Goal: Task Accomplishment & Management: Use online tool/utility

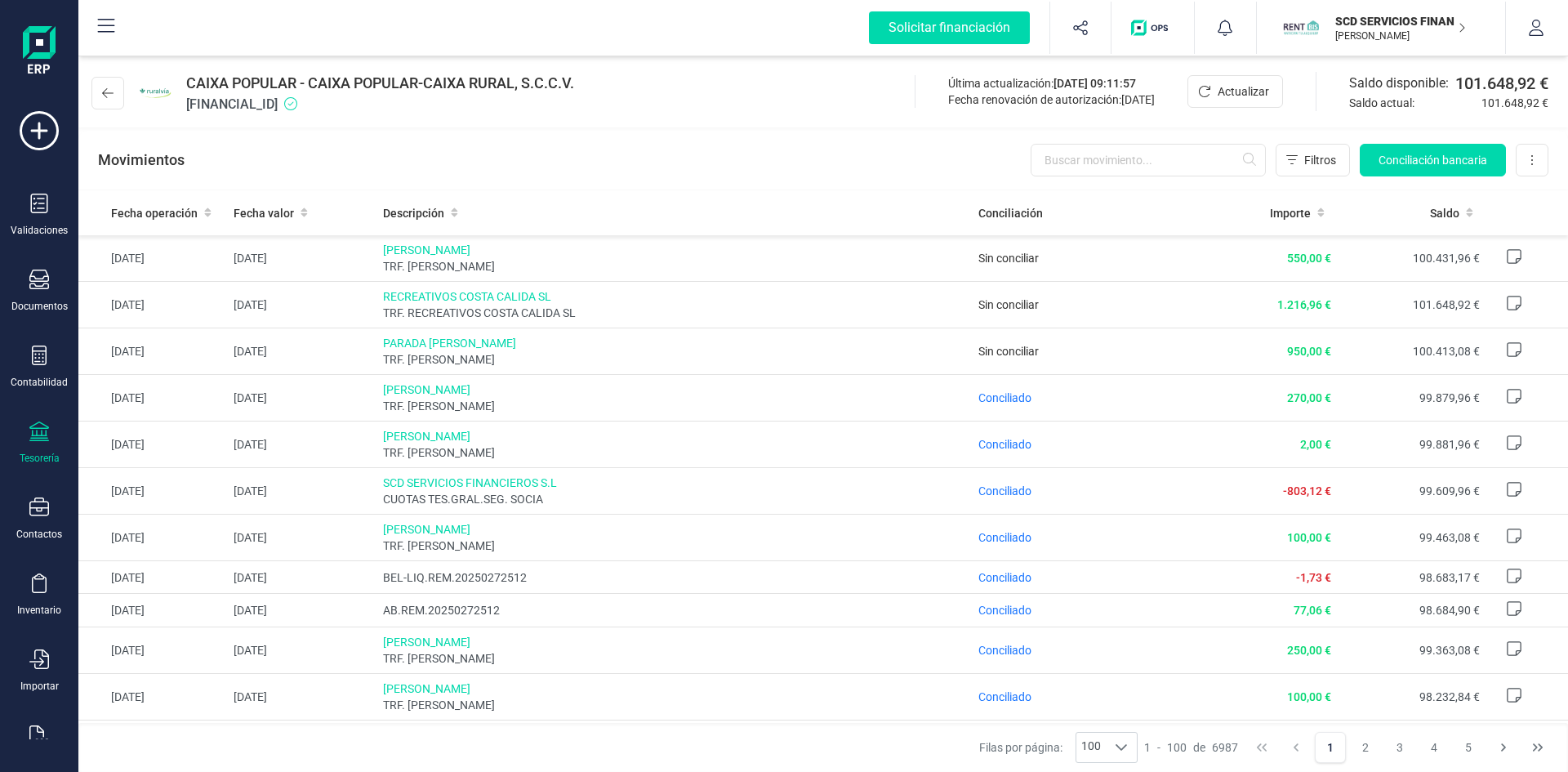
click at [1440, 140] on div "Movimientos Filtros Conciliación bancaria Descargar Excel Eliminar cuenta" at bounding box center [823, 160] width 1490 height 59
click at [1438, 156] on span "Conciliación bancaria" at bounding box center [1433, 160] width 109 height 17
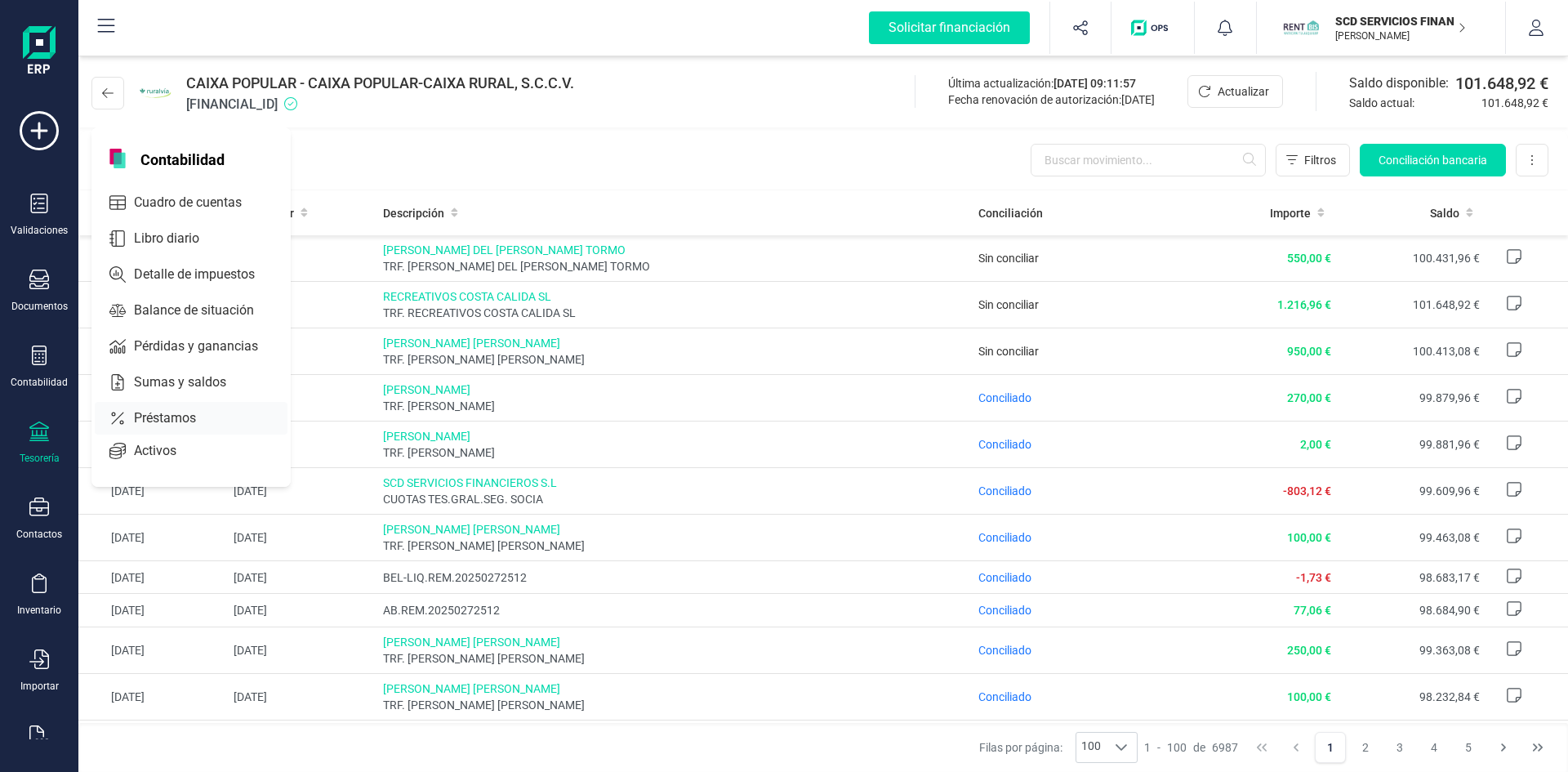
click at [167, 413] on span "Préstamos" at bounding box center [176, 418] width 98 height 20
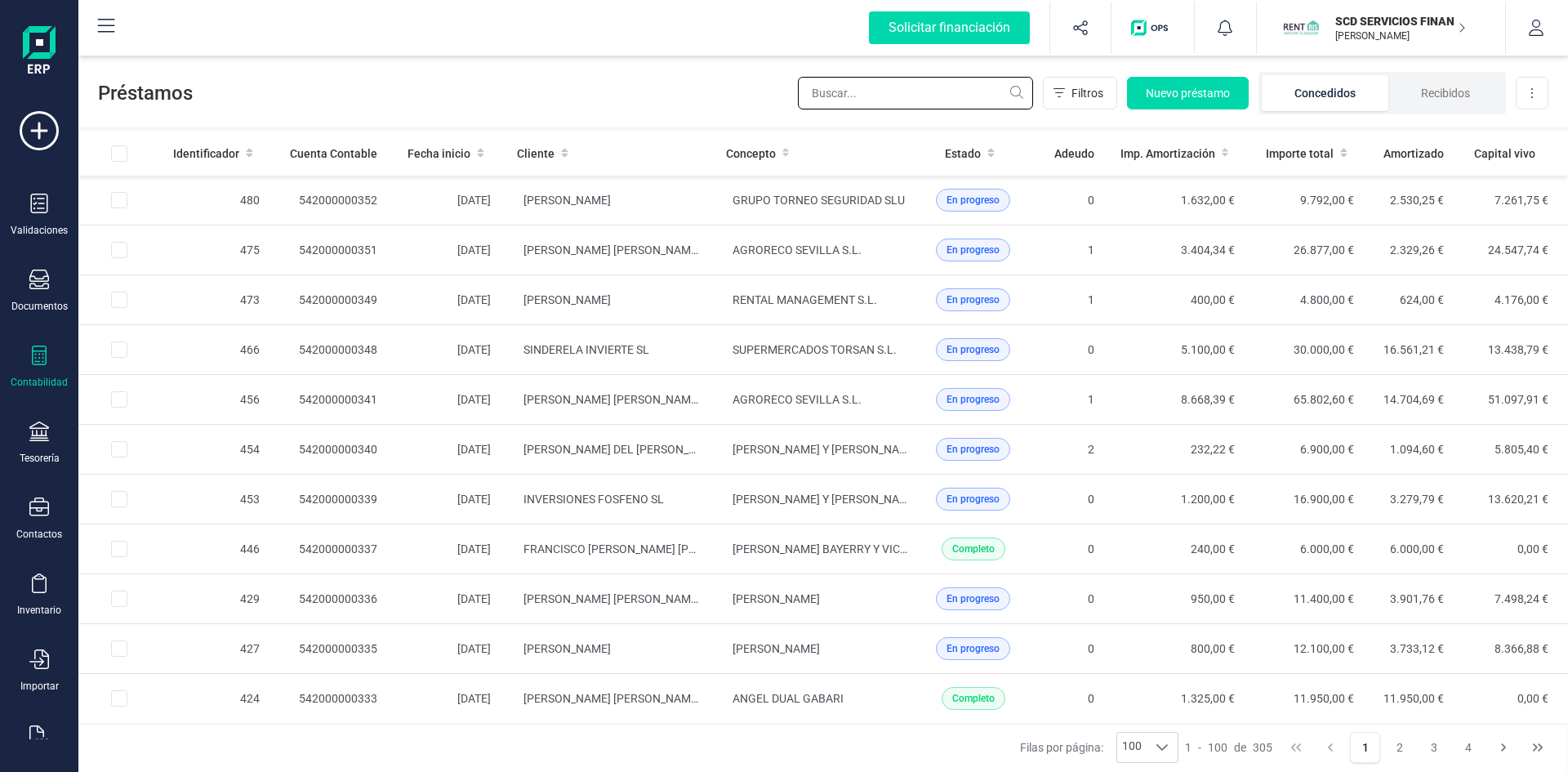
click at [905, 100] on input "text" at bounding box center [915, 93] width 235 height 32
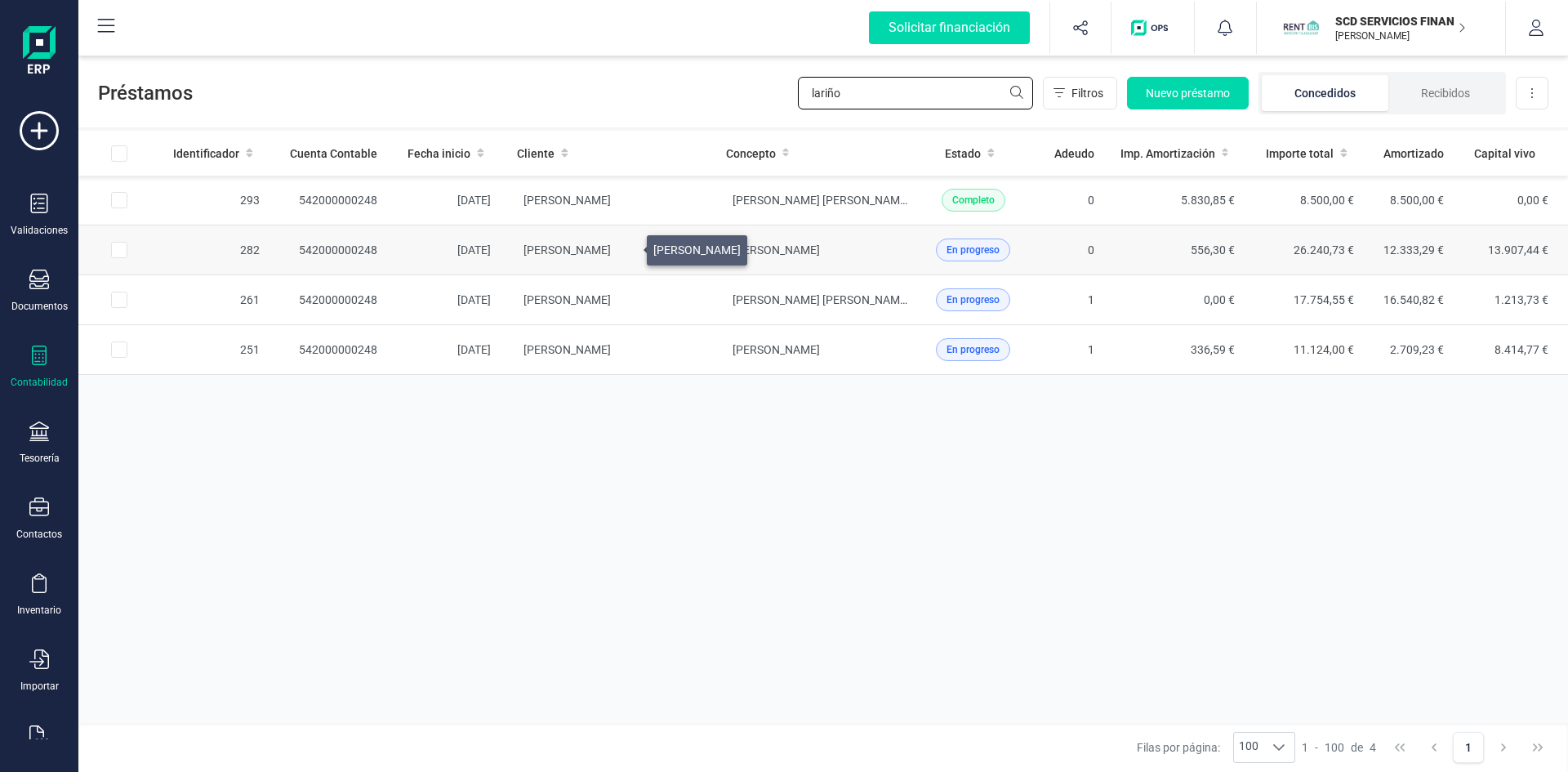
type input "lariño"
click at [611, 246] on span "FERNANDO LARIÑO RODRIGUEZ" at bounding box center [567, 250] width 88 height 13
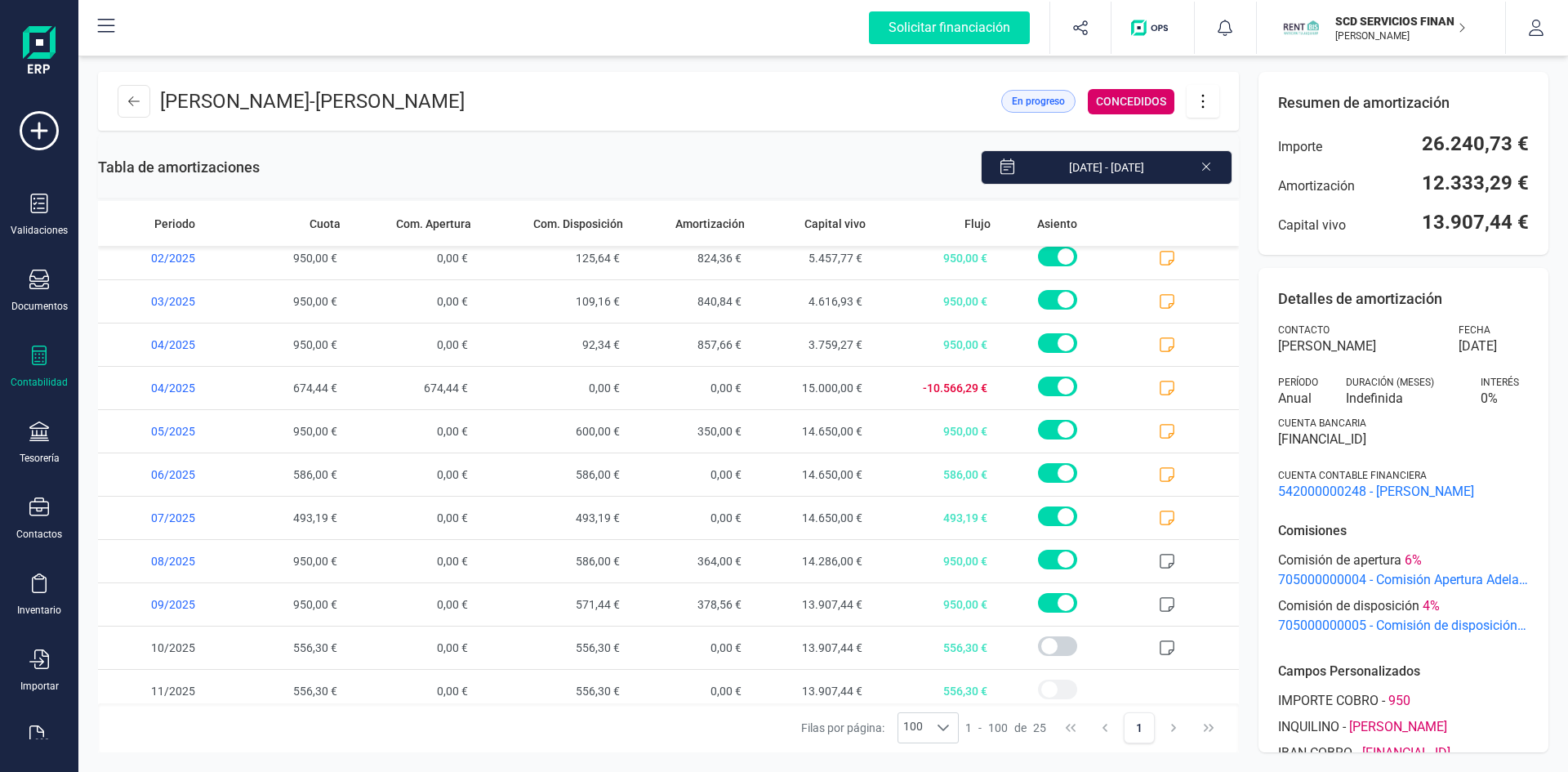
scroll to position [625, 0]
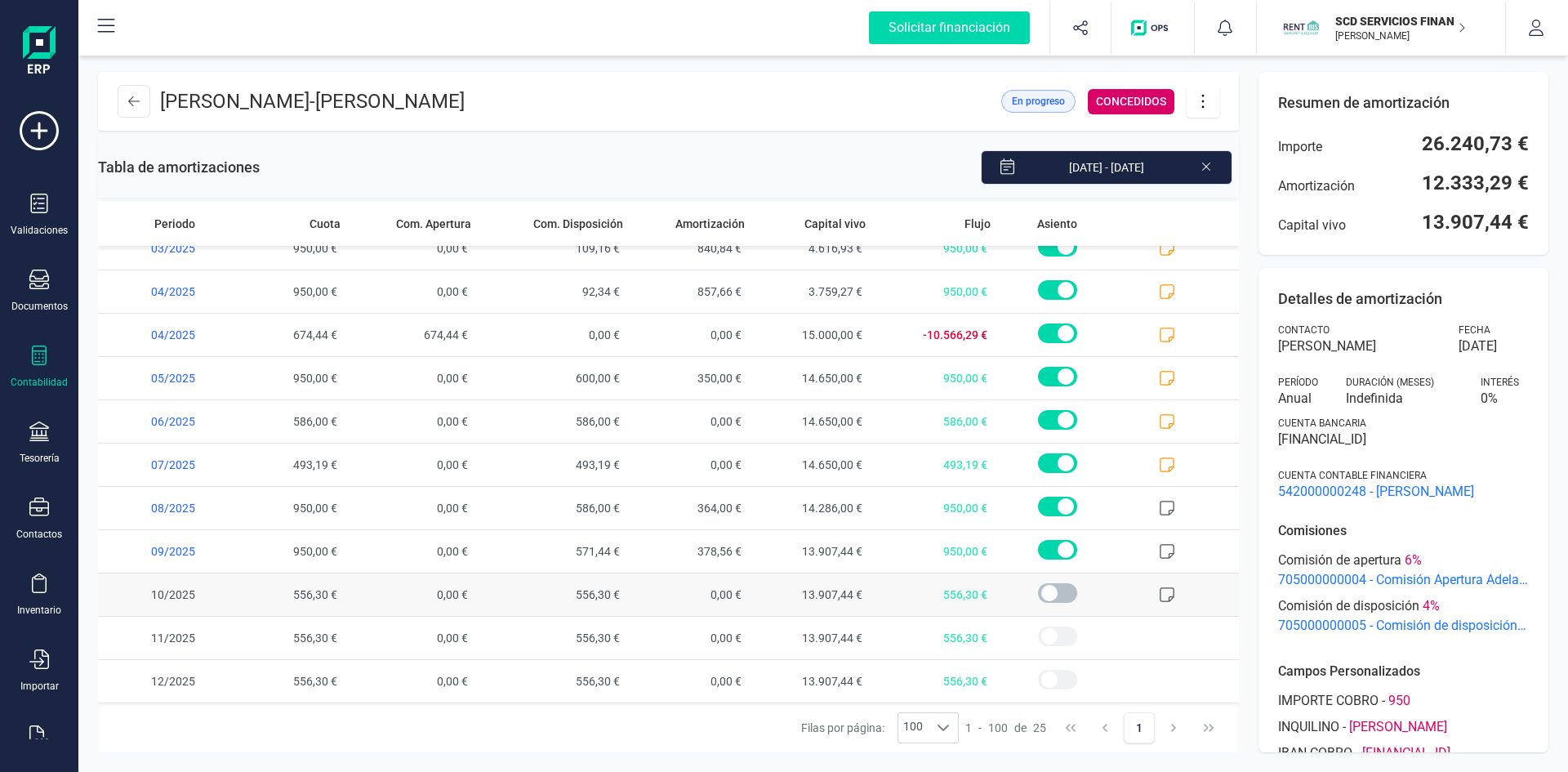
click at [1038, 592] on span at bounding box center [1057, 593] width 39 height 20
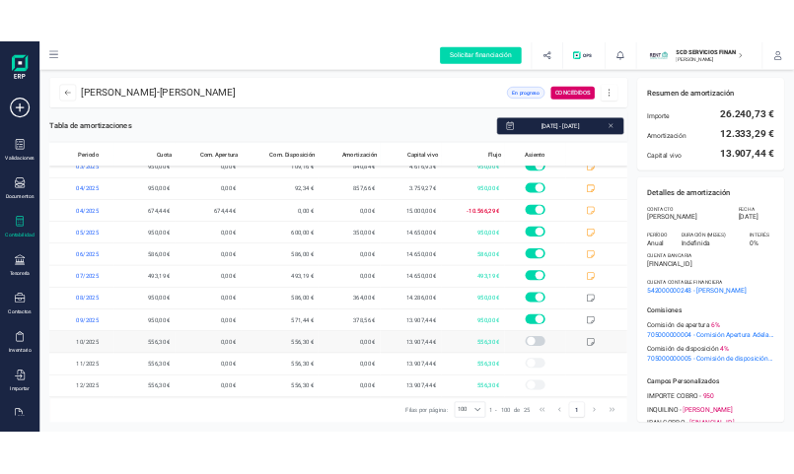
scroll to position [9, 7]
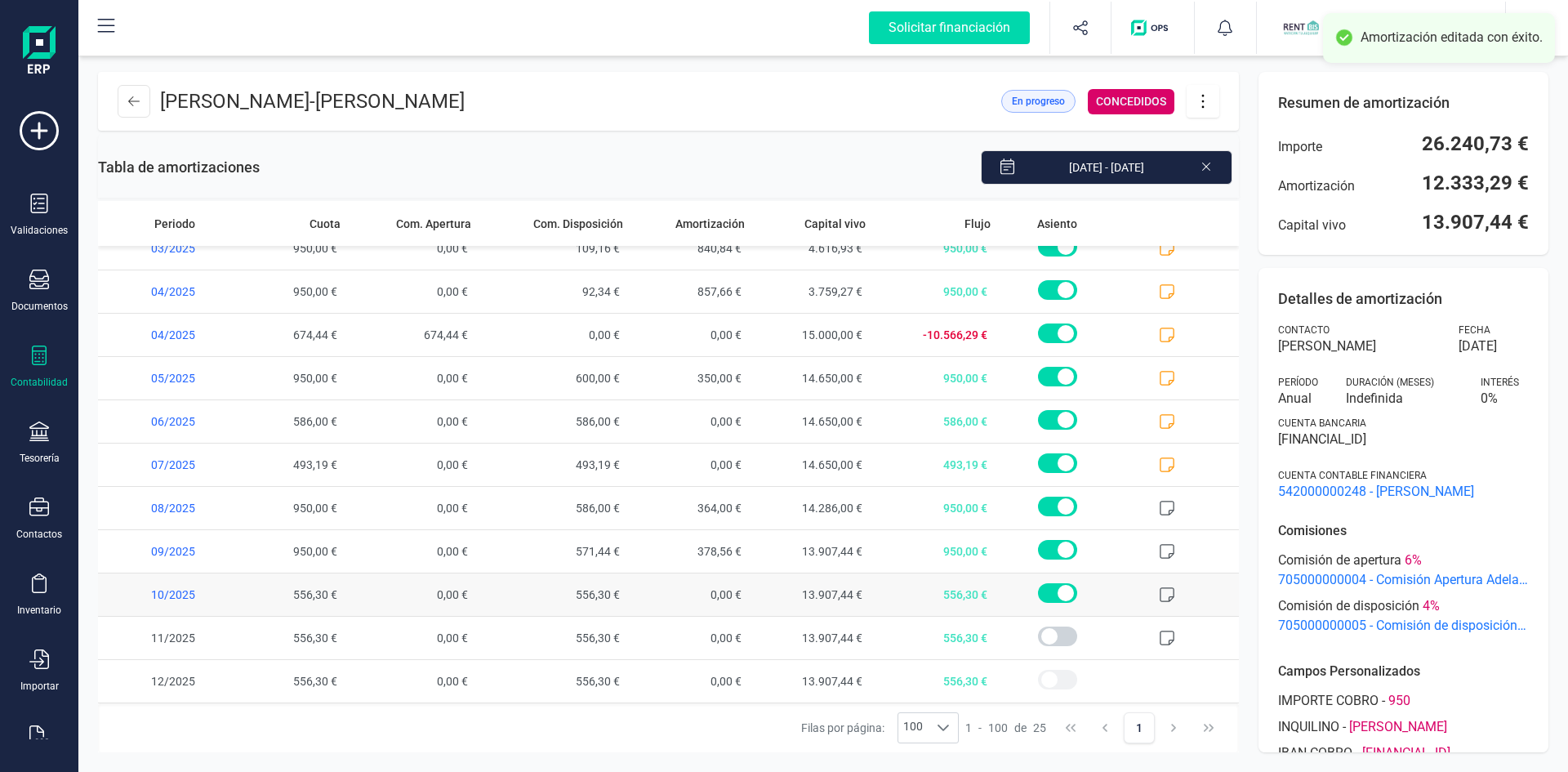
click at [1159, 591] on icon at bounding box center [1167, 595] width 17 height 17
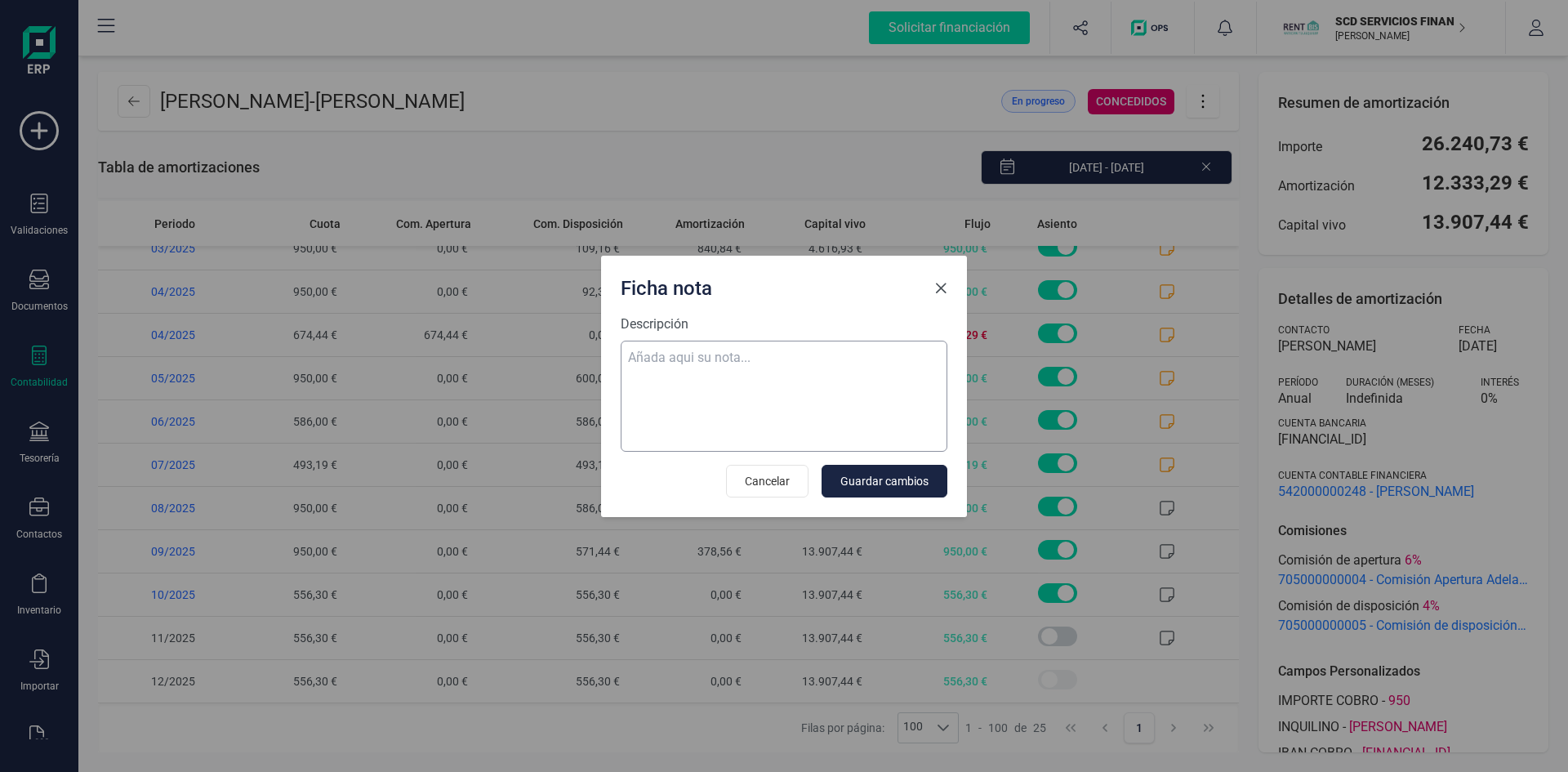
scroll to position [625, 0]
click at [761, 356] on textarea "Descripción" at bounding box center [784, 396] width 326 height 111
paste textarea "30-sep-25 9 trf. parada vazquez miguel 950,00"
type textarea "30-sep-25 9 trf. parada vazquez miguel 950,00"
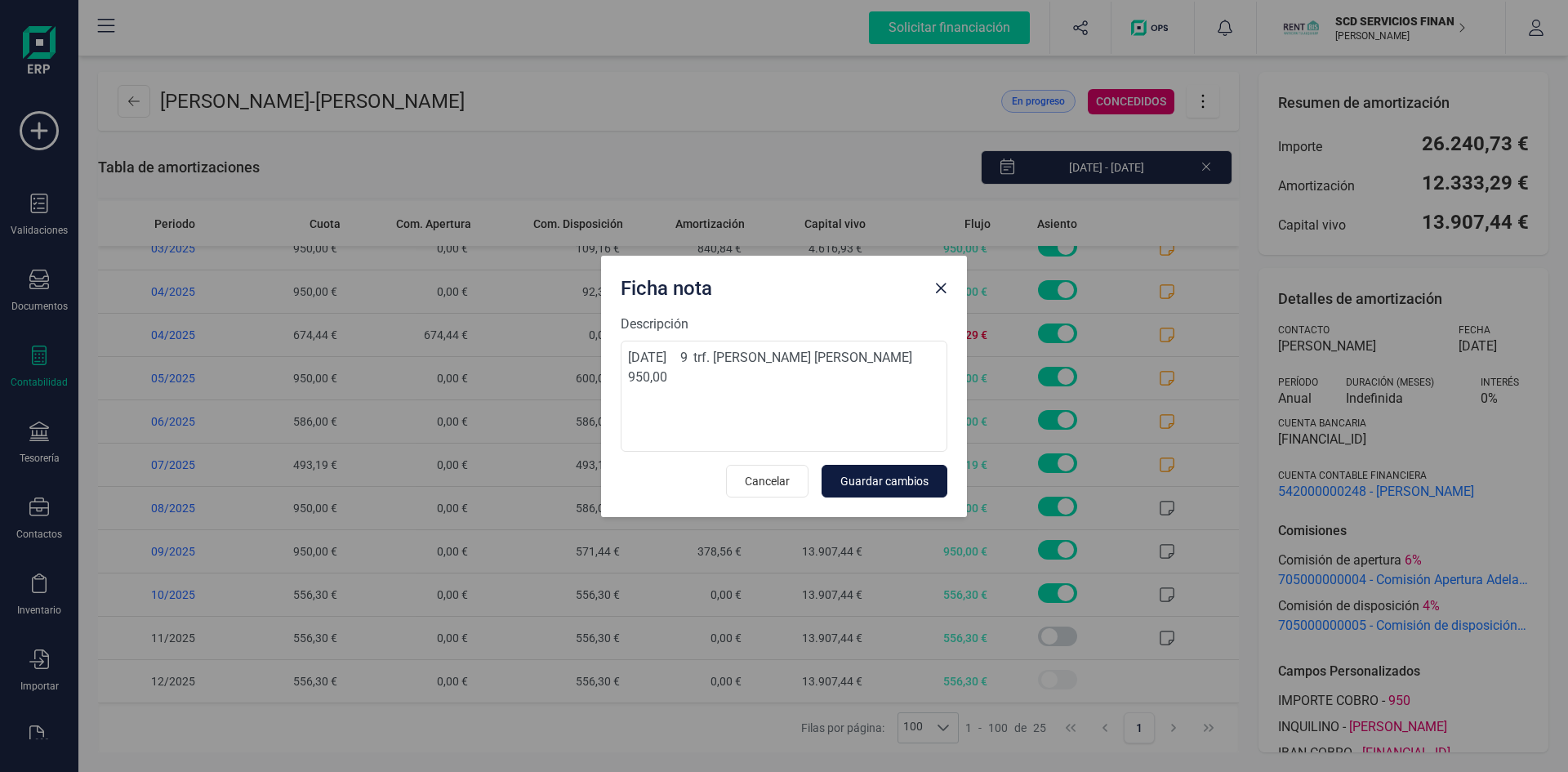
click at [913, 478] on span "Guardar cambios" at bounding box center [885, 481] width 88 height 17
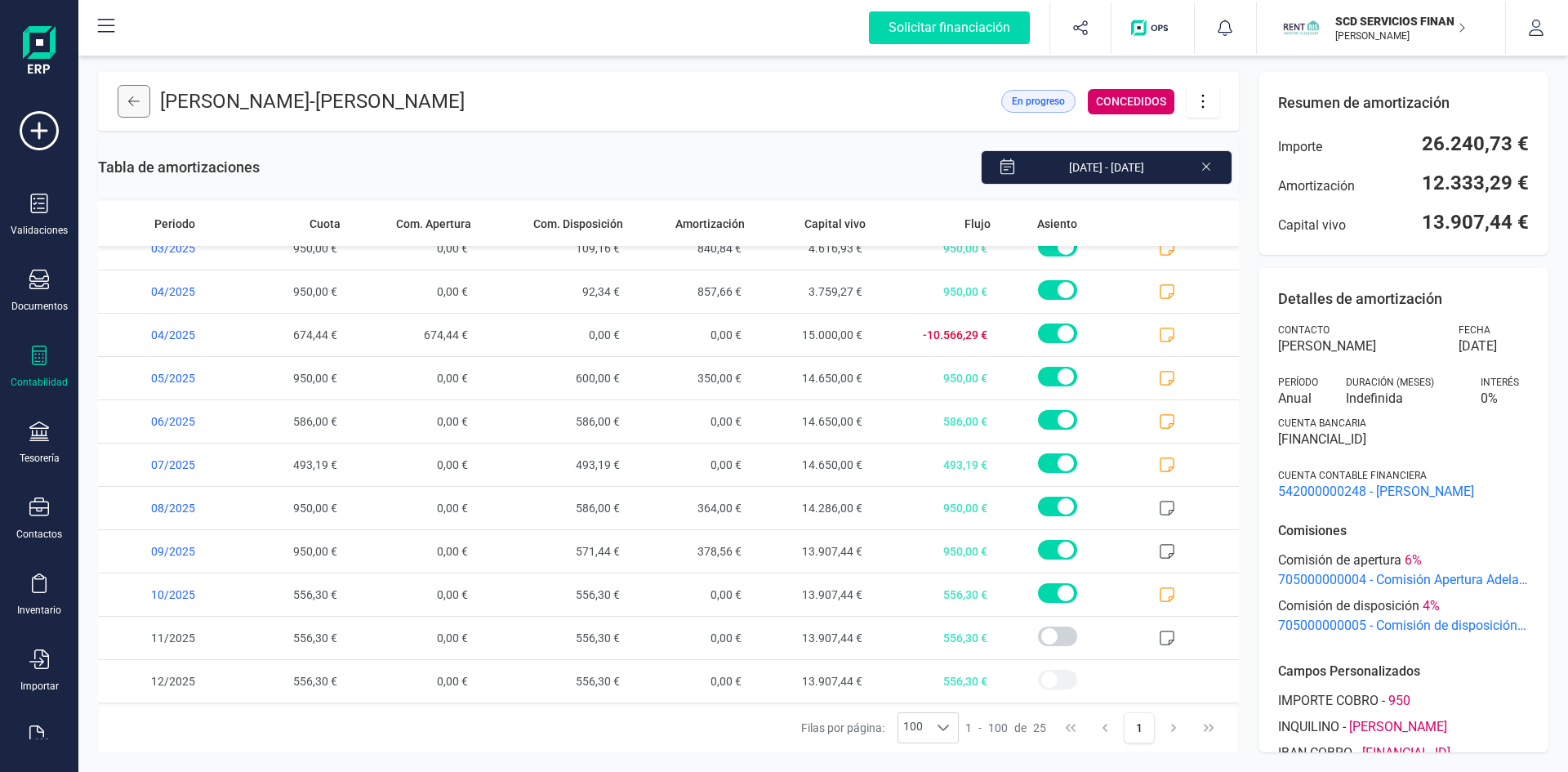
click at [137, 101] on icon at bounding box center [134, 101] width 12 height 10
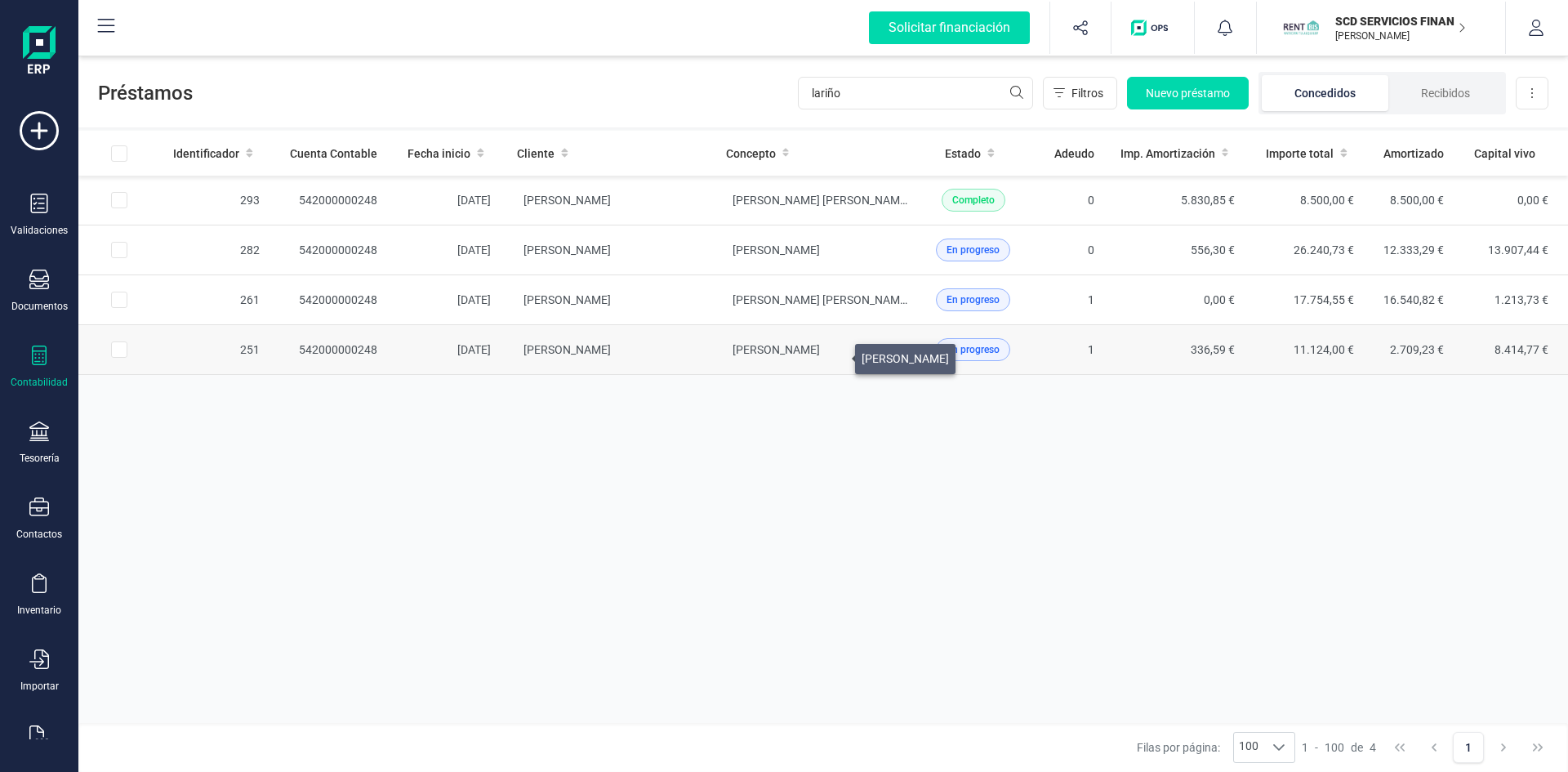
click at [820, 355] on span "GABRIELA ALVER MOREIRA" at bounding box center [777, 350] width 88 height 13
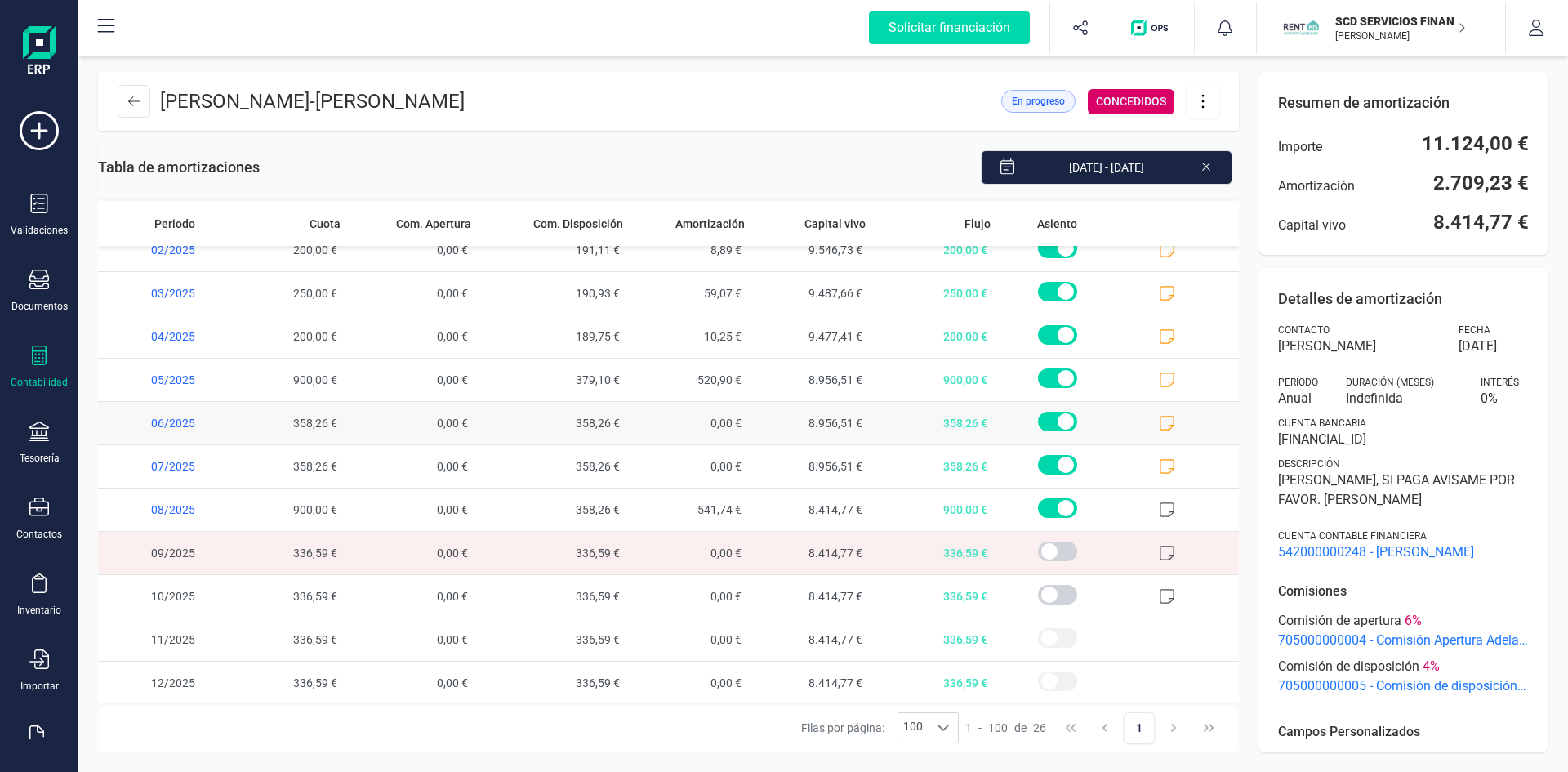
scroll to position [668, 0]
click at [1045, 544] on span at bounding box center [1057, 550] width 39 height 20
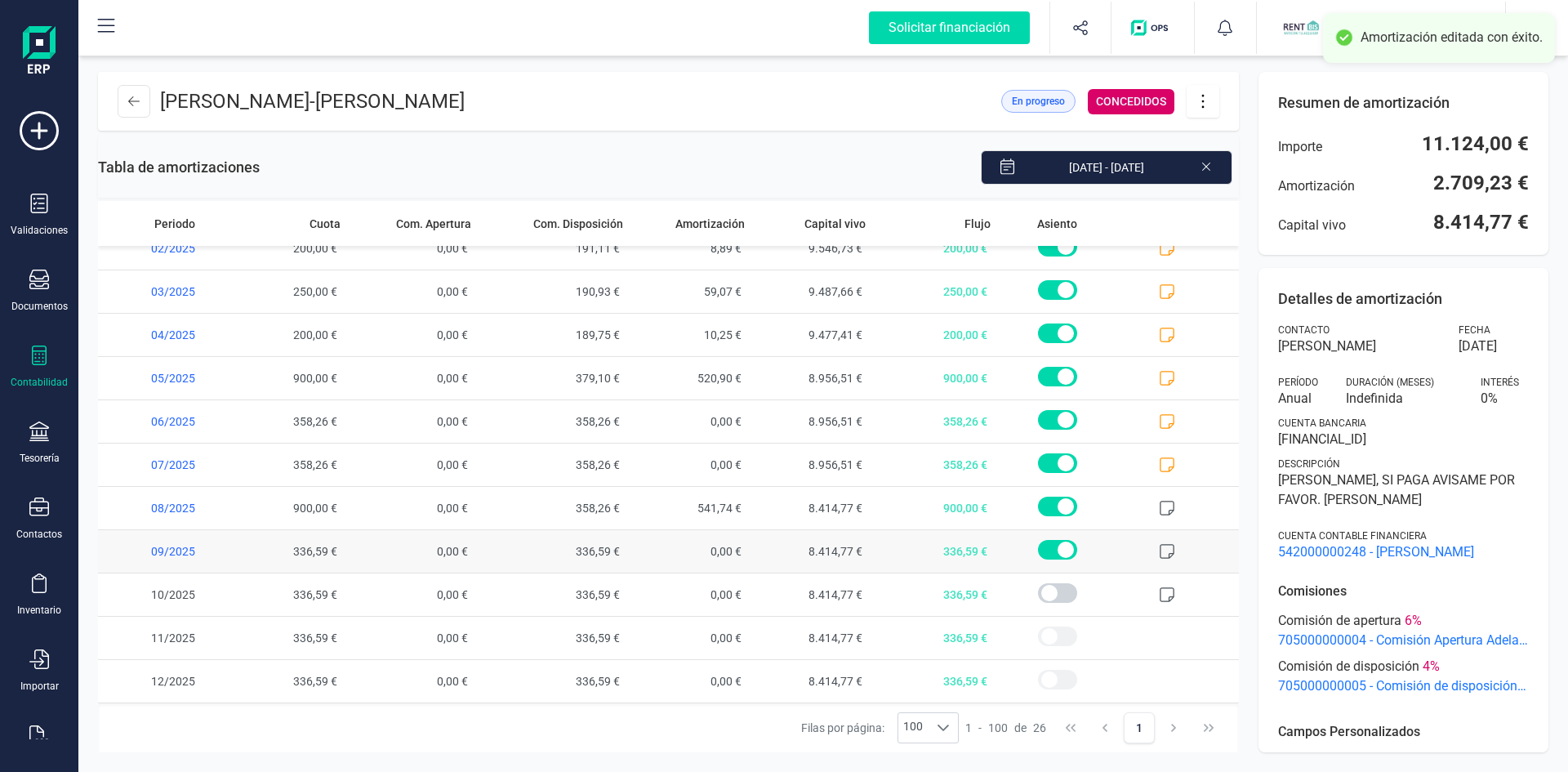
click at [1166, 549] on span at bounding box center [1179, 551] width 121 height 42
click at [1162, 549] on icon at bounding box center [1167, 552] width 15 height 15
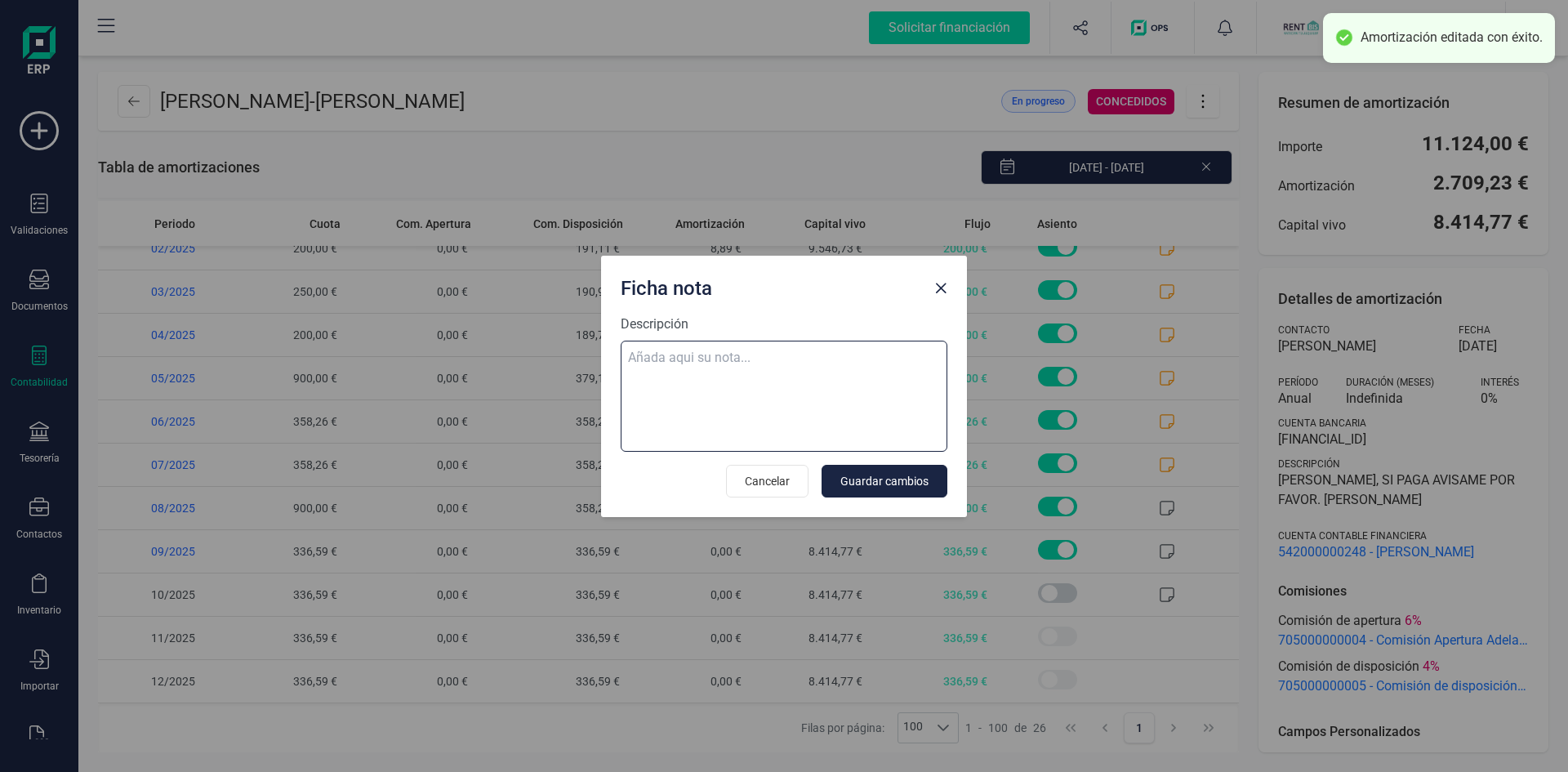
click at [646, 364] on textarea "Descripción" at bounding box center [784, 396] width 326 height 111
paste textarea "30-sep-25 9 trf. parada vazquez miguel 950,00"
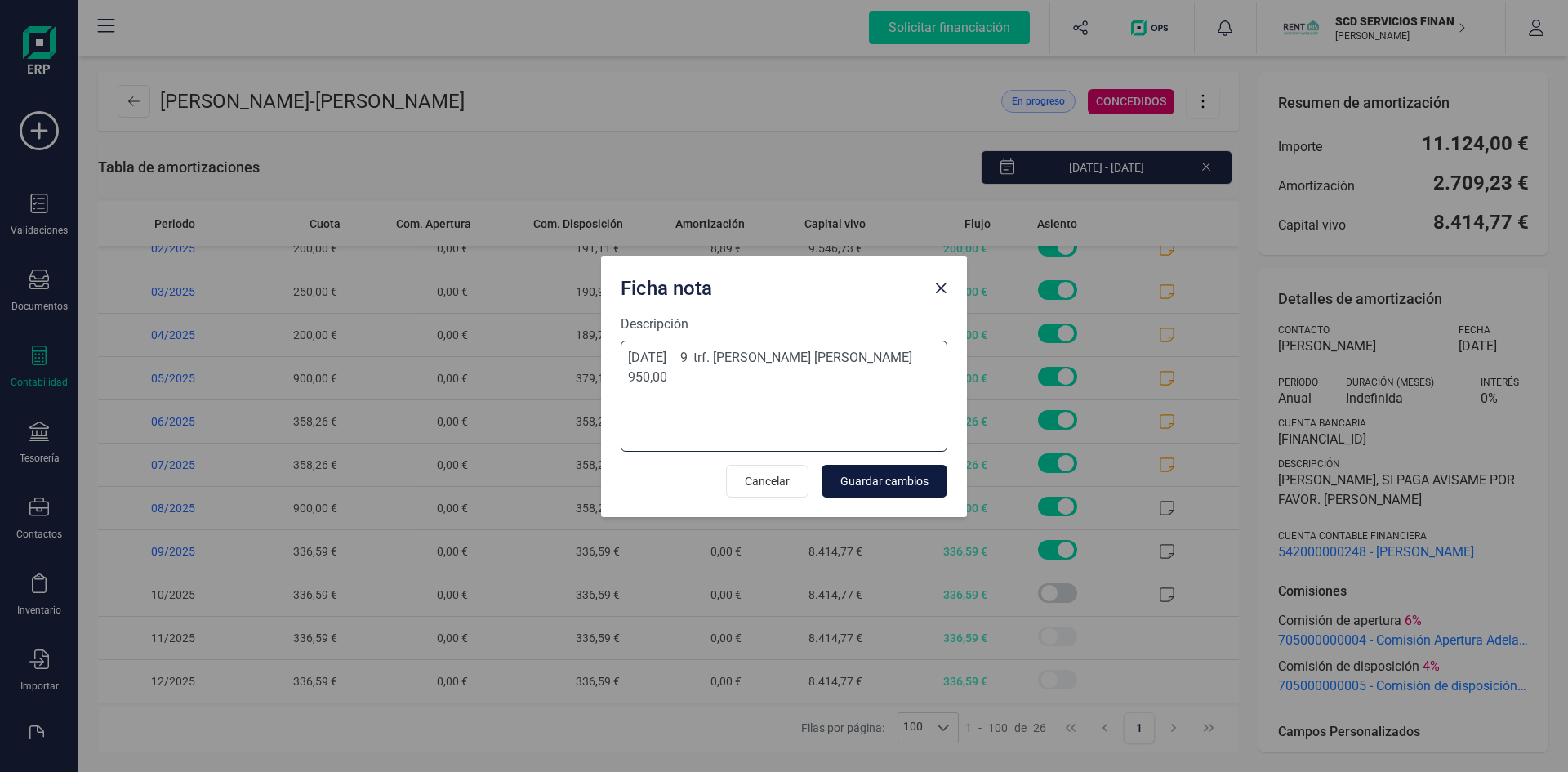
type textarea "30-sep-25 9 trf. parada vazquez miguel 950,00"
click at [888, 475] on span "Guardar cambios" at bounding box center [885, 481] width 88 height 17
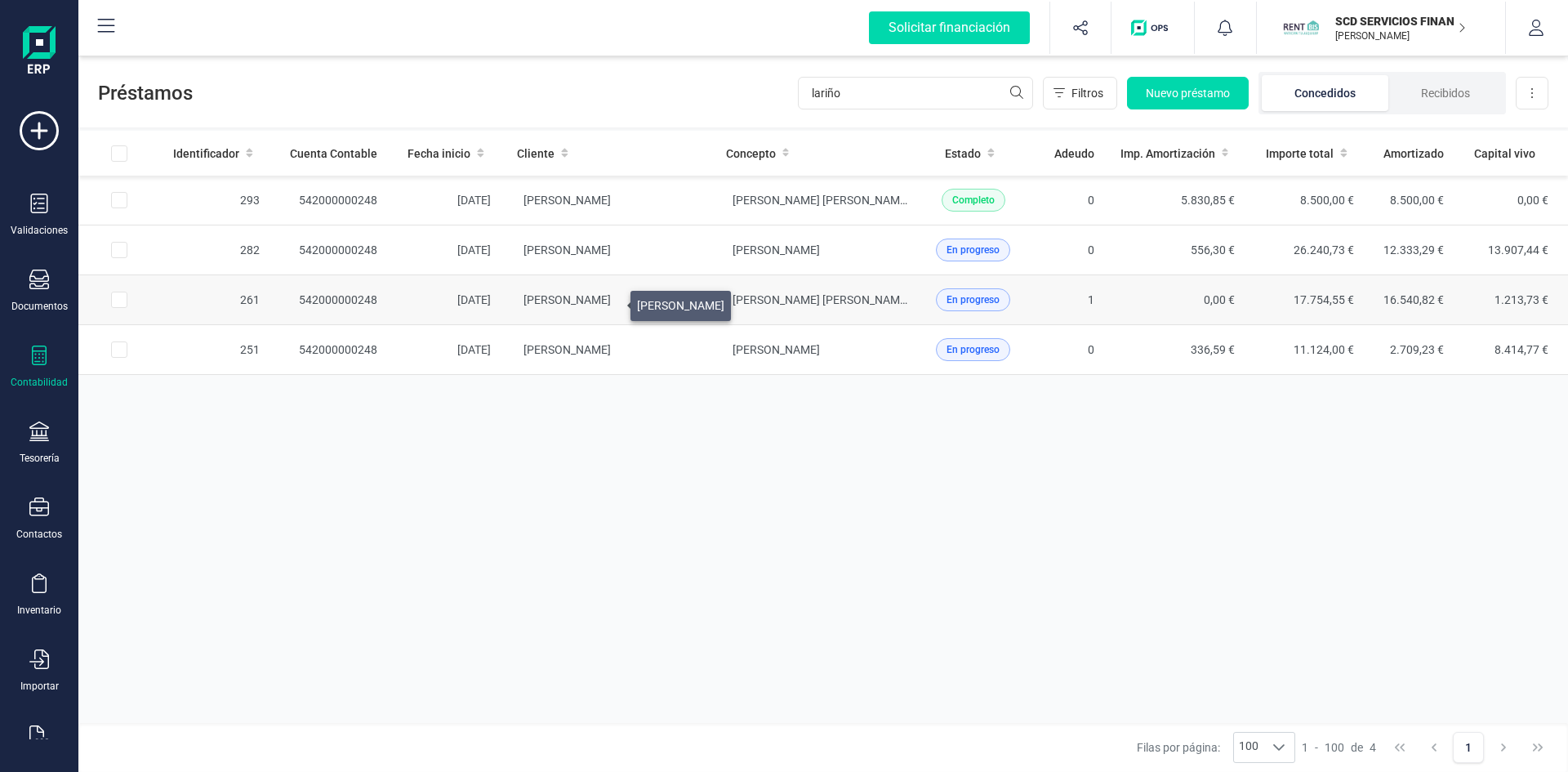
click at [611, 302] on span "FERNANDO LARIÑO RODRIGUEZ" at bounding box center [567, 300] width 88 height 13
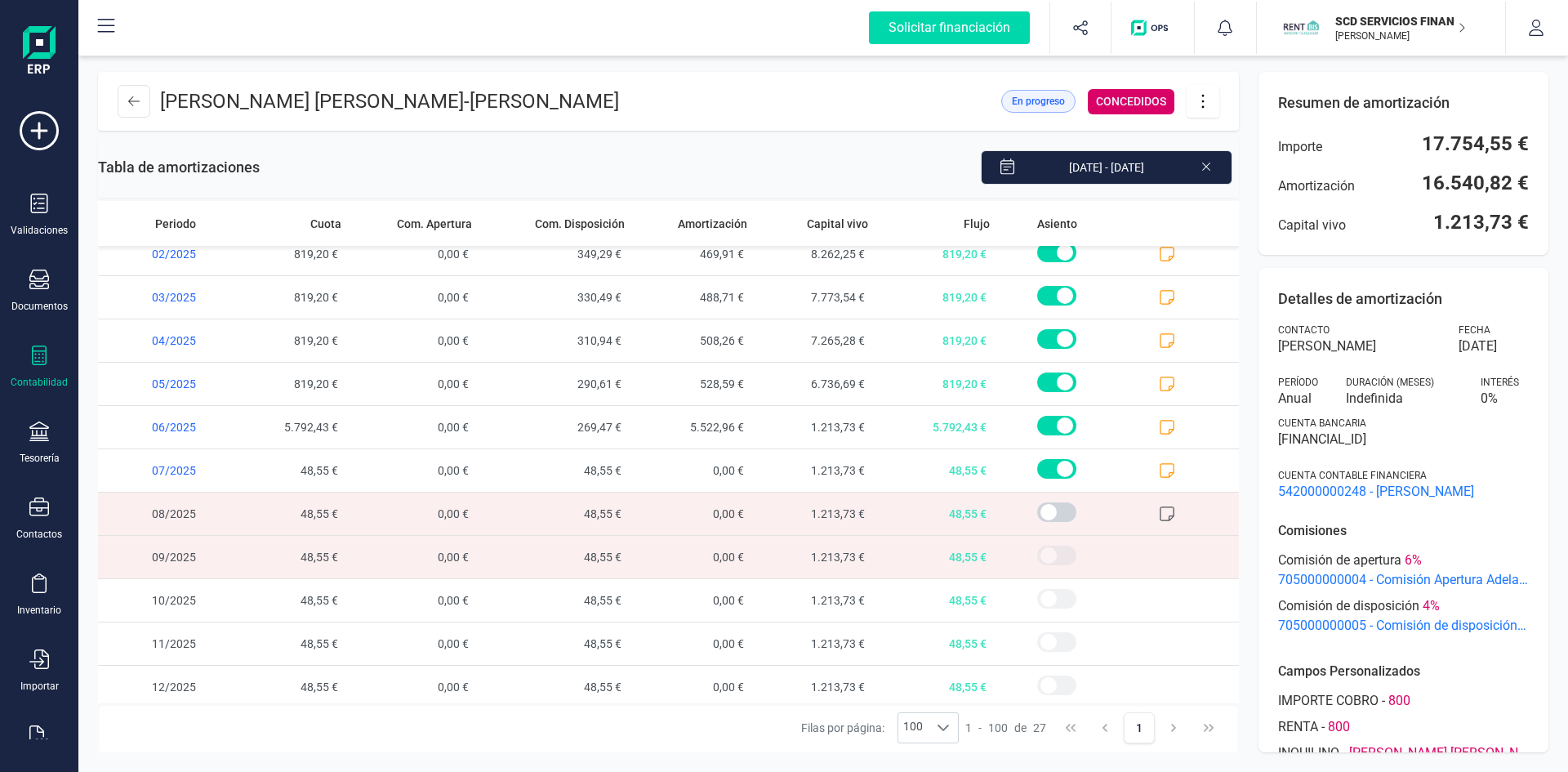
scroll to position [712, 0]
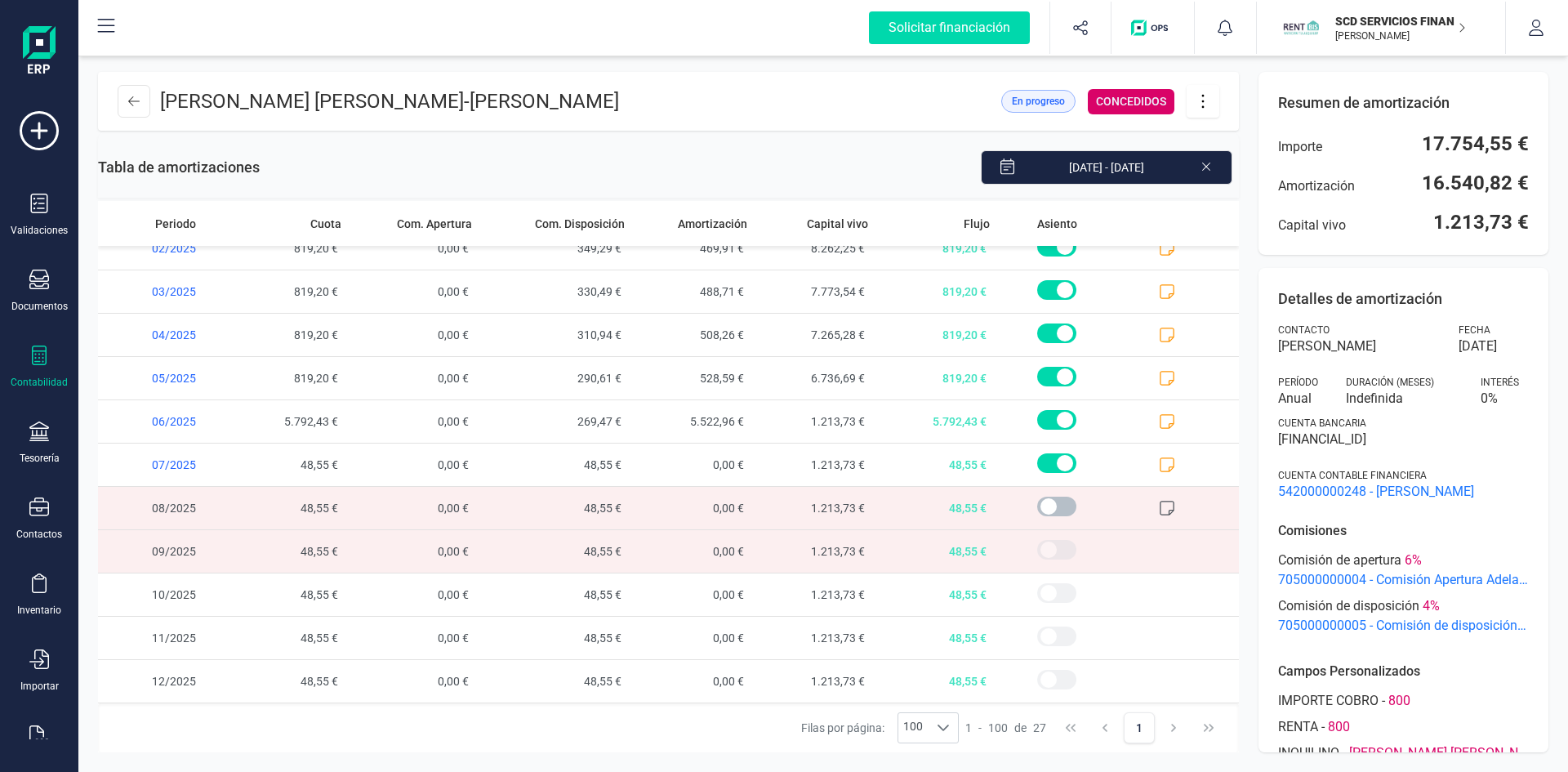
click at [1037, 504] on span at bounding box center [1056, 507] width 39 height 20
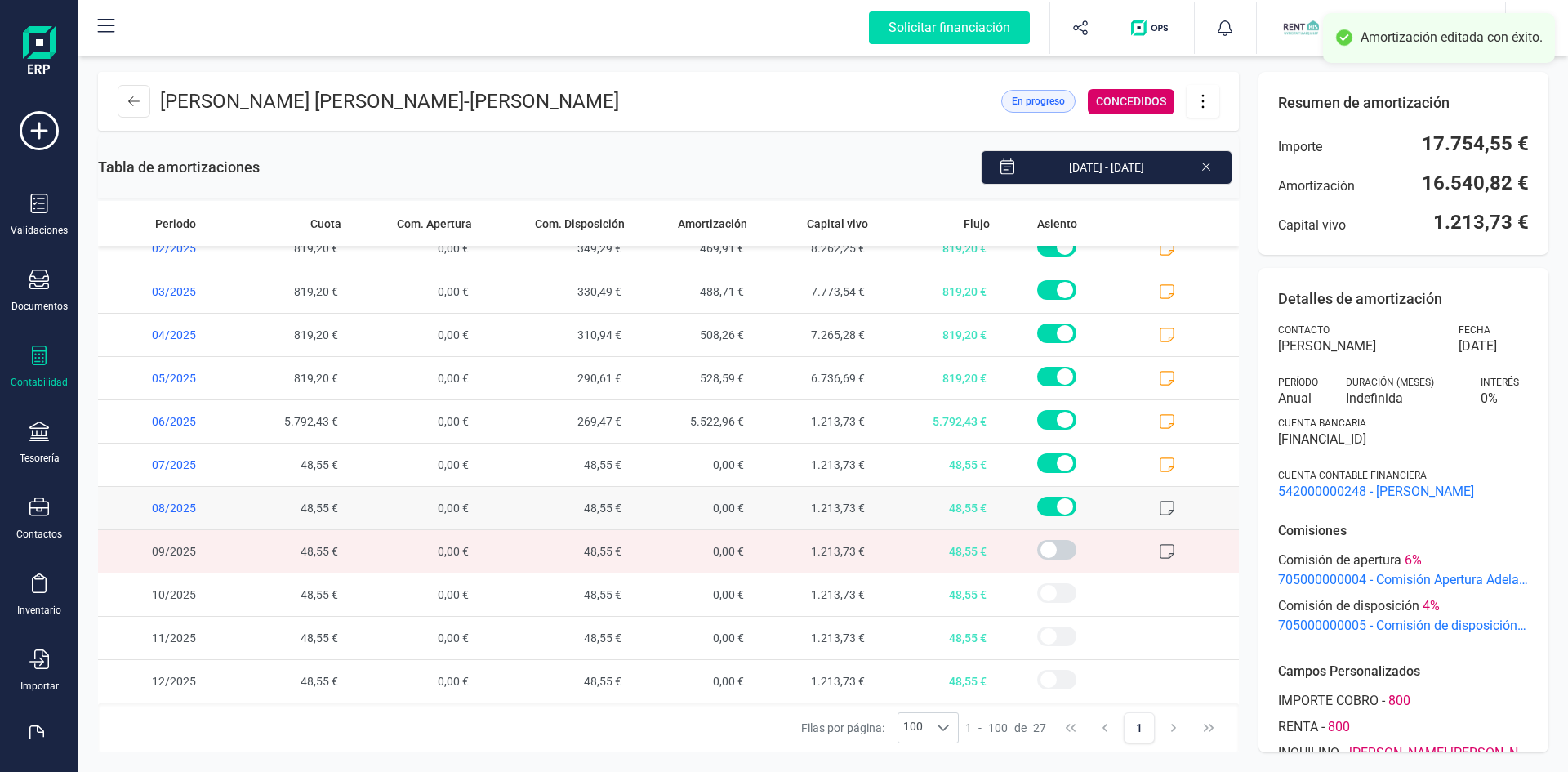
click at [1159, 503] on icon at bounding box center [1167, 508] width 17 height 17
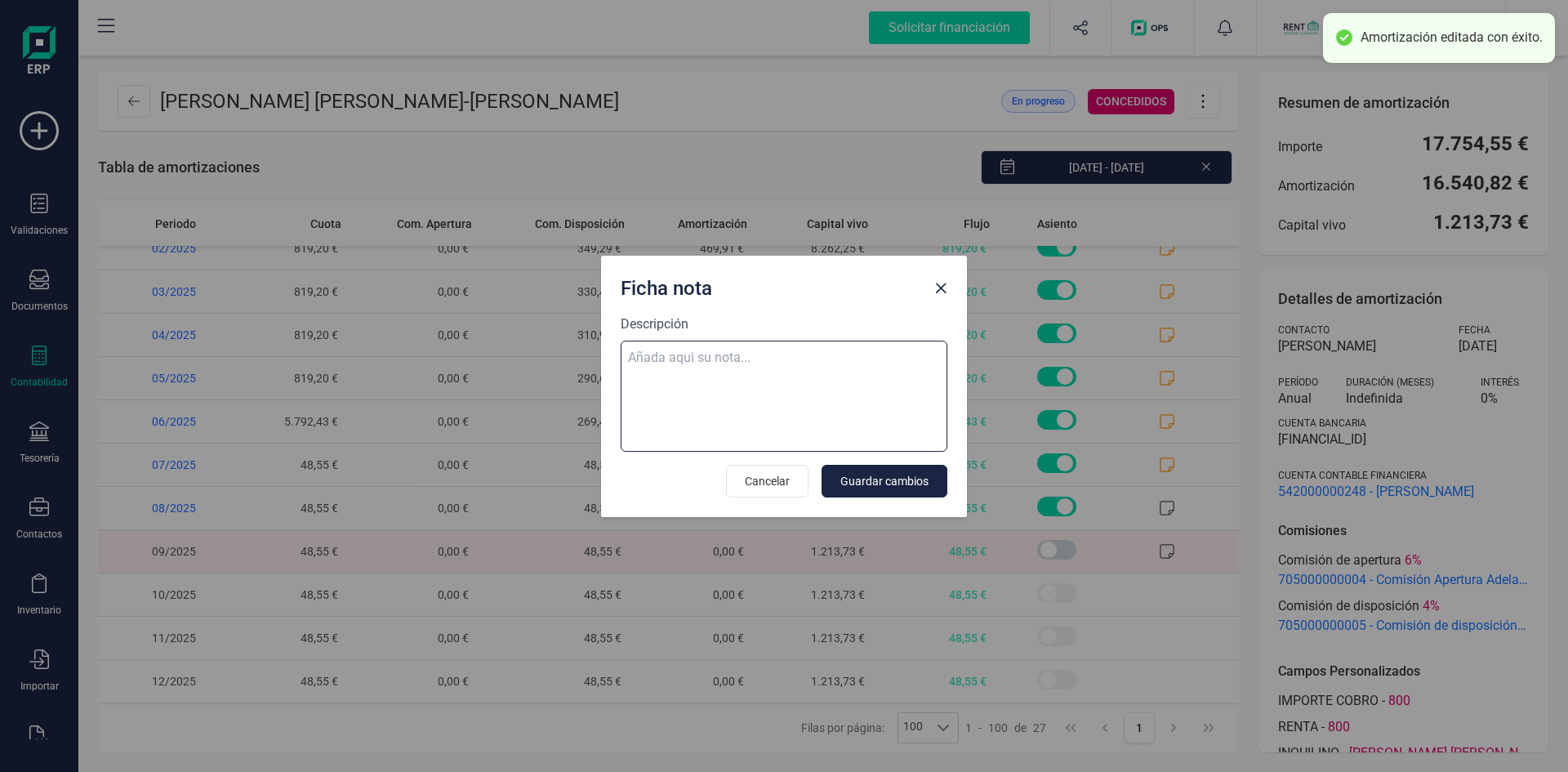
click at [764, 357] on textarea "Descripción" at bounding box center [784, 396] width 326 height 111
paste textarea "30-sep-25 9 trf. parada vazquez miguel 950,00"
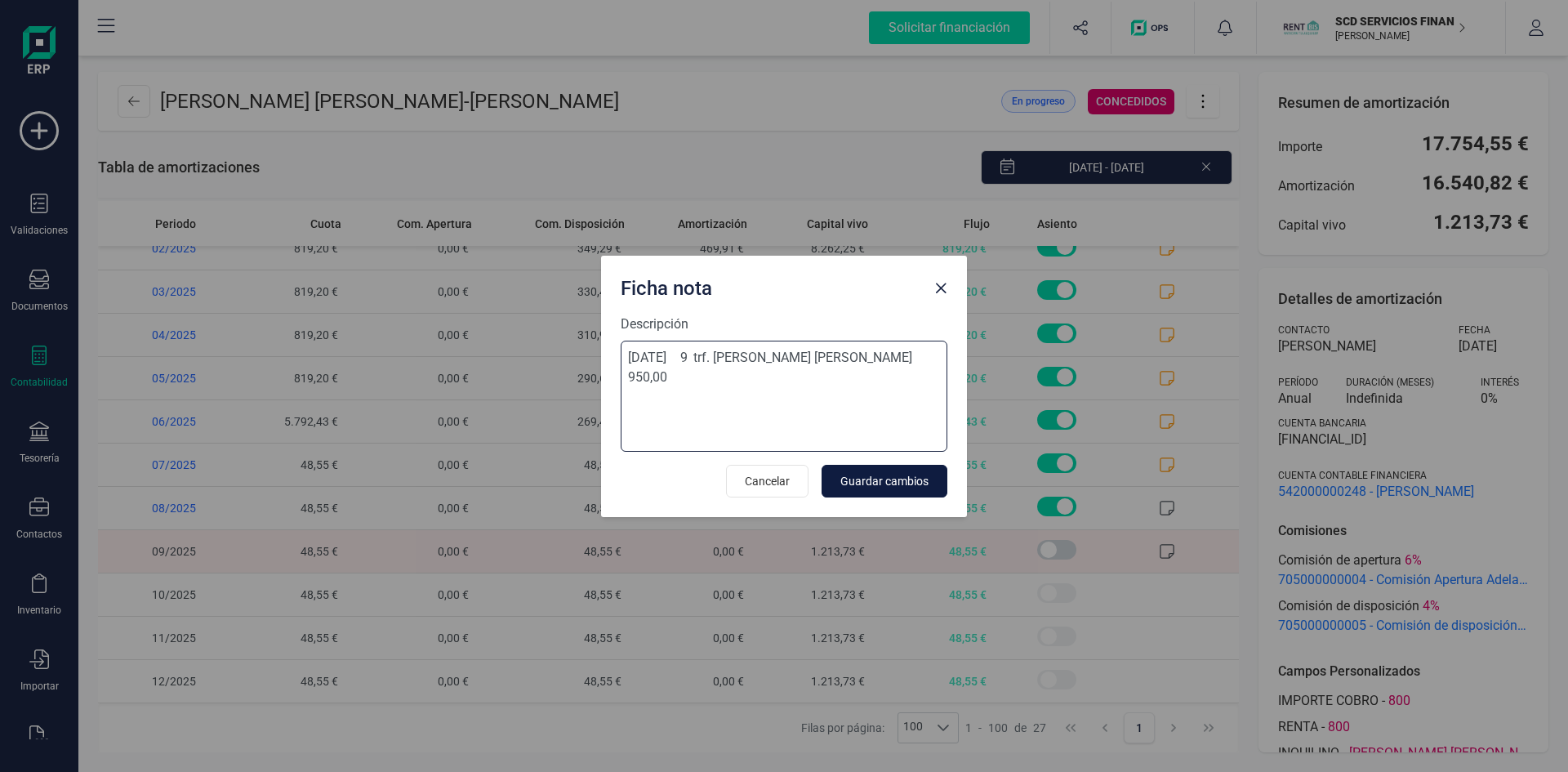
type textarea "30-sep-25 9 trf. parada vazquez miguel 950,00"
click at [897, 477] on span "Guardar cambios" at bounding box center [885, 481] width 88 height 17
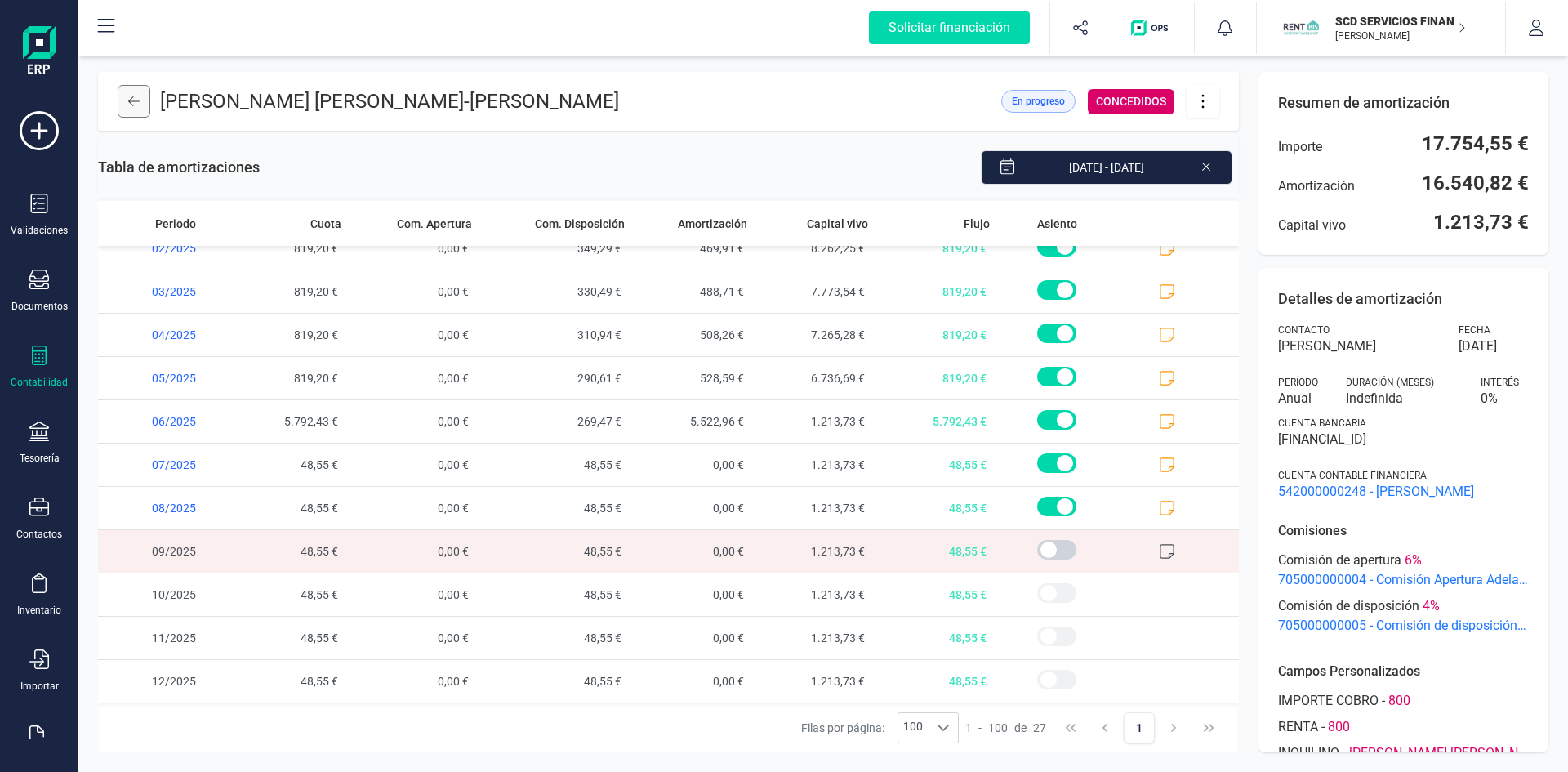
click at [137, 94] on button at bounding box center [133, 101] width 32 height 32
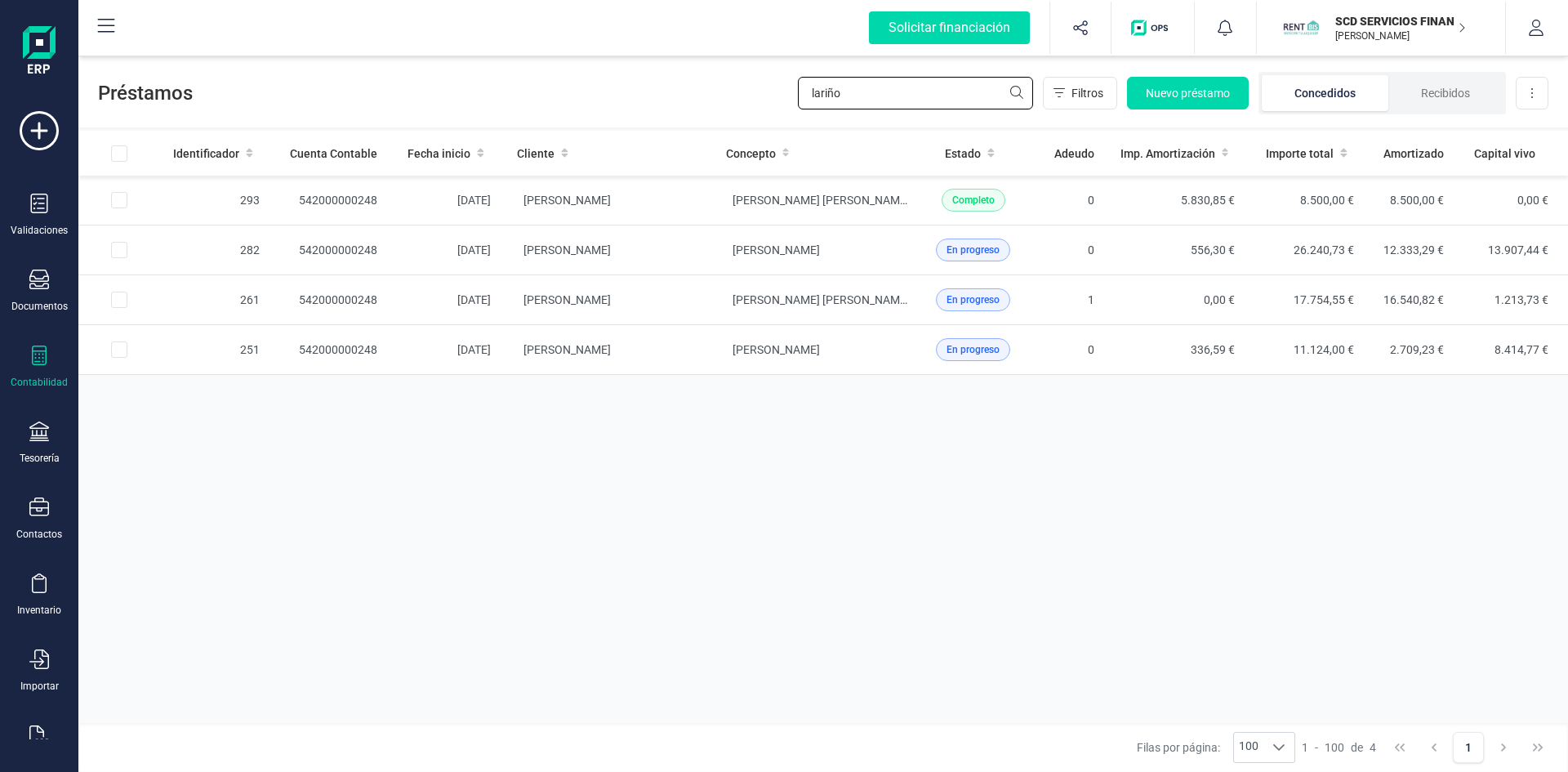
click at [518, 72] on div "Préstamos lariño Filtros Nuevo préstamo Concedidos Recibidos Descargar Excel" at bounding box center [823, 89] width 1490 height 75
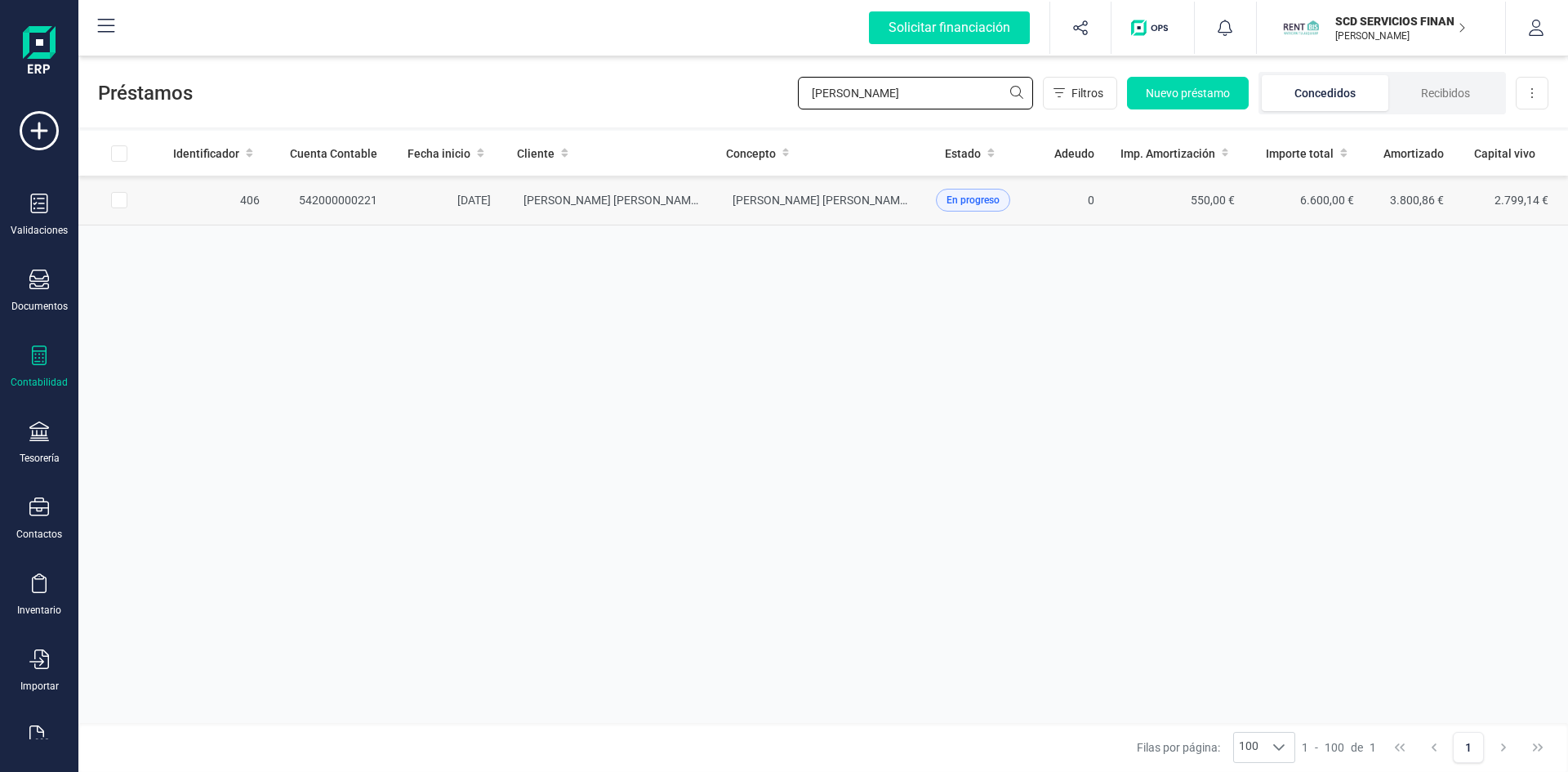
type input "pilar fer"
click at [730, 199] on td "MARIA JOSE GARCIA CERDA - MARIA DEL PILAR FERNANDEZ TORMO" at bounding box center [817, 200] width 208 height 50
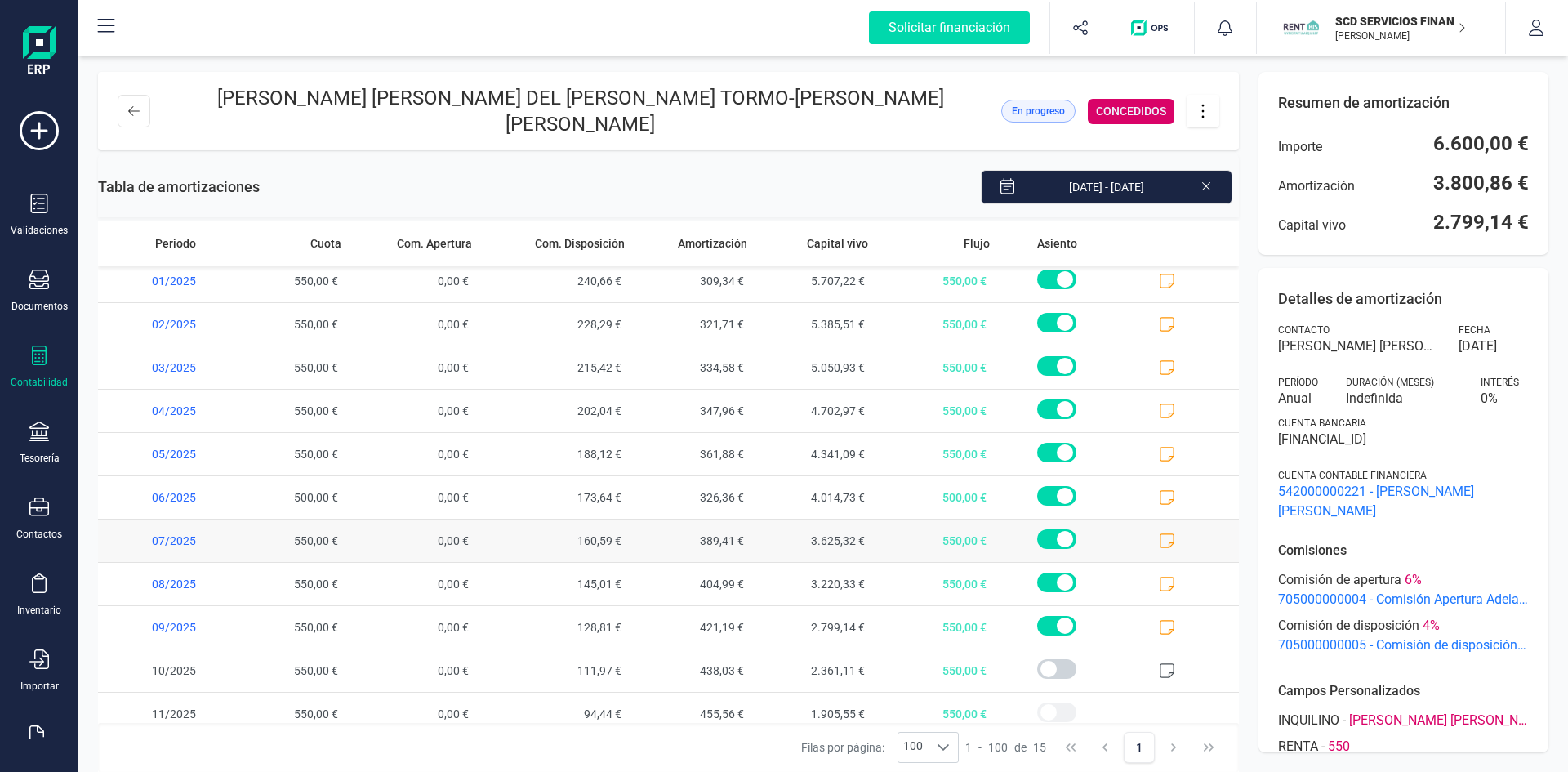
scroll to position [192, 0]
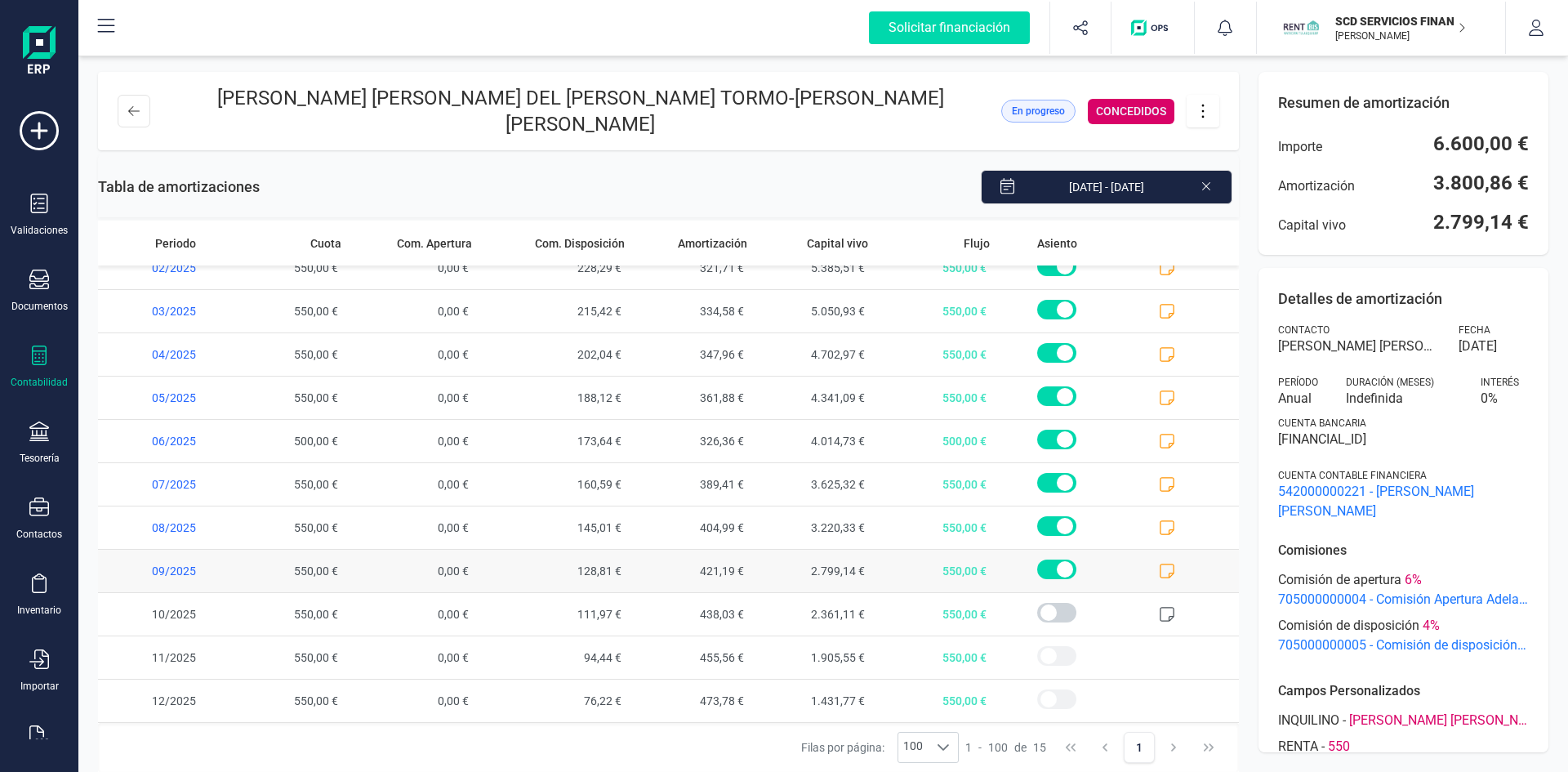
click at [1159, 567] on icon at bounding box center [1167, 571] width 17 height 17
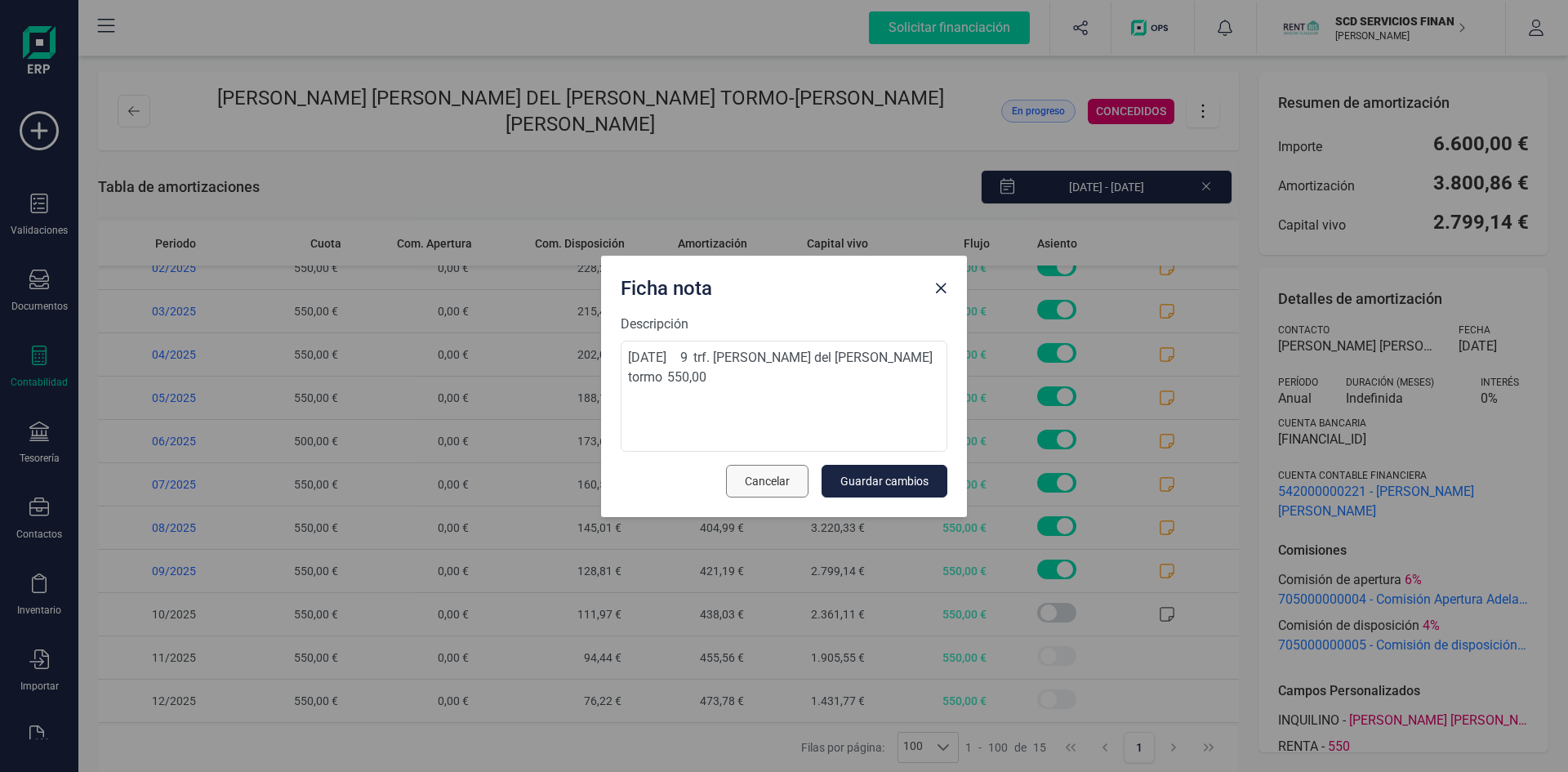
click at [755, 487] on span "Cancelar" at bounding box center [767, 481] width 45 height 17
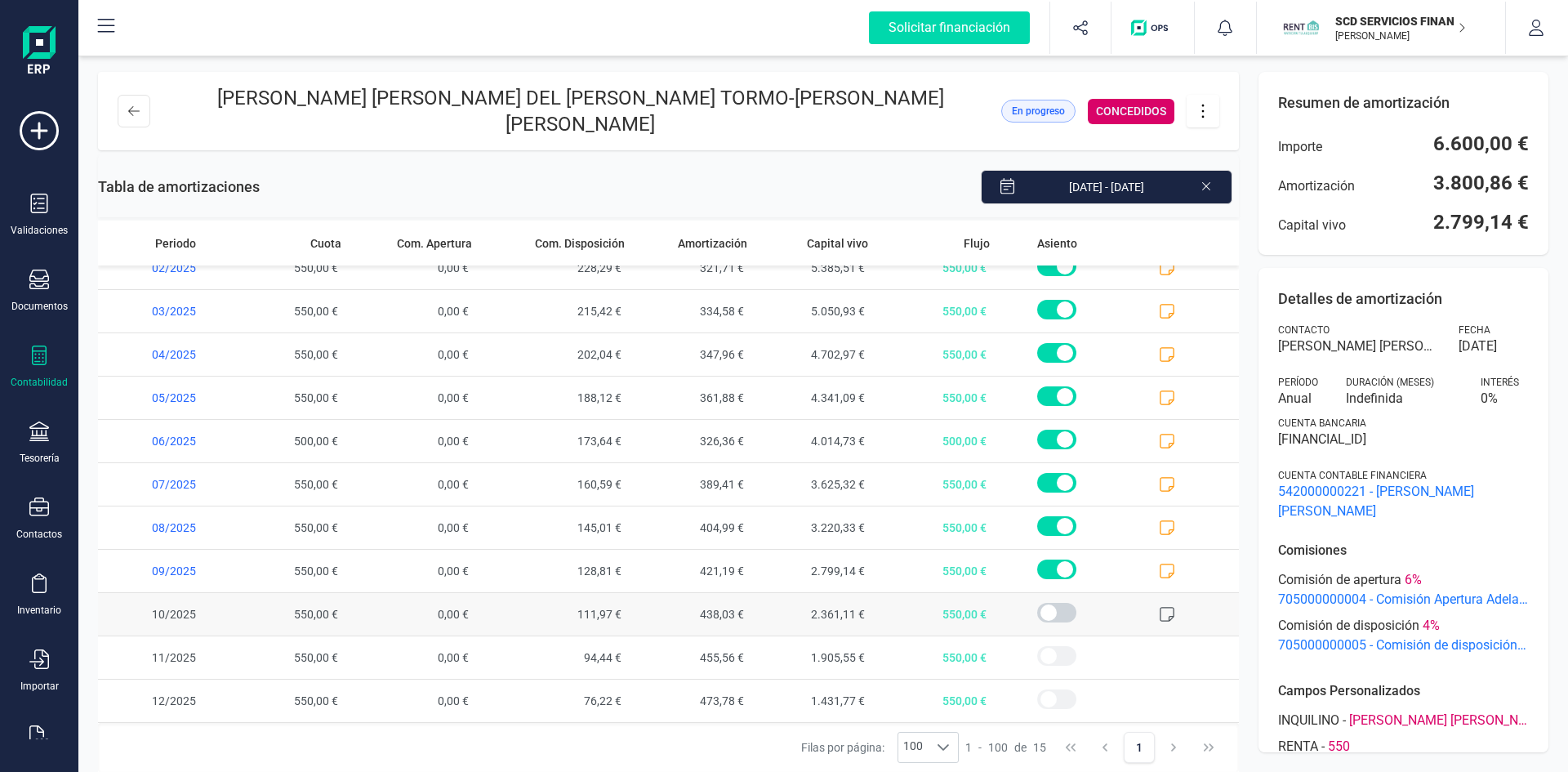
click at [1160, 608] on icon at bounding box center [1167, 615] width 15 height 15
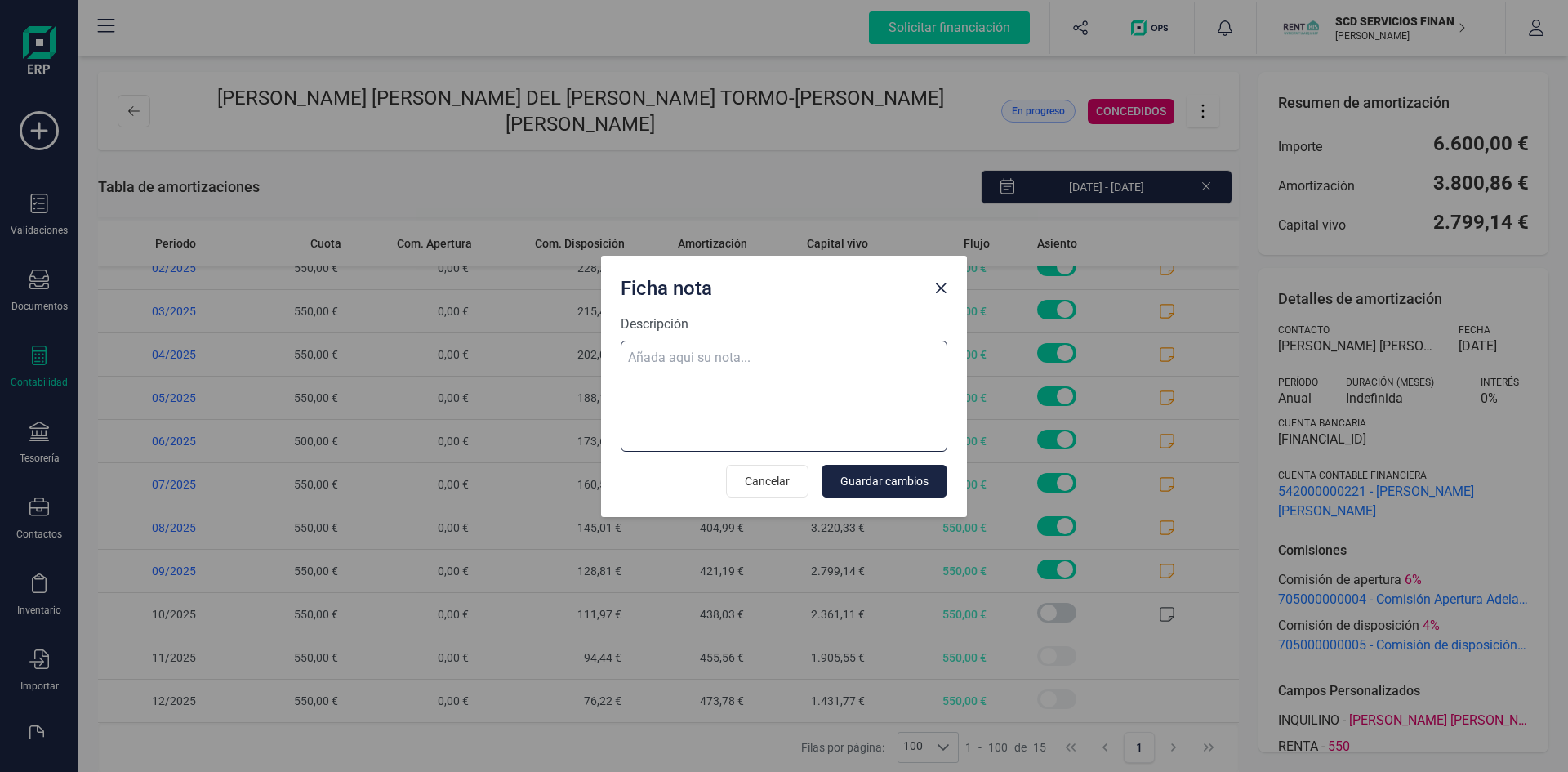
click at [644, 365] on textarea "Descripción" at bounding box center [784, 396] width 326 height 111
paste textarea "01-oct-25 10 trf. maria del pilar fernandez tormo 550,00"
type textarea "01-oct-25 10 trf. maria del pilar fernandez tormo 550,00"
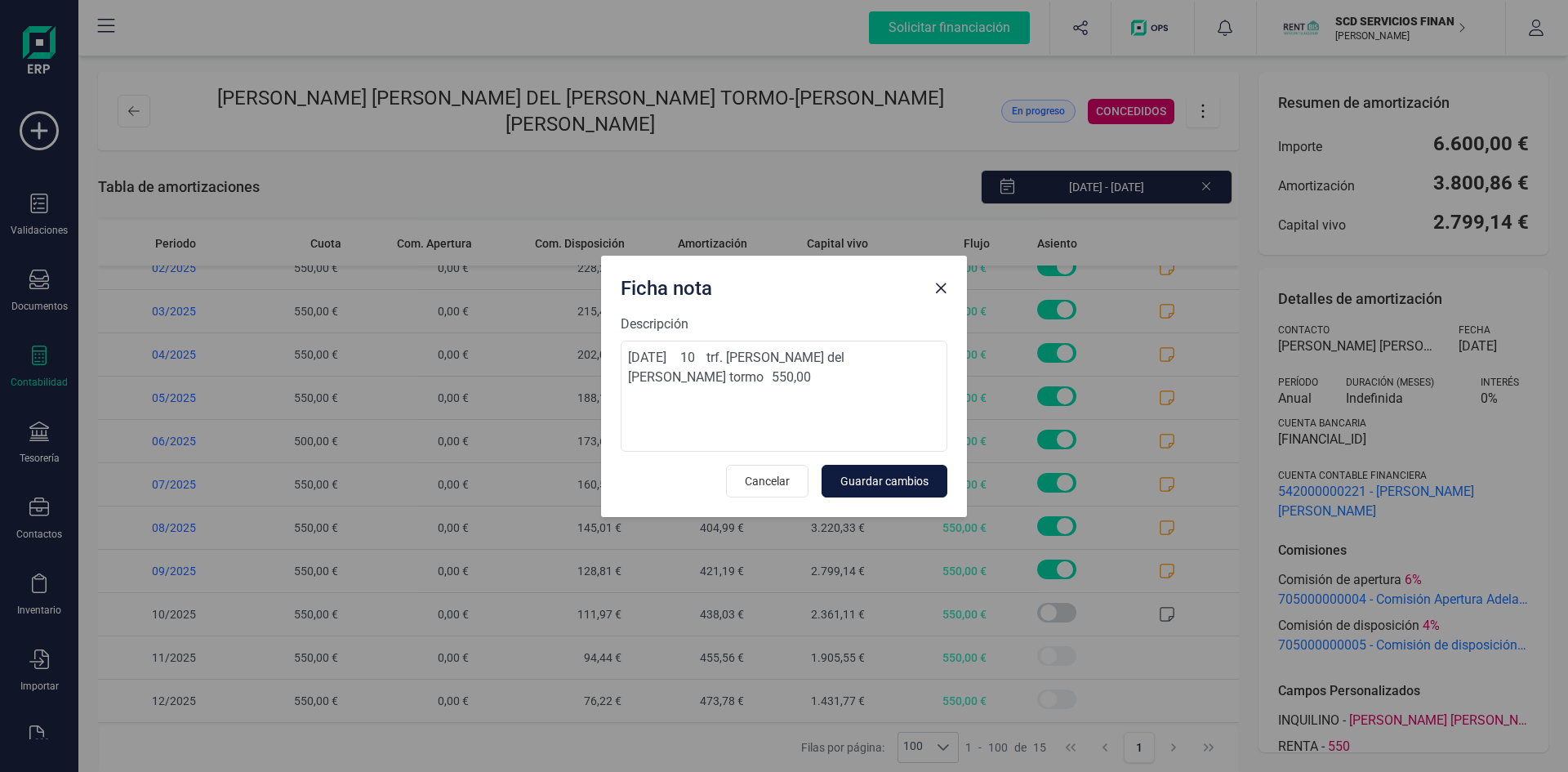
click at [884, 478] on span "Guardar cambios" at bounding box center [885, 481] width 88 height 17
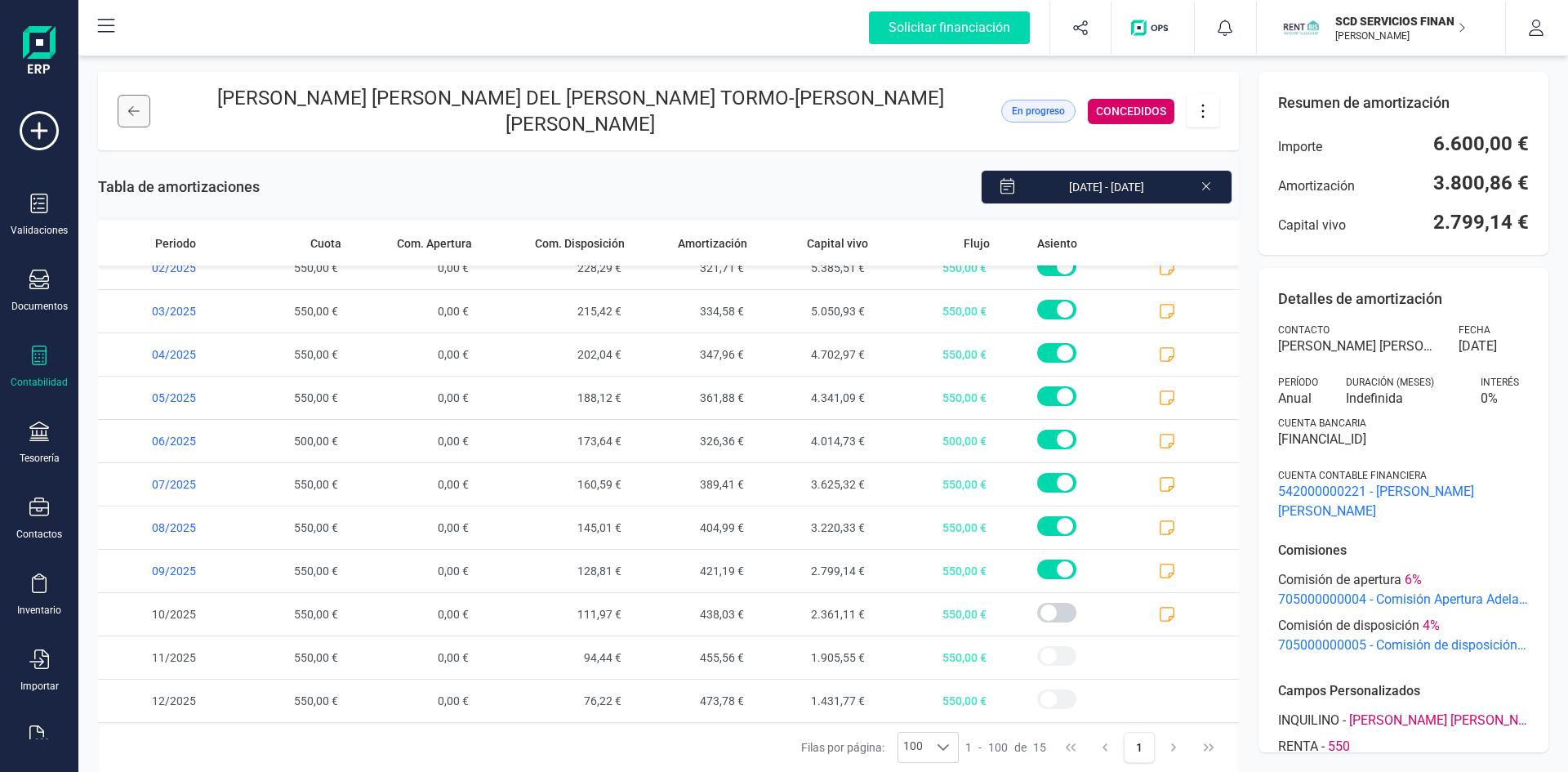
click at [141, 112] on button at bounding box center [133, 110] width 32 height 32
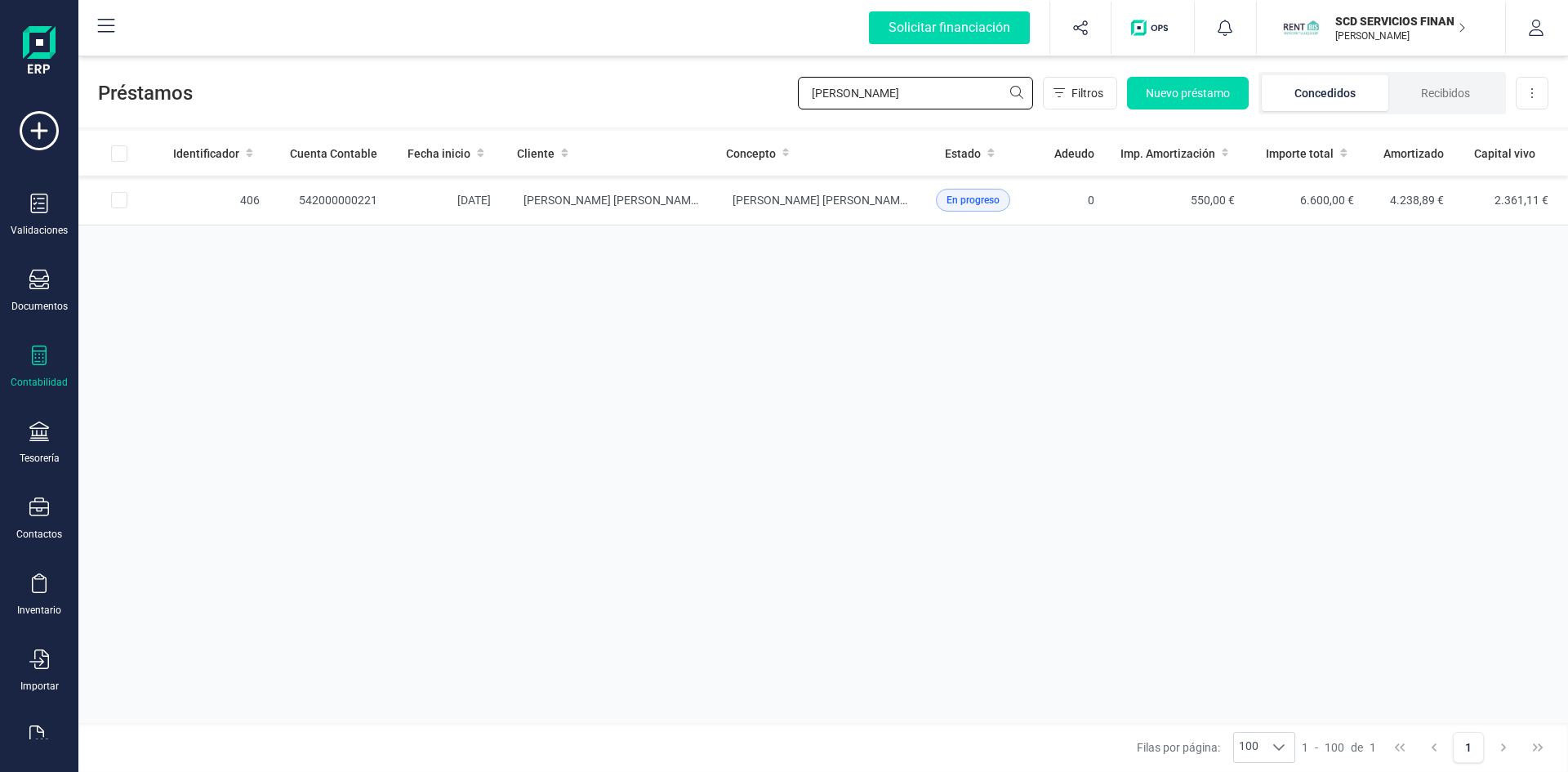
drag, startPoint x: 883, startPoint y: 90, endPoint x: 504, endPoint y: 87, distance: 379.0
click at [504, 87] on div "Préstamos pilar fer Filtros Nuevo préstamo Concedidos Recibidos Descargar Excel" at bounding box center [823, 89] width 1490 height 75
type input "recreat"
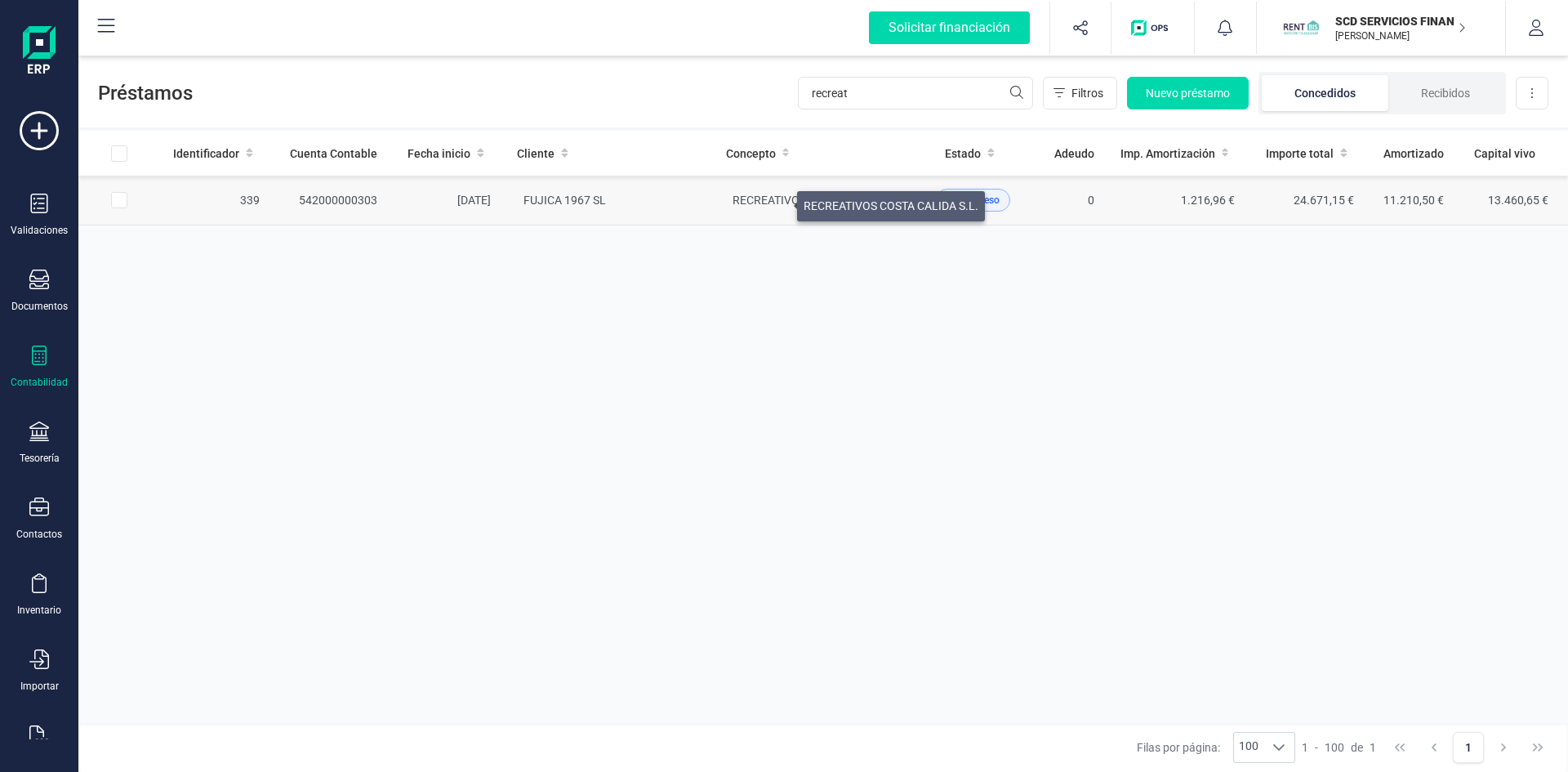
click at [778, 202] on span "RECREATIVOS COSTA CALIDA S.L." at bounding box center [820, 200] width 175 height 13
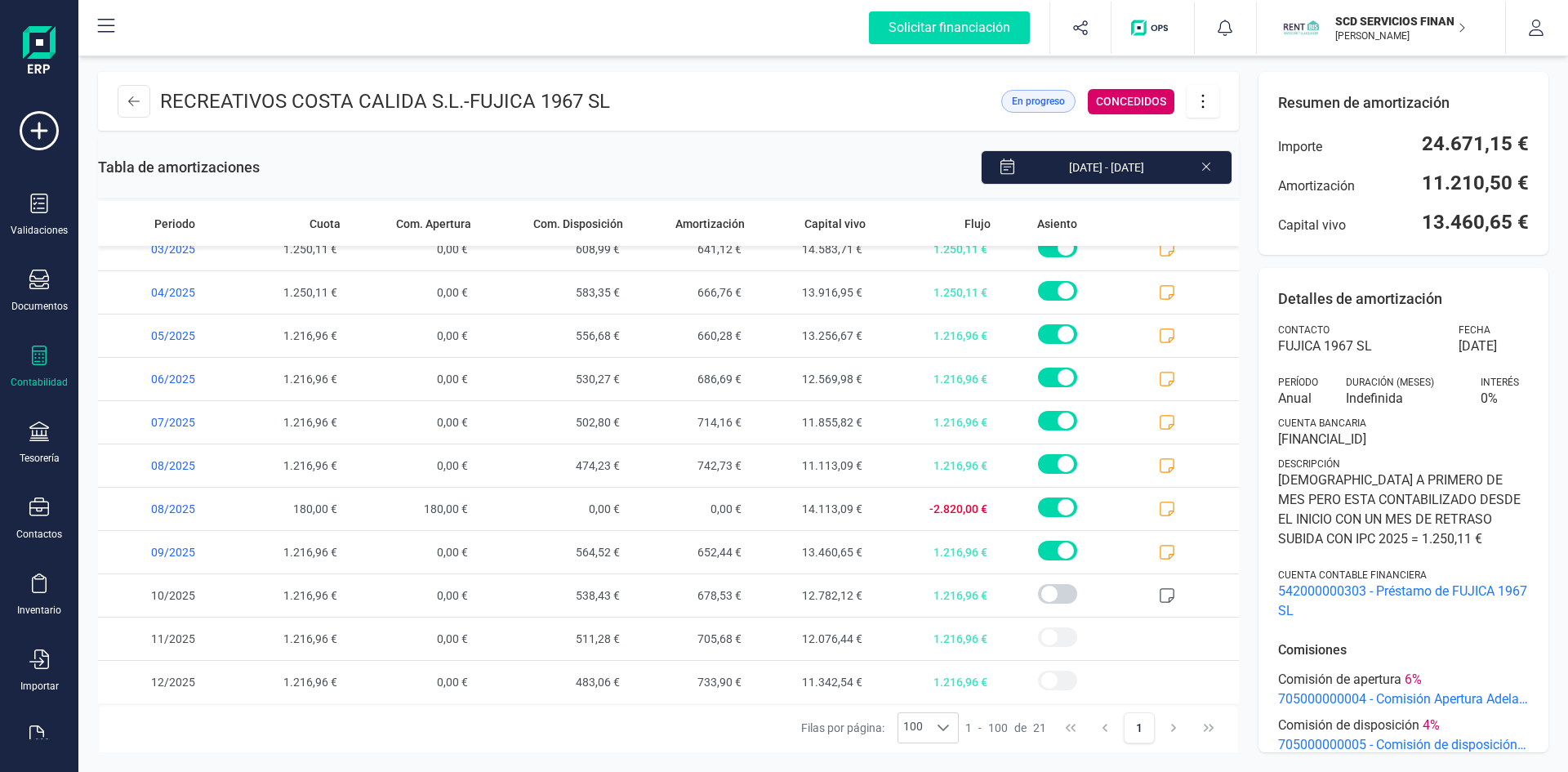
scroll to position [451, 0]
click at [1151, 586] on span at bounding box center [1179, 594] width 121 height 42
click at [1159, 594] on icon at bounding box center [1167, 595] width 17 height 17
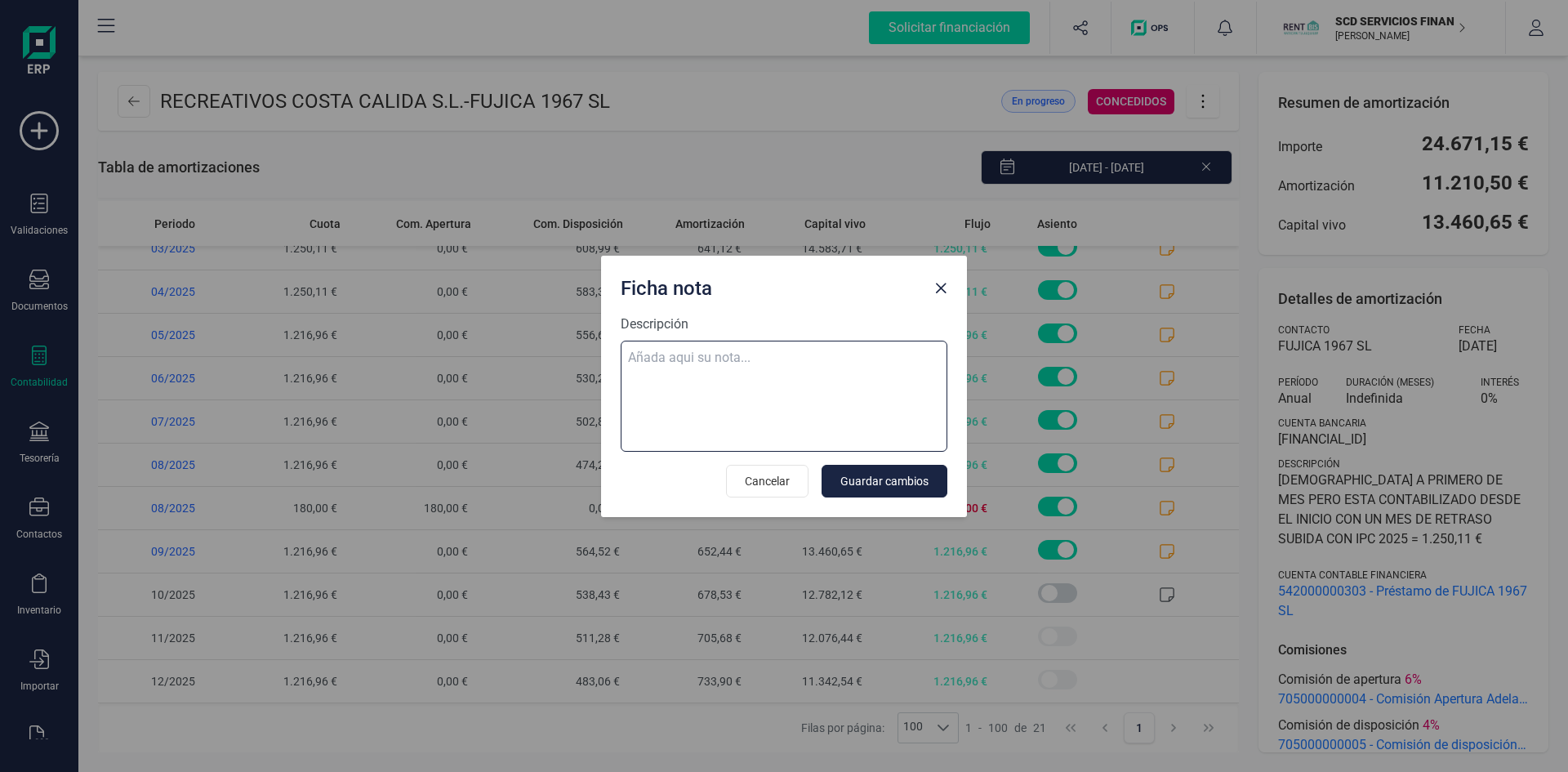
click at [795, 354] on textarea "Descripción" at bounding box center [784, 396] width 326 height 111
paste textarea "01-oct-25 10 trf. recreativos costa calida sl 1.216,96"
type textarea "01-oct-25 10 trf. recreativos costa calida sl 1.216,96"
click at [888, 484] on span "Guardar cambios" at bounding box center [885, 481] width 88 height 17
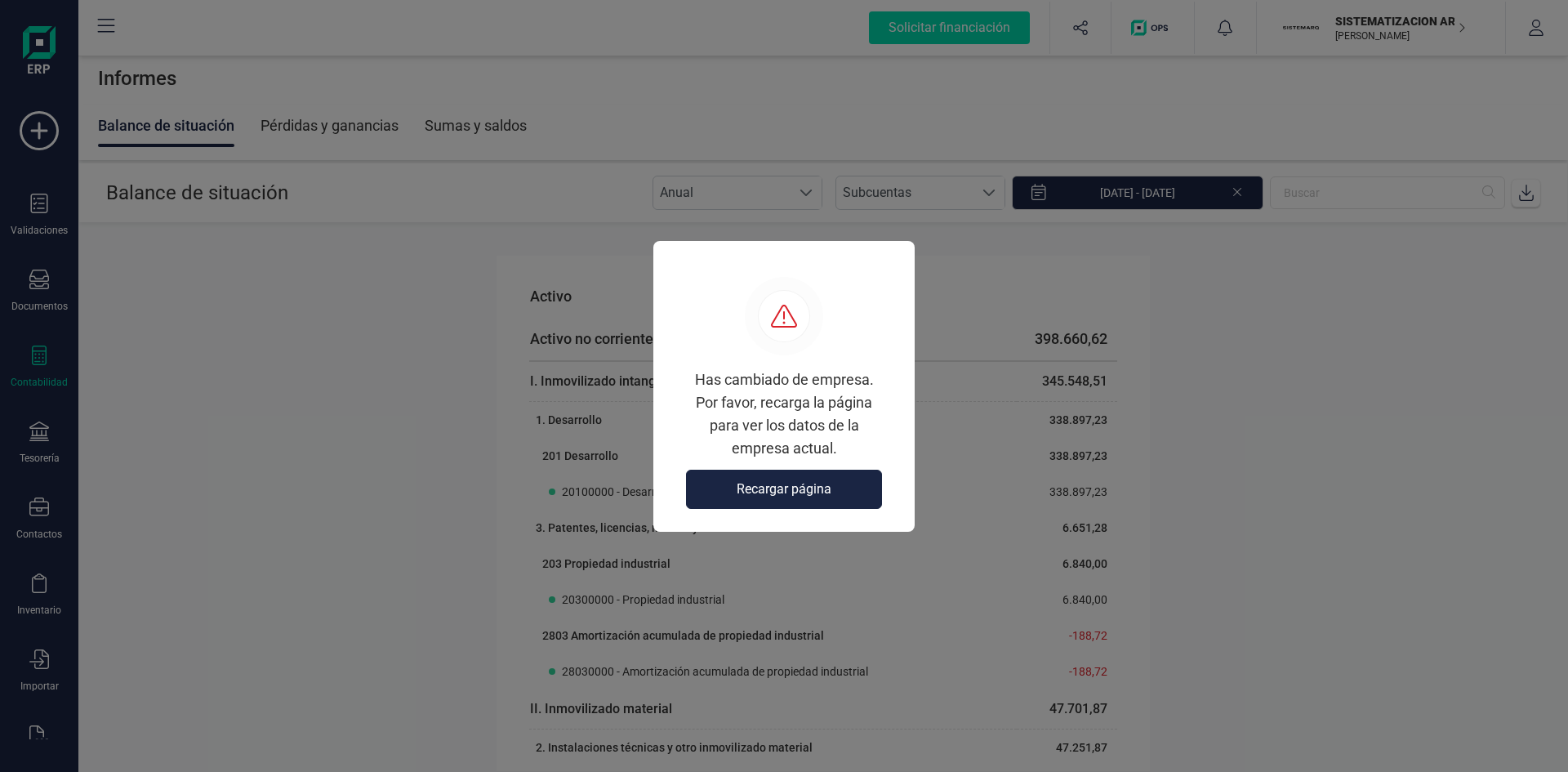
scroll to position [1715, 0]
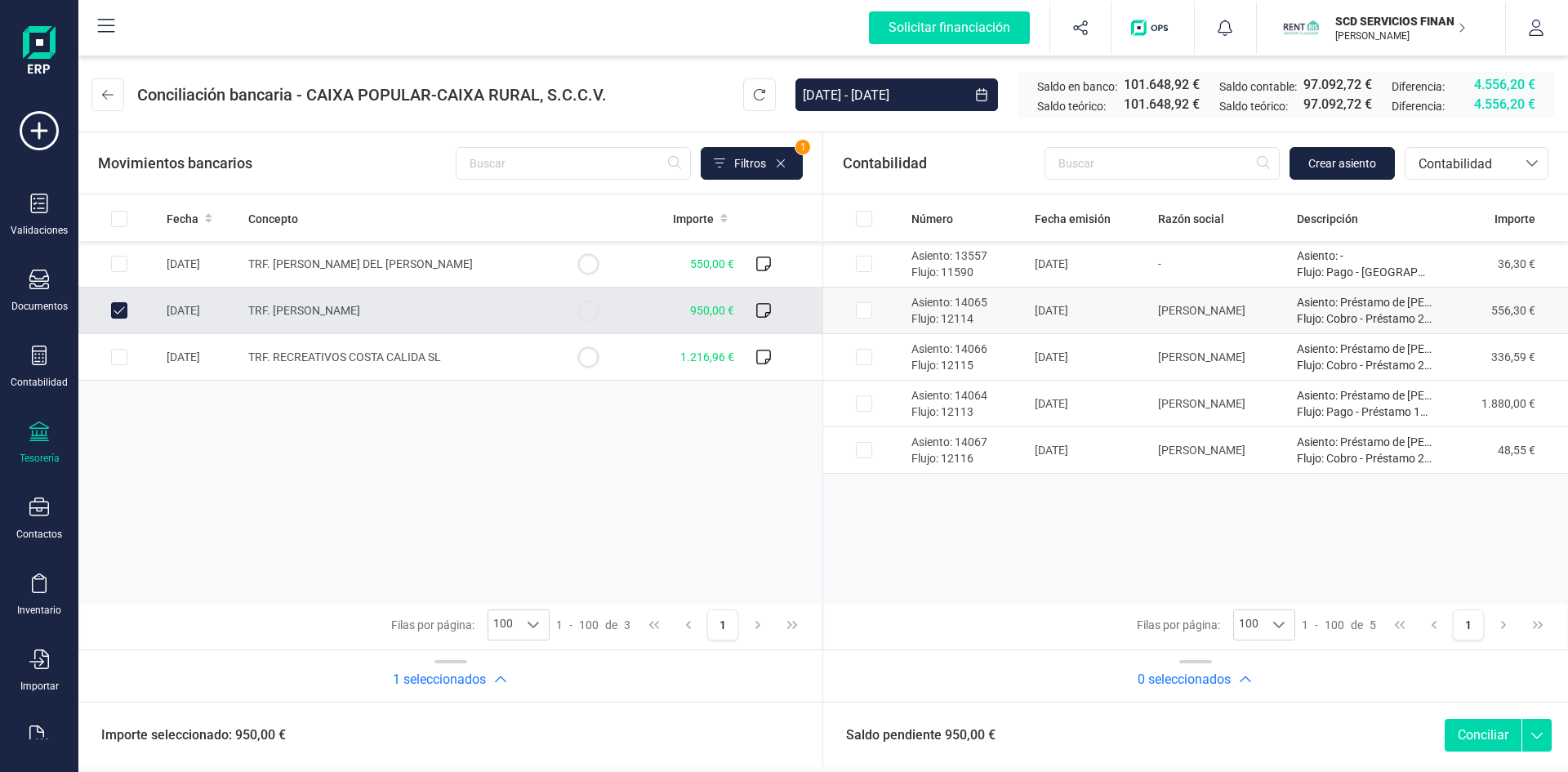
click at [863, 307] on input "Row Selected a8f177cf-9183-4a29-9257-1d8a2e1c5d28" at bounding box center [864, 311] width 17 height 17
checkbox input "true"
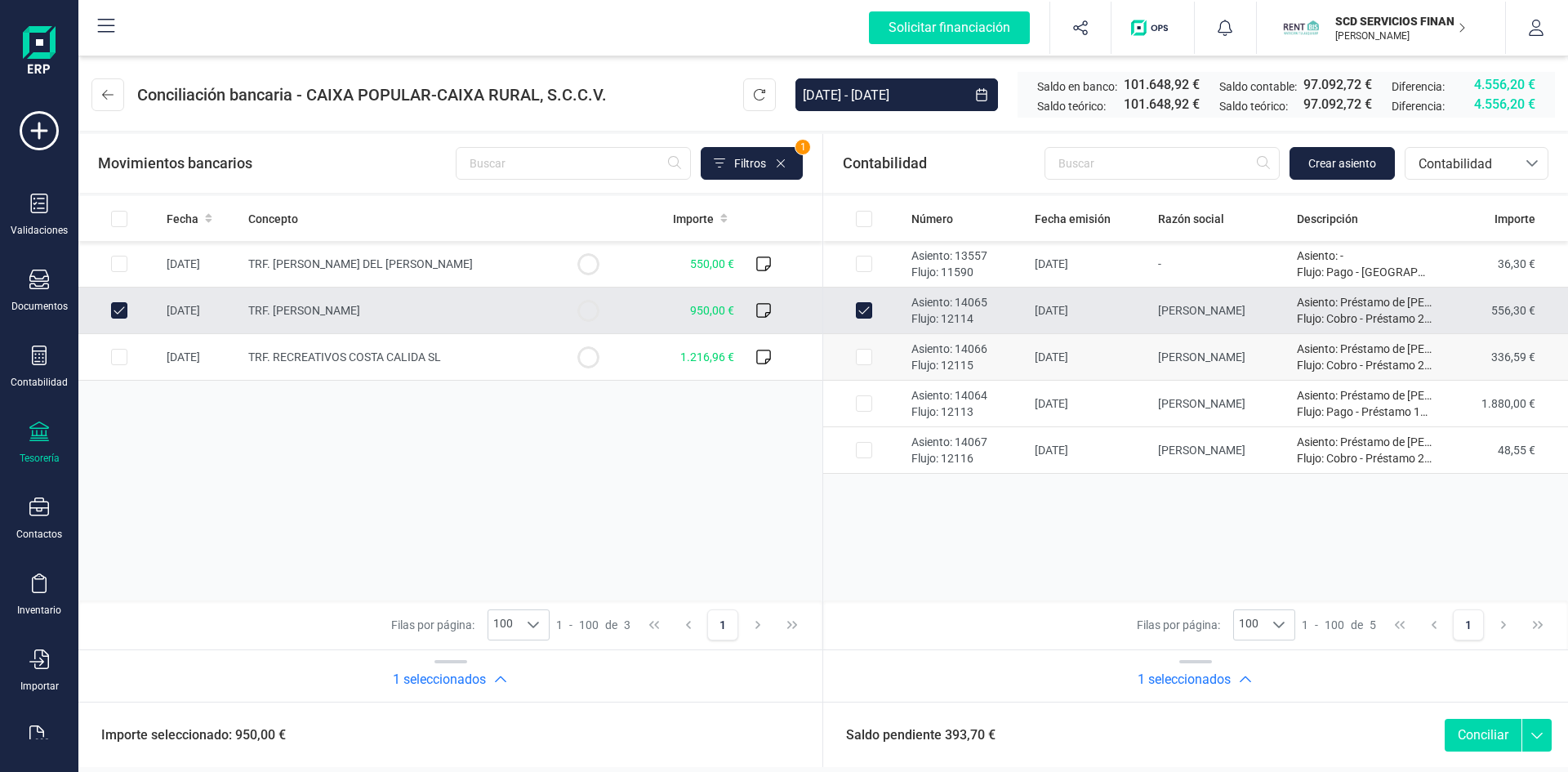
click at [860, 360] on input "Row Selected ba385d4f-ced5-4058-9557-dfdccca21d25" at bounding box center [864, 357] width 17 height 17
checkbox input "true"
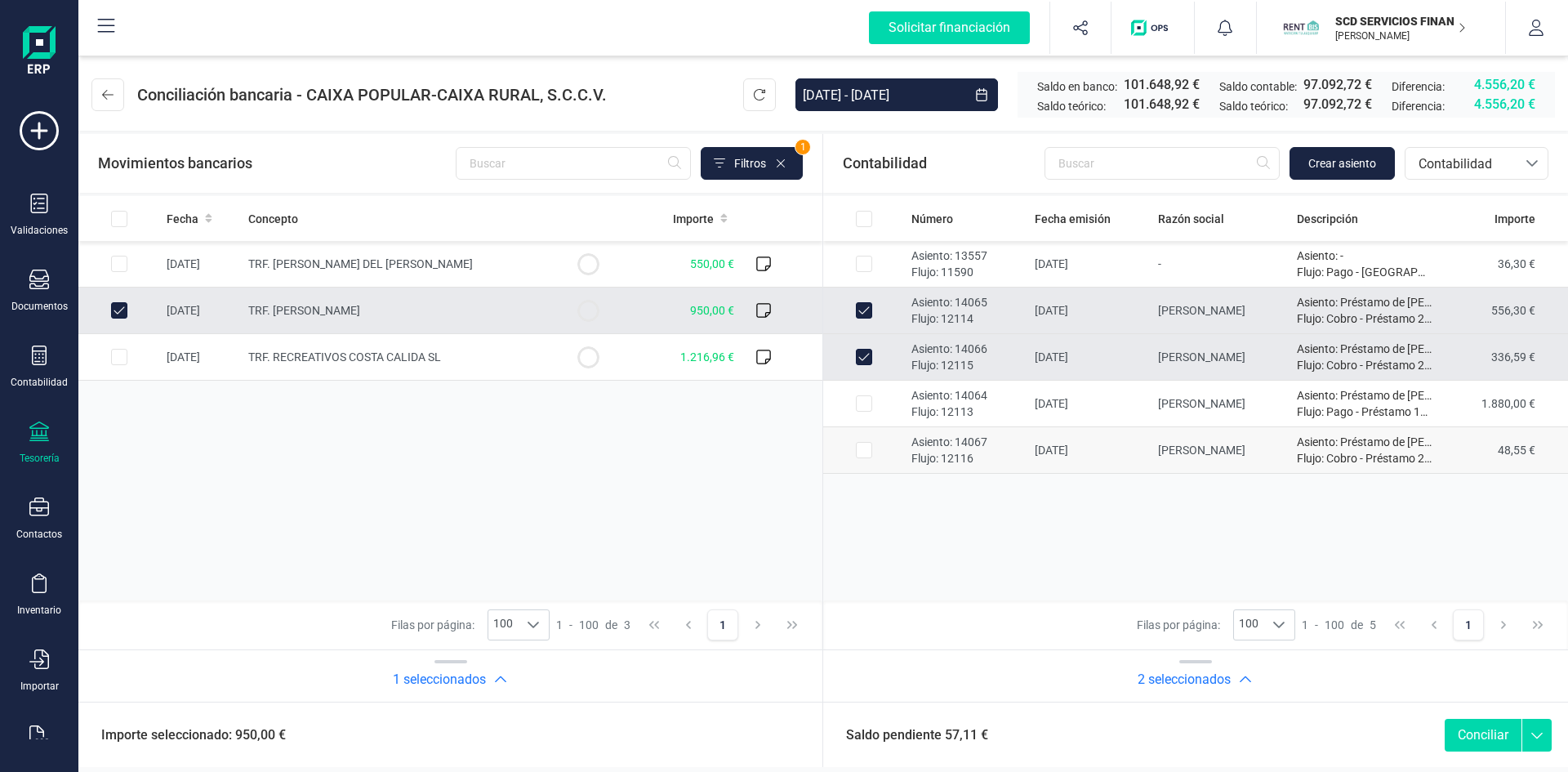
click at [866, 452] on input "Row Selected d3030535-4dc7-4401-a79b-0b6e6be4e66a" at bounding box center [864, 450] width 17 height 17
checkbox input "true"
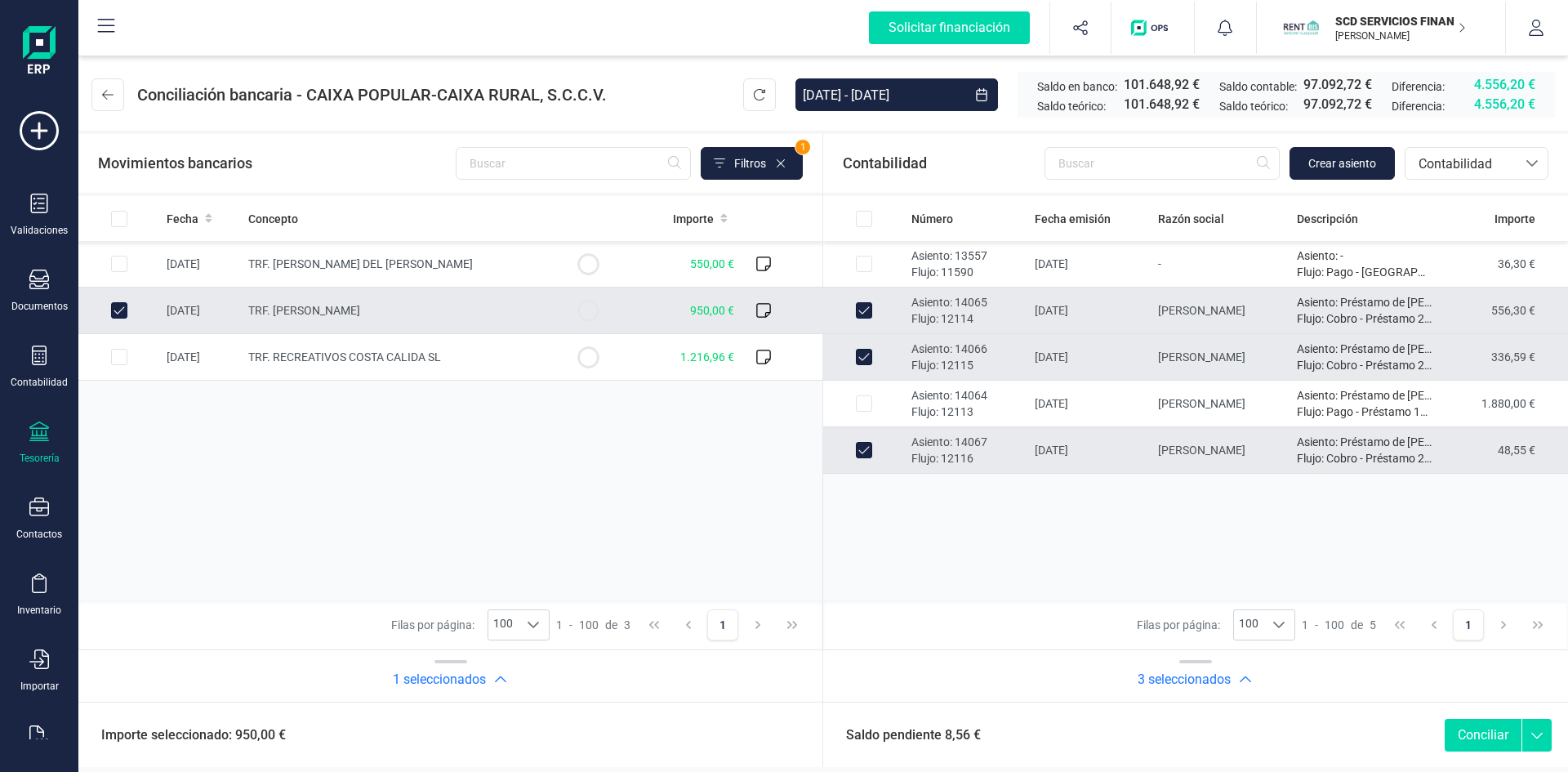
click at [864, 312] on input "Row Unselected a8f177cf-9183-4a29-9257-1d8a2e1c5d28" at bounding box center [864, 311] width 17 height 17
checkbox input "false"
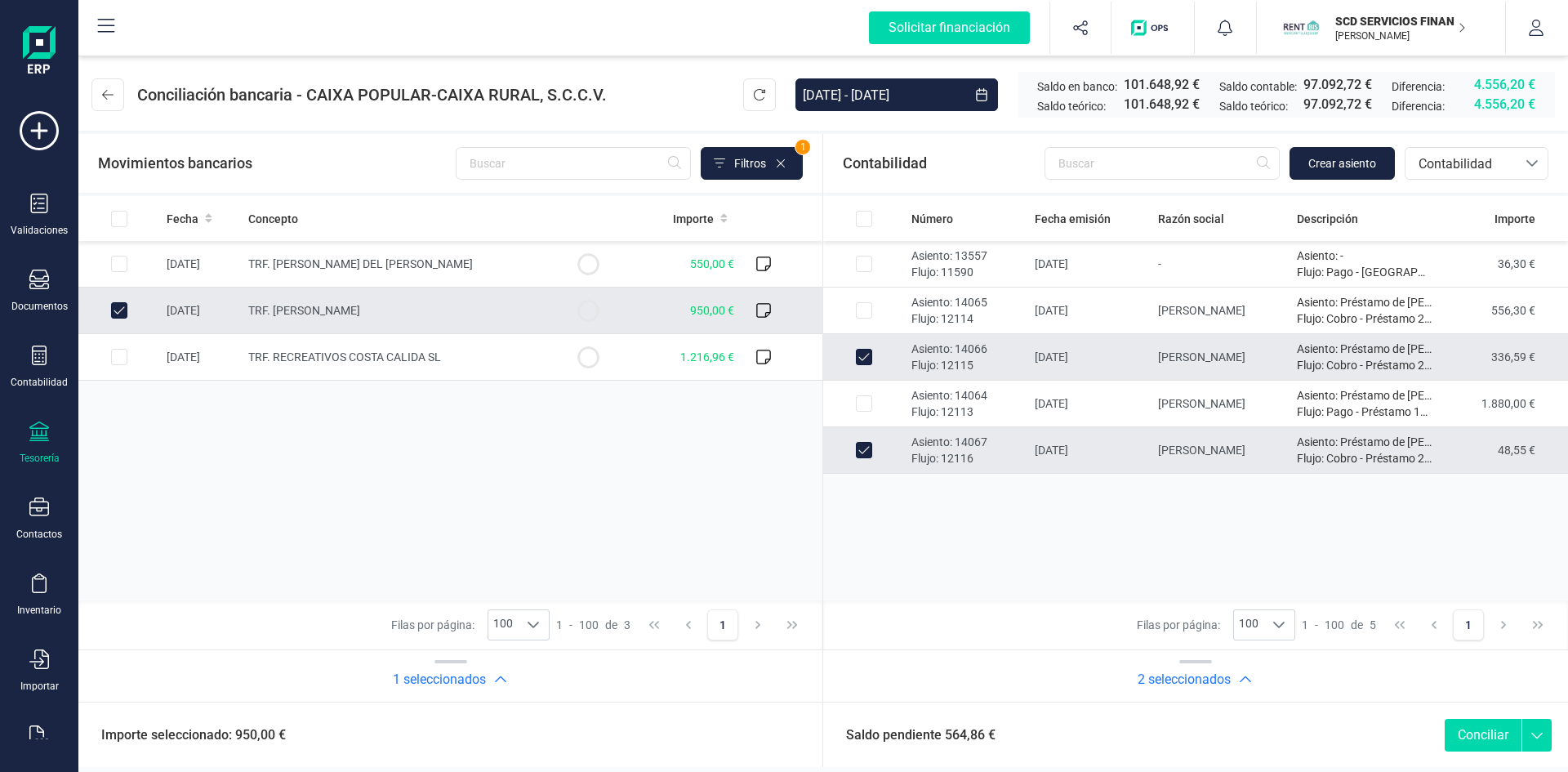
click at [867, 358] on input "Row Unselected ba385d4f-ced5-4058-9557-dfdccca21d25" at bounding box center [864, 357] width 17 height 17
checkbox input "false"
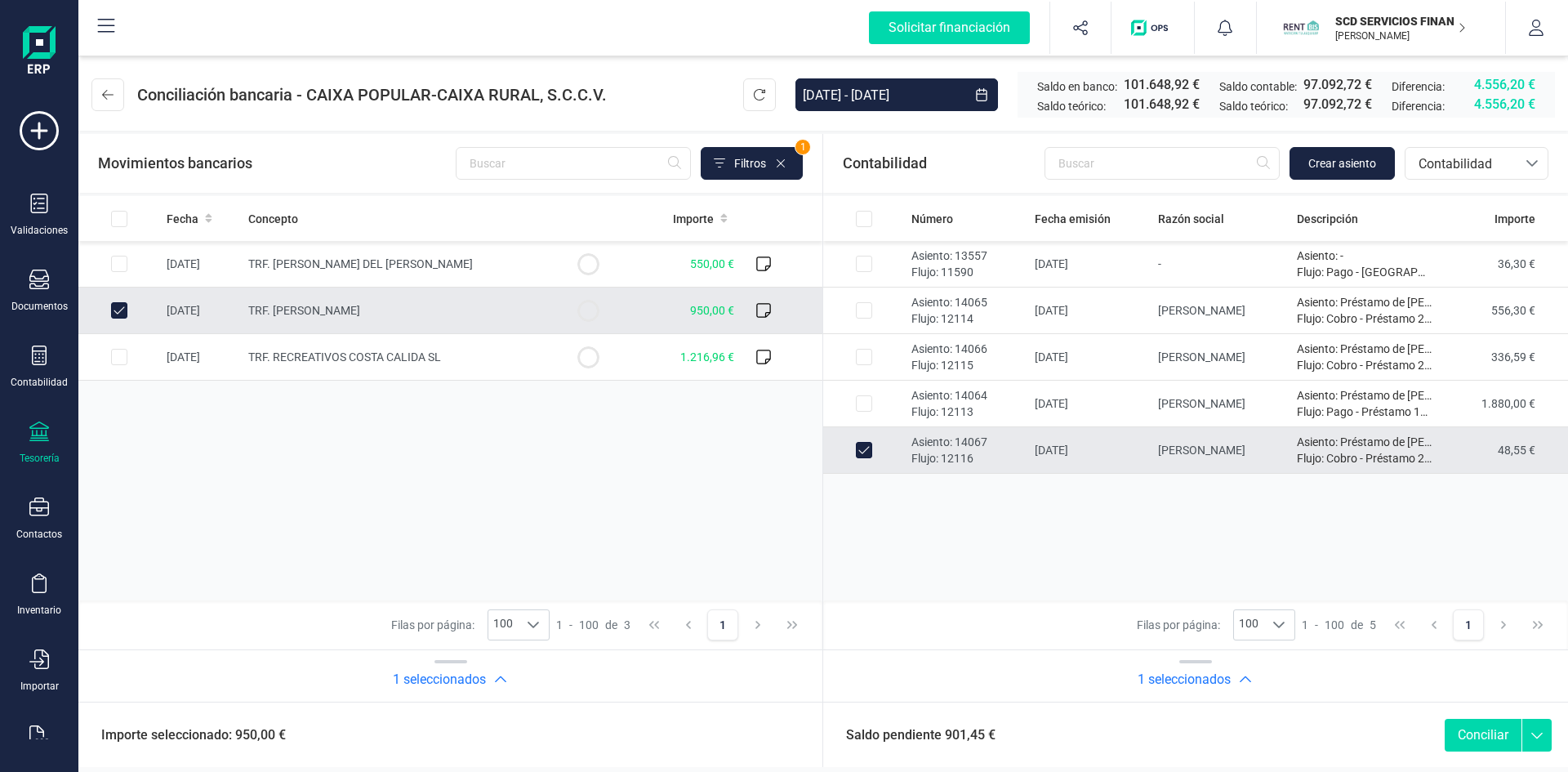
click at [863, 447] on input "Row Unselected d3030535-4dc7-4401-a79b-0b6e6be4e66a" at bounding box center [864, 450] width 17 height 17
checkbox input "false"
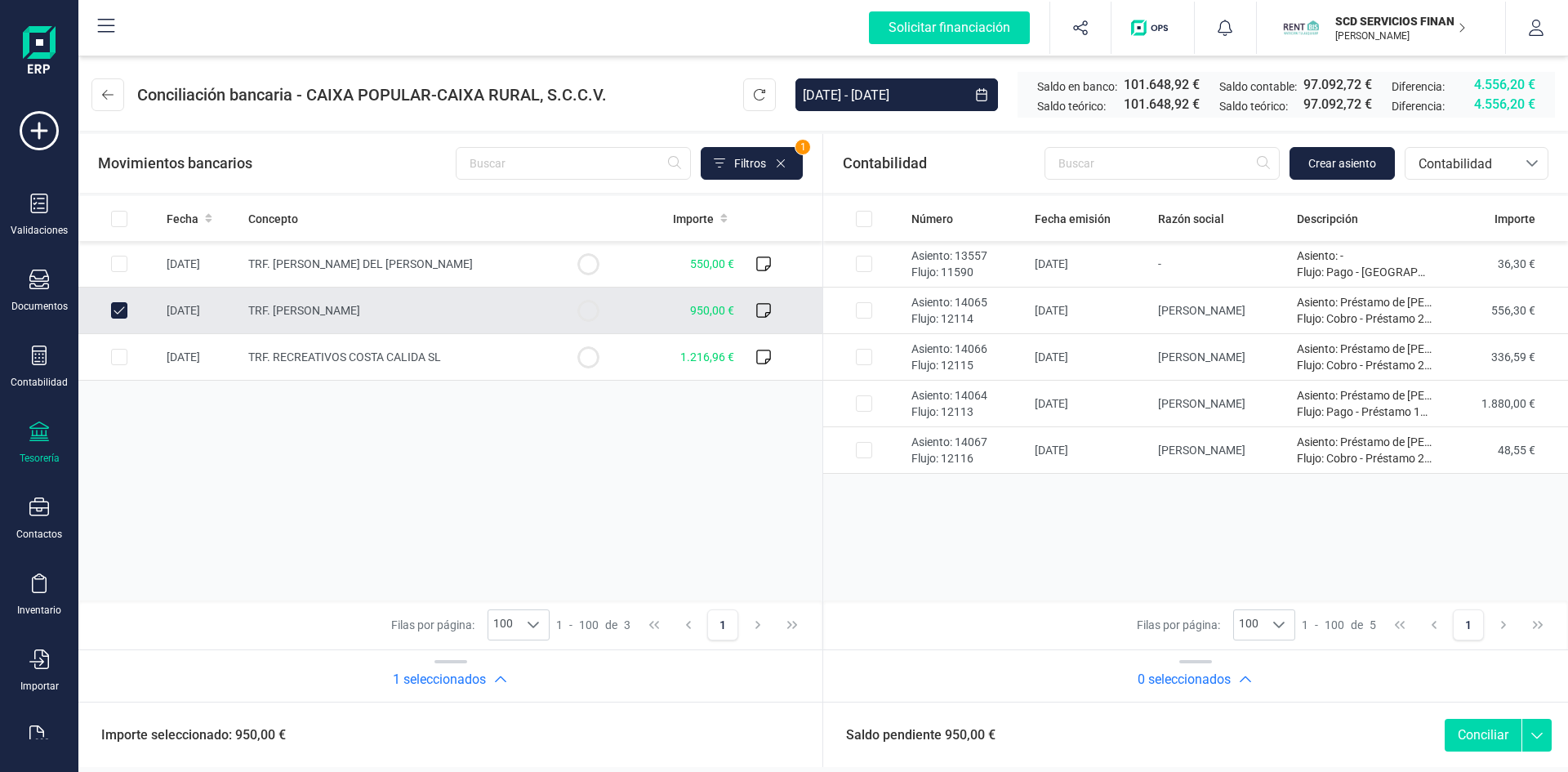
click at [123, 311] on input "Row Unselected 30562f03-a1e1-4e00-ad51-e798028a141d" at bounding box center [119, 311] width 17 height 17
checkbox input "false"
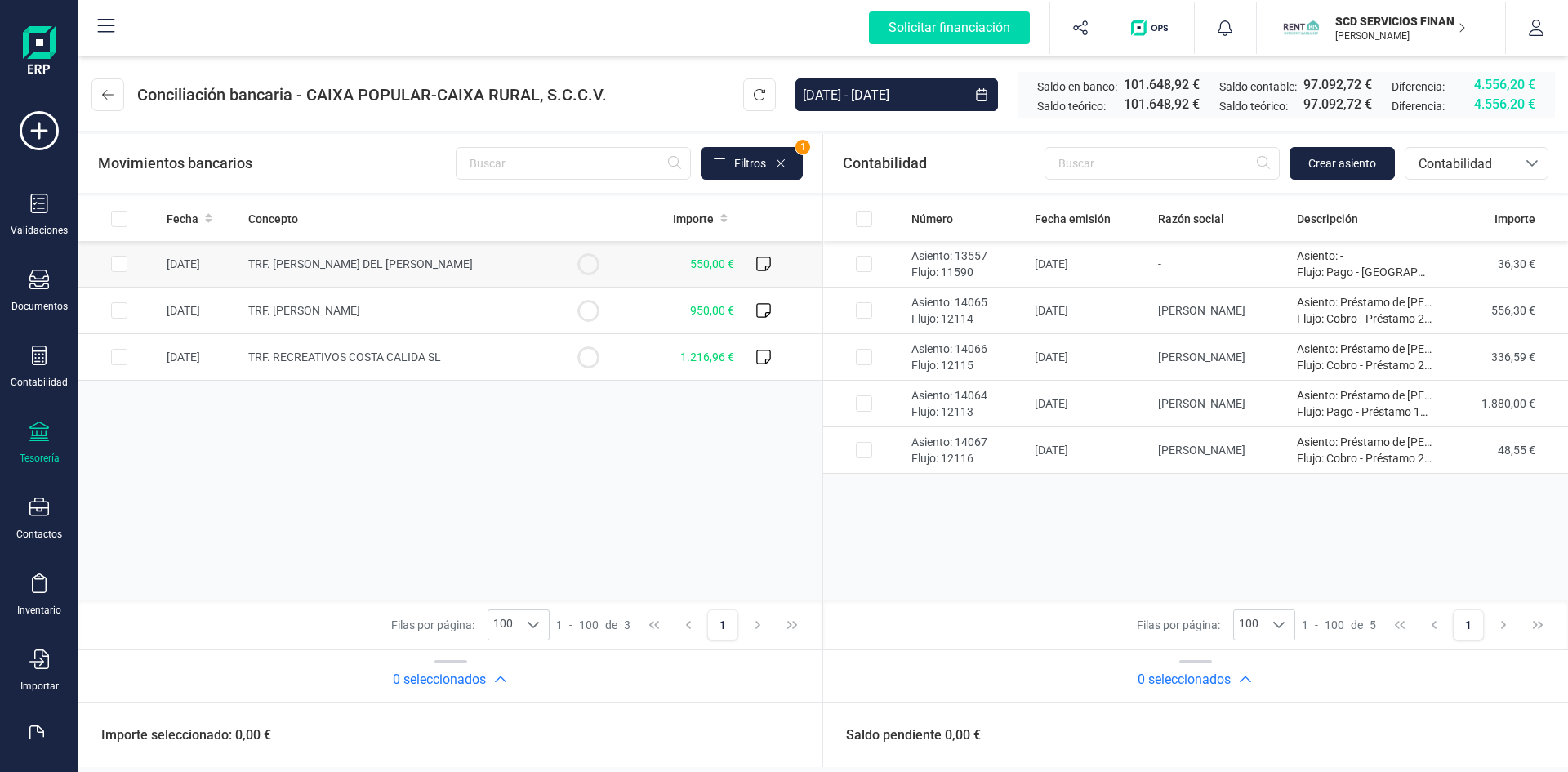
click at [118, 261] on input "Row Selected 83a634c4-c92a-48c3-ad94-8931521249c9" at bounding box center [119, 264] width 17 height 17
checkbox input "true"
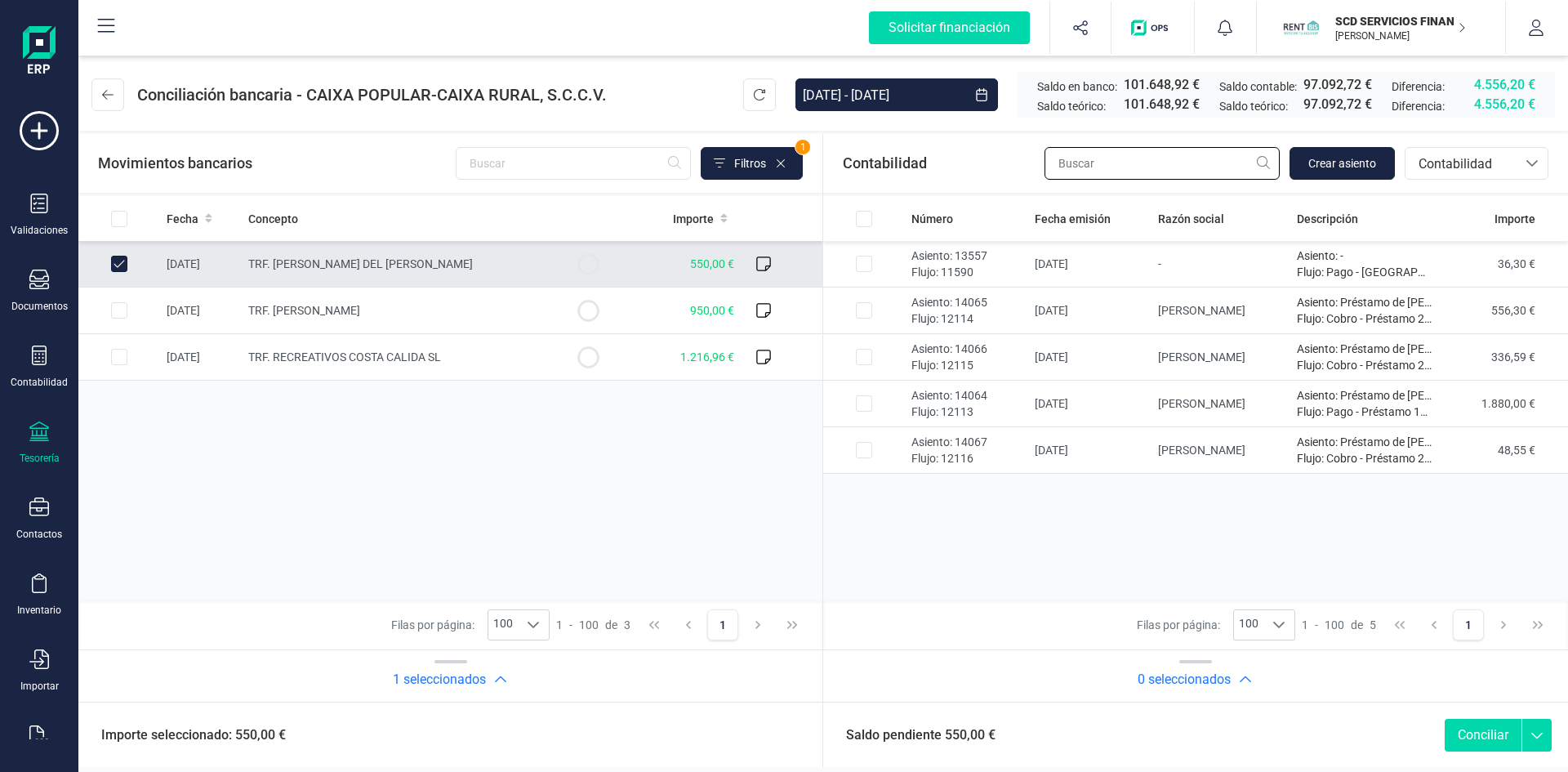
click at [1211, 162] on input "text" at bounding box center [1162, 162] width 235 height 32
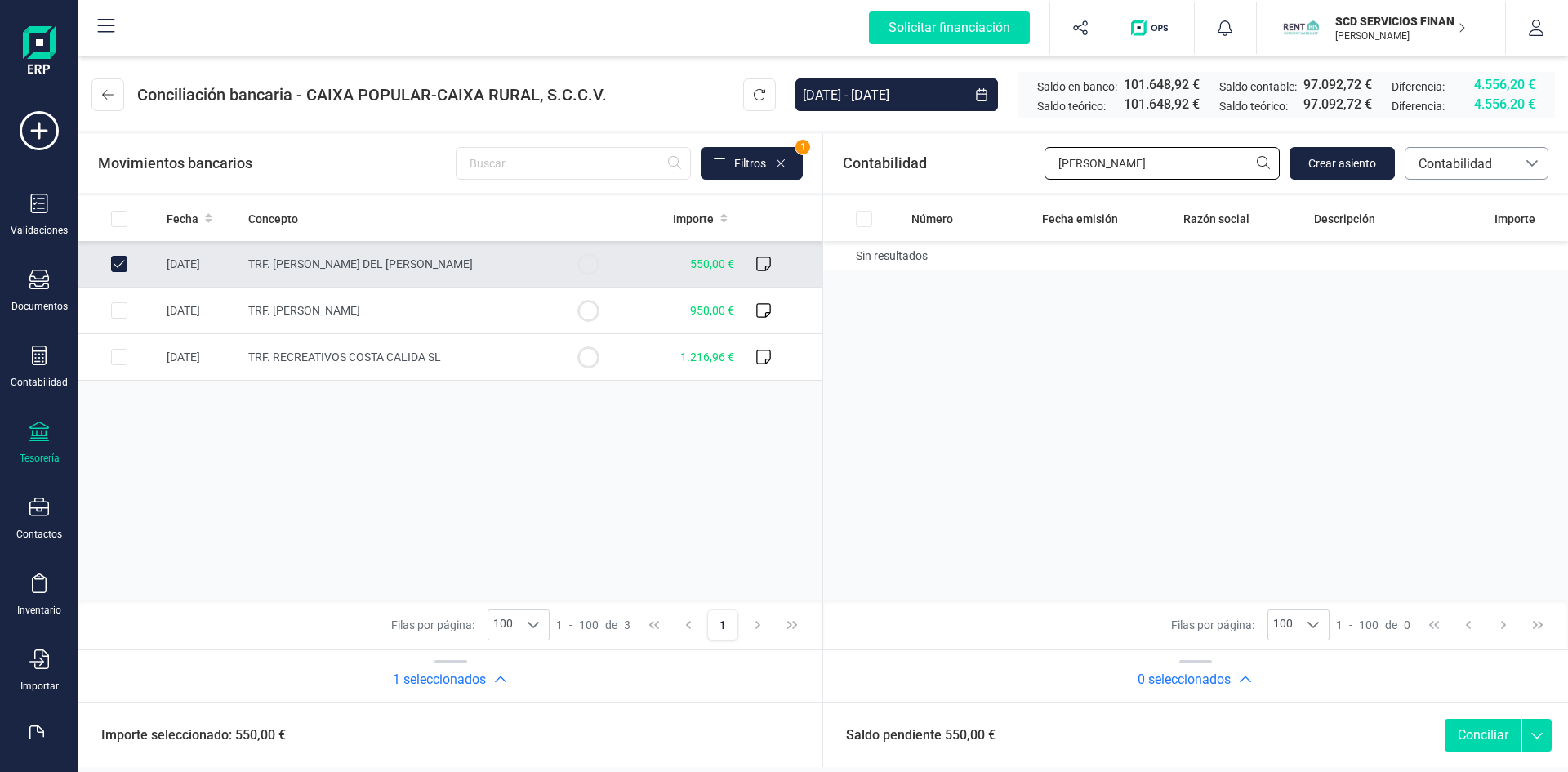
type input "pilar"
click at [1477, 164] on span "Contabilidad" at bounding box center [1461, 164] width 98 height 20
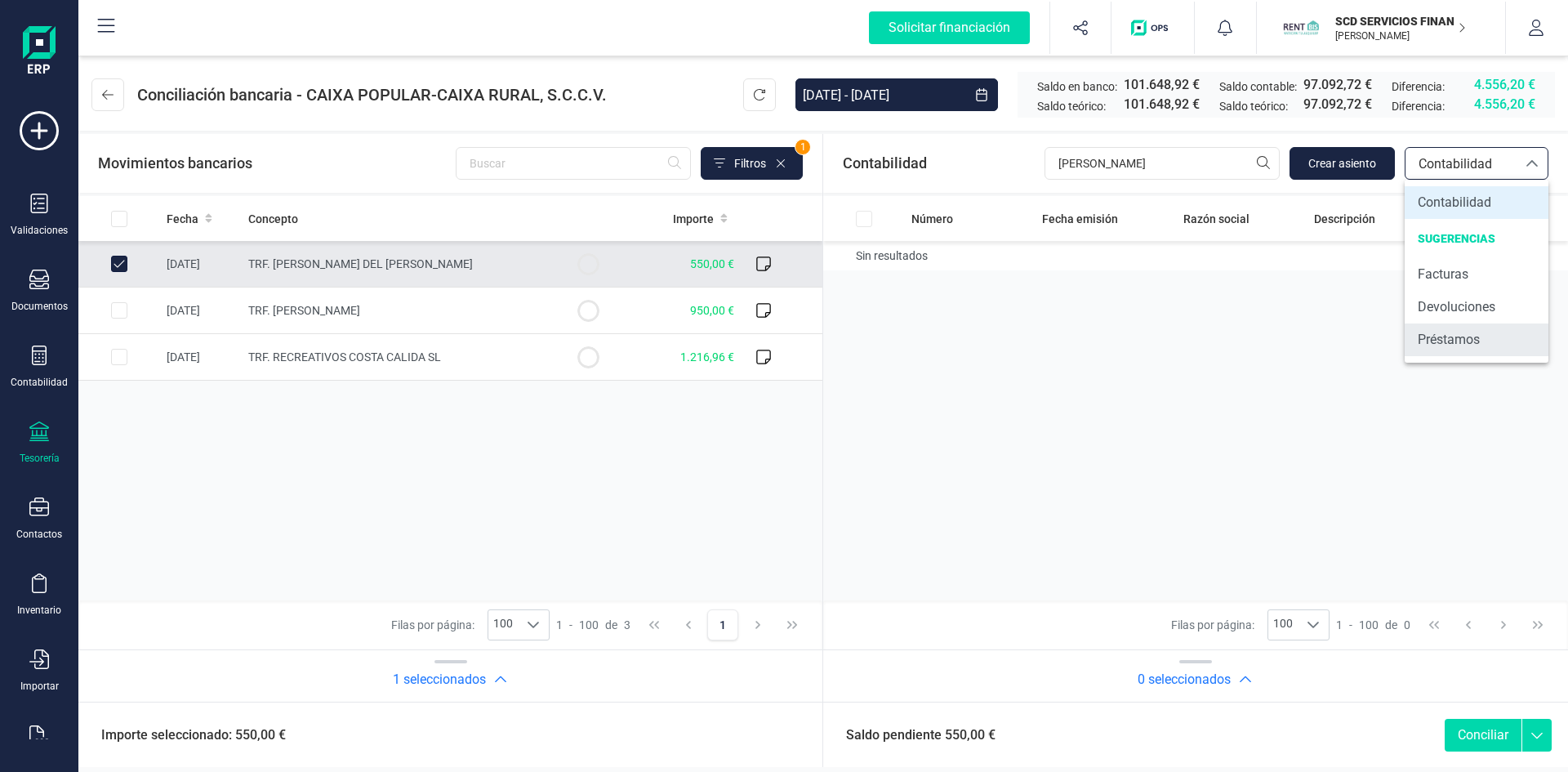
click at [1447, 337] on span "Préstamos" at bounding box center [1449, 340] width 62 height 20
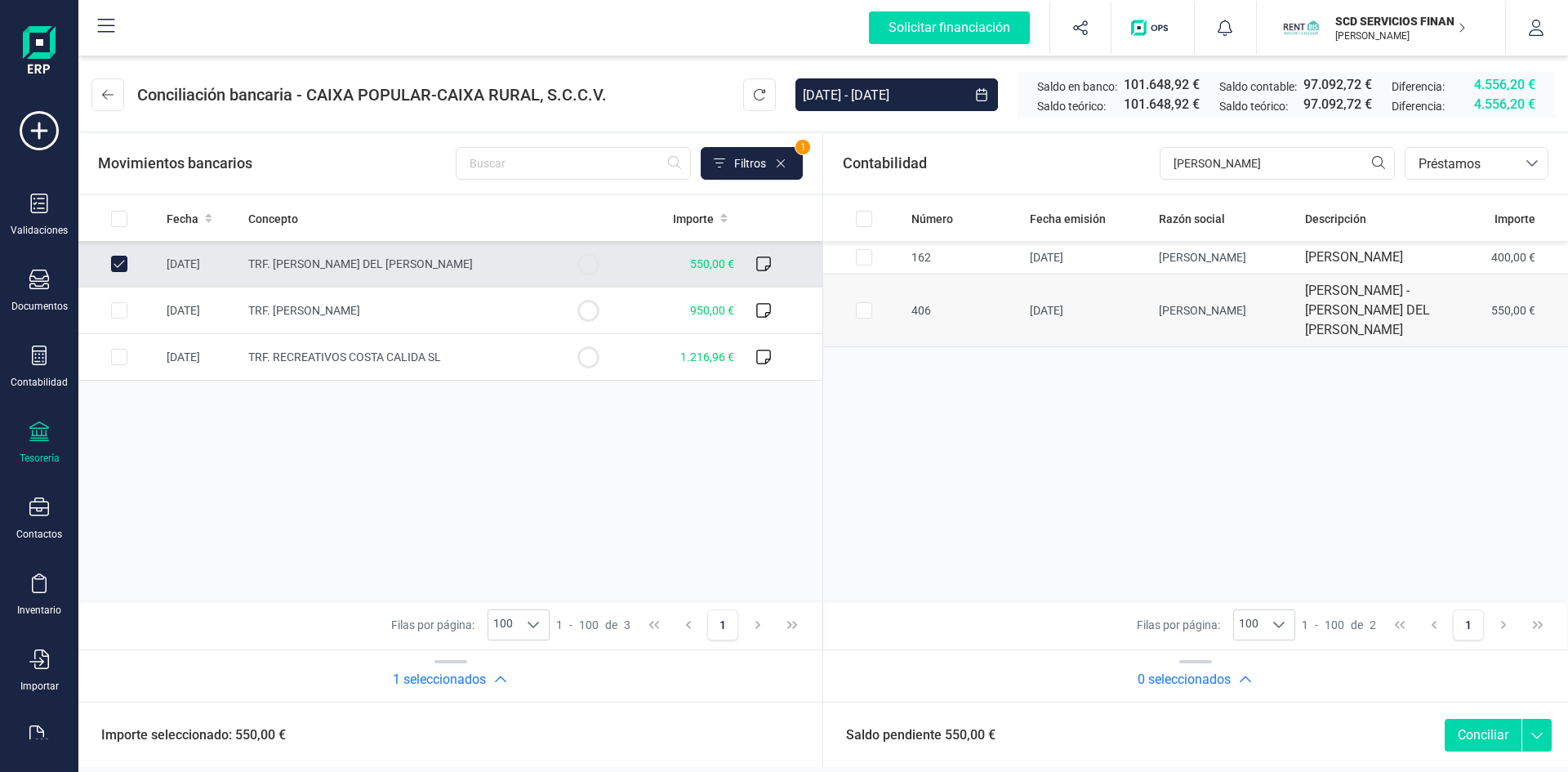
click at [861, 319] on input "Row Selected 81ae78dd-1910-4391-9376-f3c1b0c79cf9" at bounding box center [864, 311] width 17 height 17
checkbox input "true"
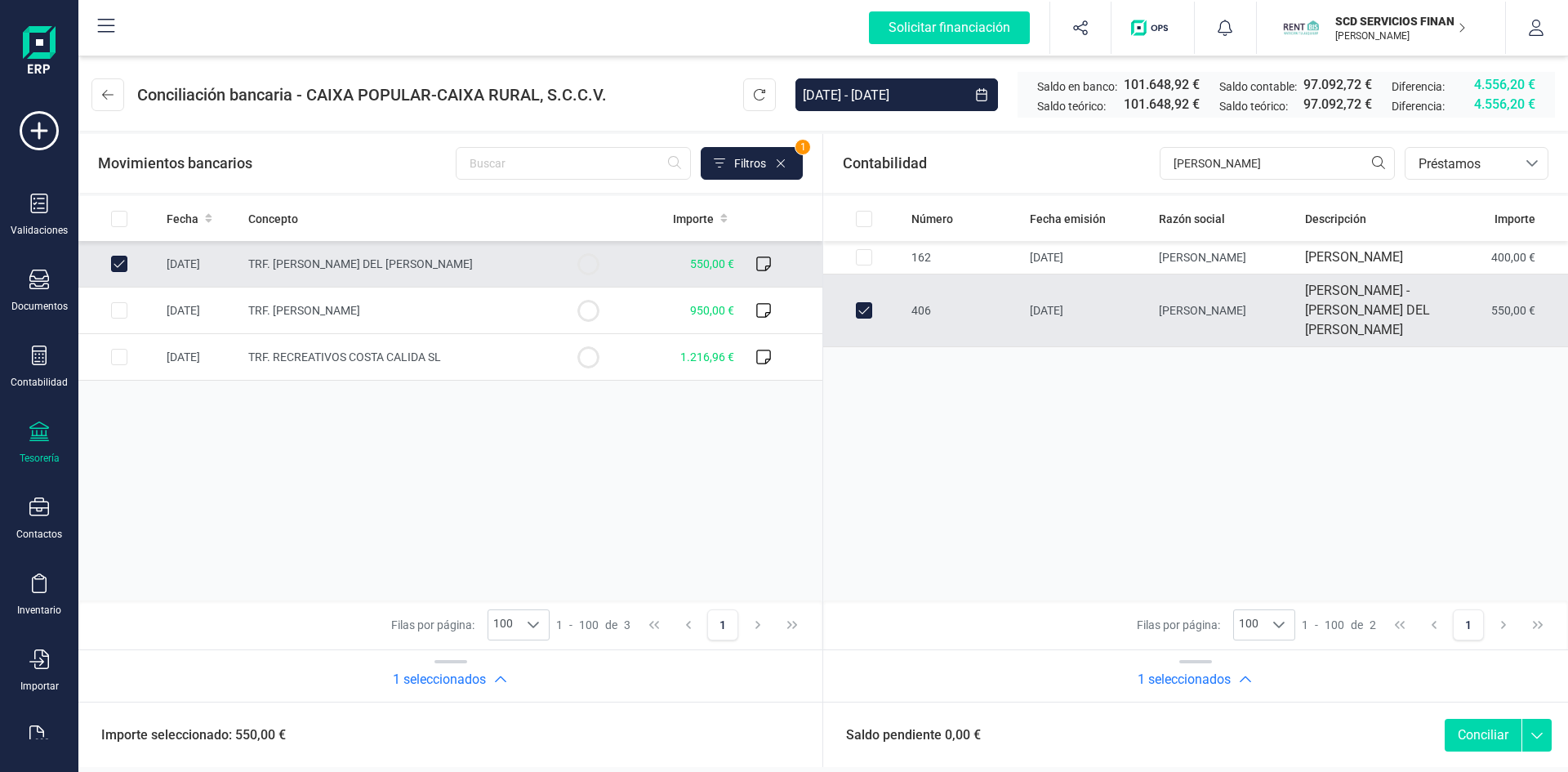
click at [1478, 740] on button "Conciliar" at bounding box center [1483, 735] width 77 height 32
checkbox input "false"
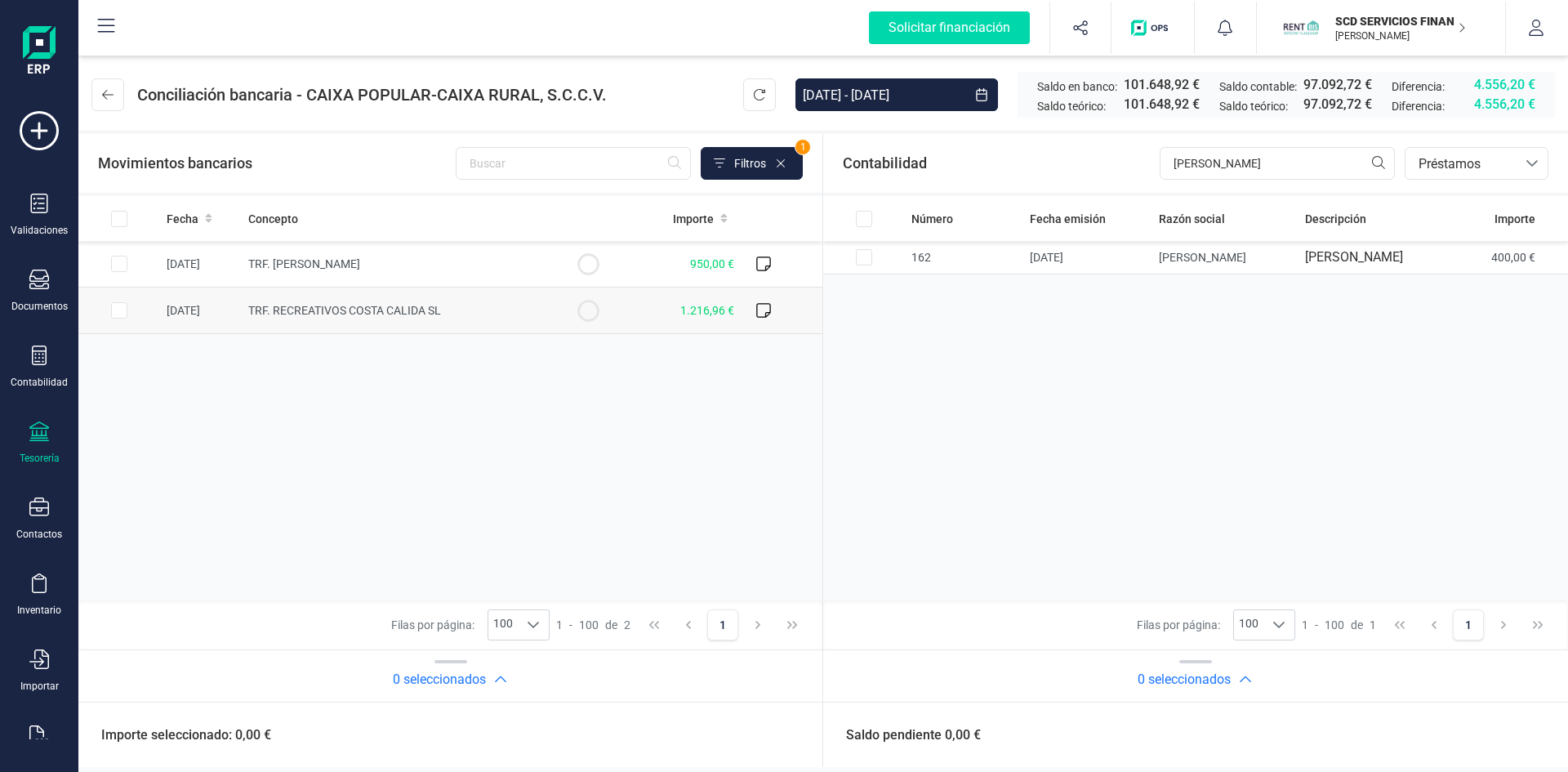
click at [115, 310] on input "Row Selected 504c9490-0348-4cc0-9ca0-ea87aba2996c" at bounding box center [119, 311] width 17 height 17
checkbox input "true"
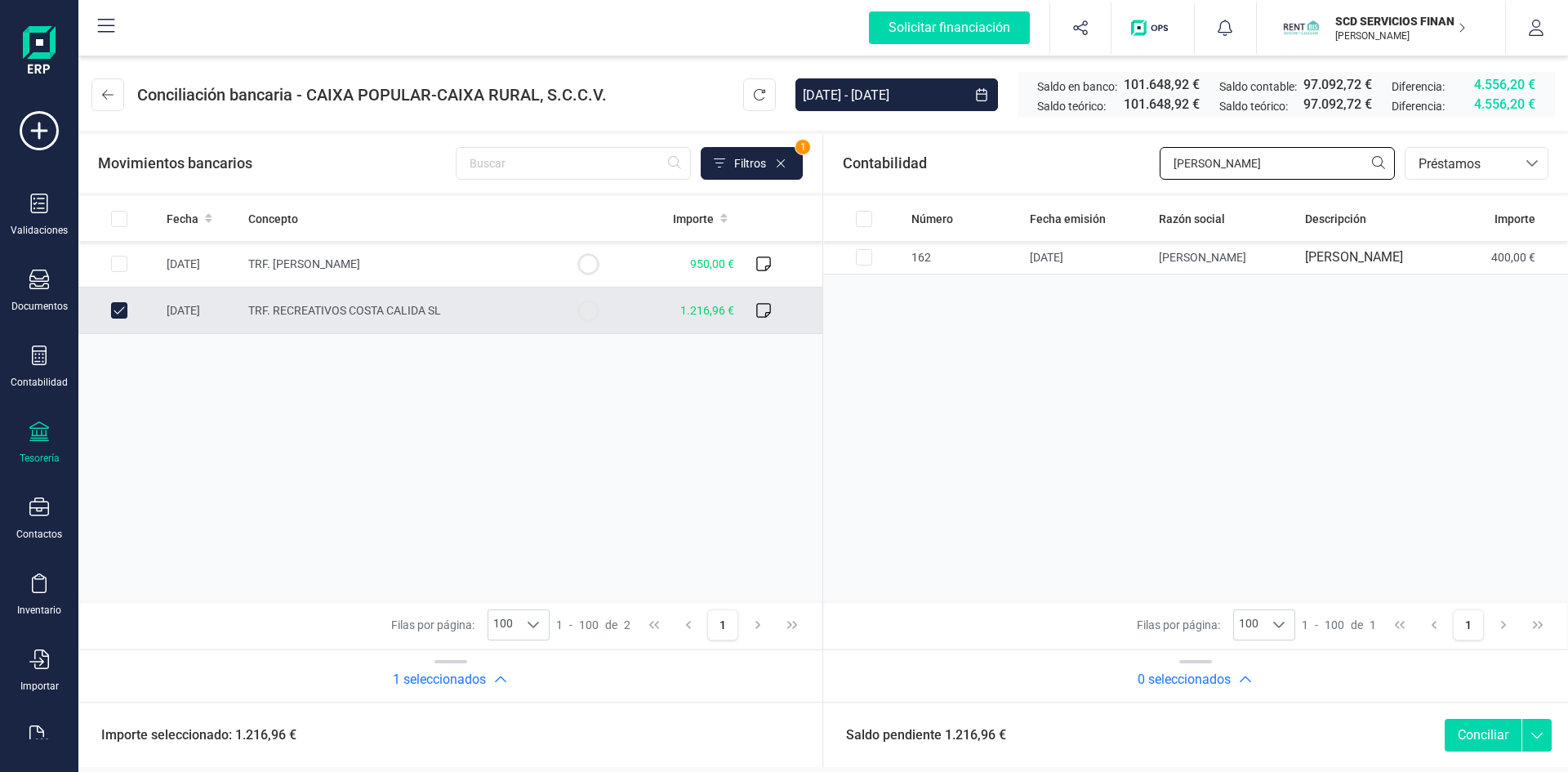
drag, startPoint x: 1131, startPoint y: 169, endPoint x: 1027, endPoint y: 180, distance: 104.6
click at [1029, 180] on div "Contabilidad pilar bancos.conciliacion.modal.headerLoan bancos.conciliacion.mod…" at bounding box center [1195, 163] width 745 height 59
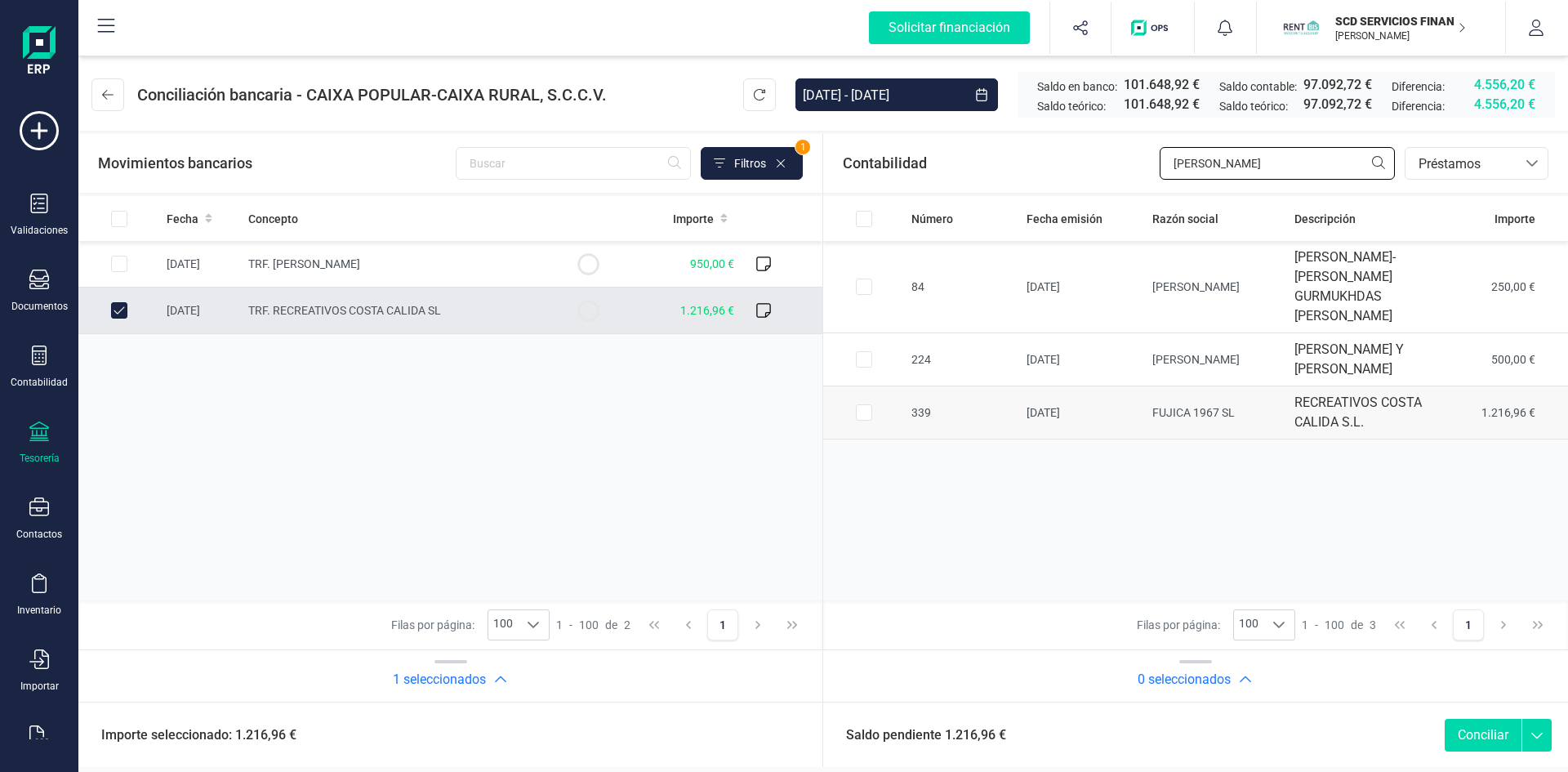
type input "costa"
click at [867, 421] on input "Row Selected b4aeab40-e56c-45f8-822f-53dedc3f3174" at bounding box center [864, 413] width 17 height 17
checkbox input "true"
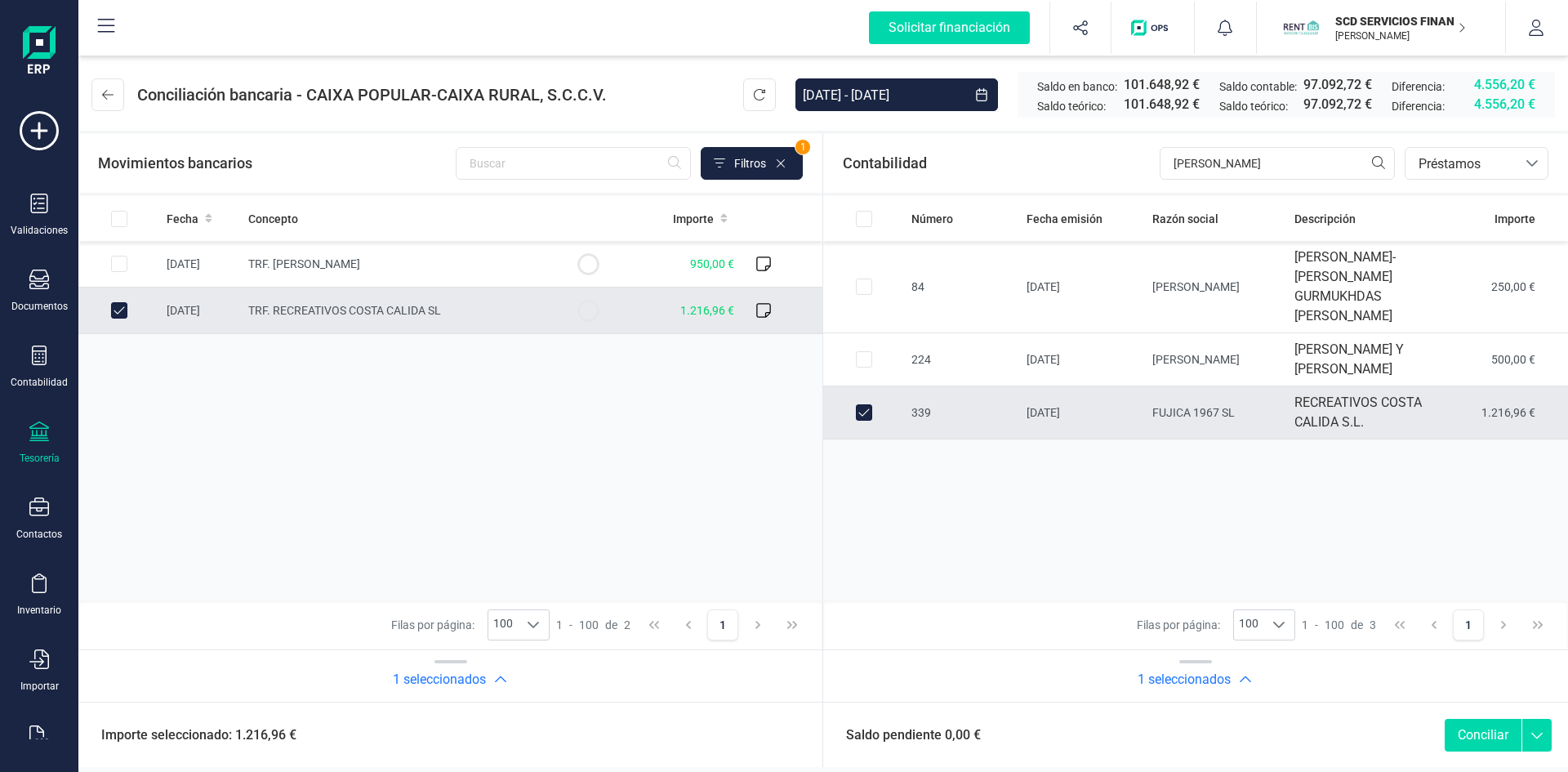
click at [1480, 732] on button "Conciliar" at bounding box center [1483, 735] width 77 height 32
checkbox input "false"
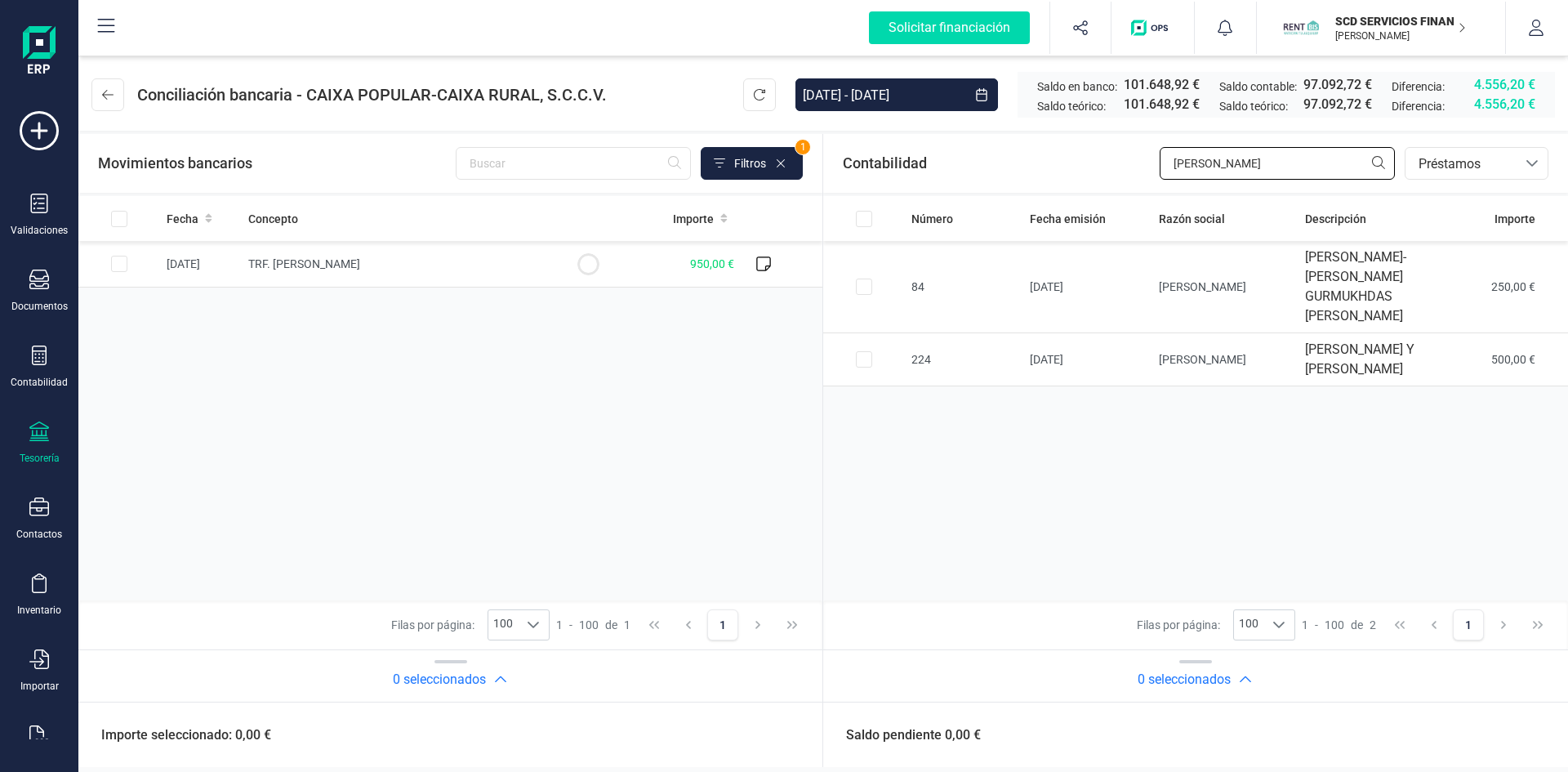
drag, startPoint x: 1229, startPoint y: 158, endPoint x: 922, endPoint y: 167, distance: 307.1
click at [924, 167] on div "Contabilidad costa bancos.conciliacion.modal.headerLoan bancos.conciliacion.mod…" at bounding box center [1195, 163] width 745 height 59
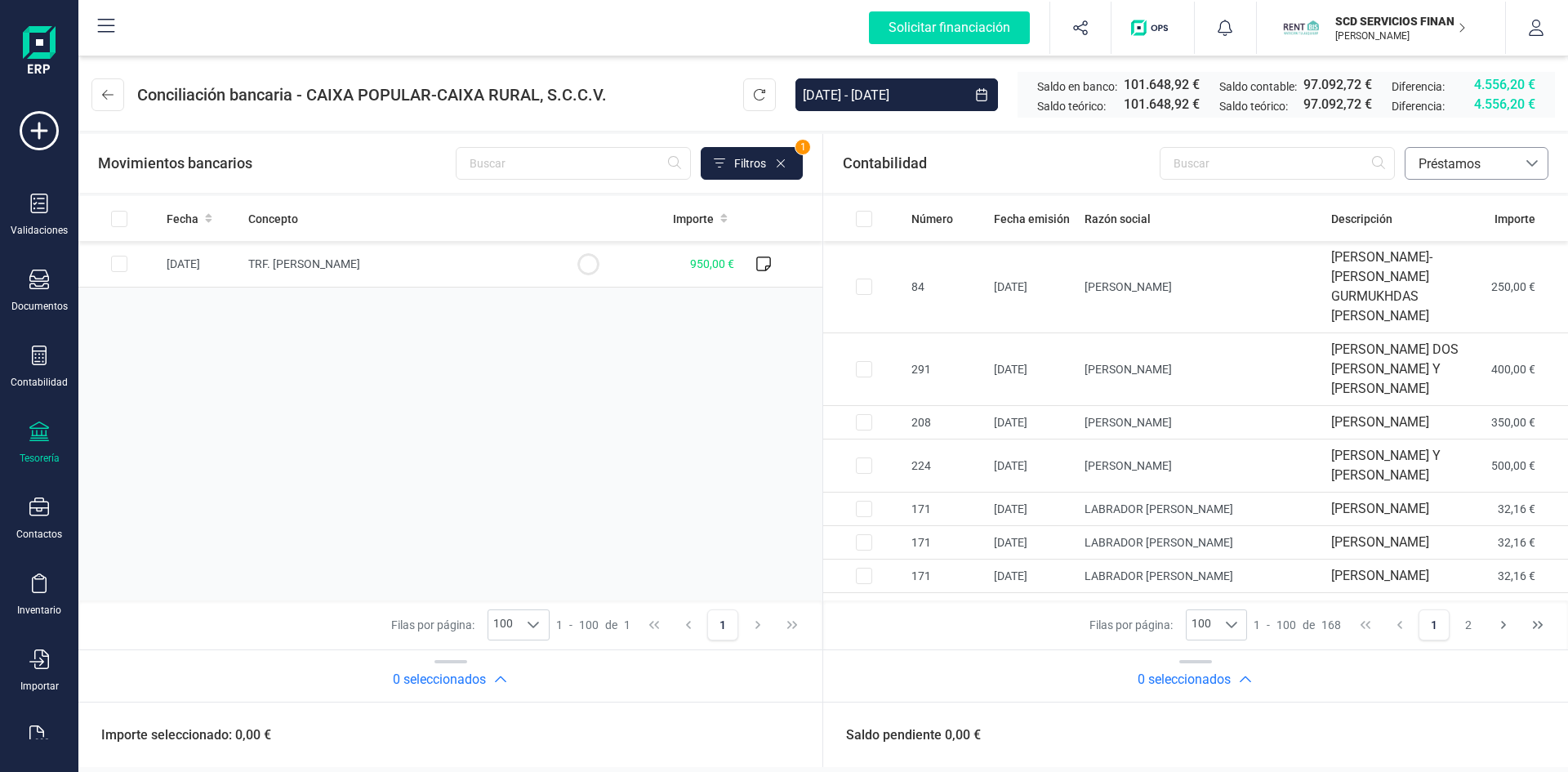
click at [1462, 168] on span "Préstamos" at bounding box center [1461, 164] width 98 height 20
drag, startPoint x: 1447, startPoint y: 202, endPoint x: 1392, endPoint y: 200, distance: 55.0
click at [1450, 200] on span "Contabilidad" at bounding box center [1455, 203] width 74 height 20
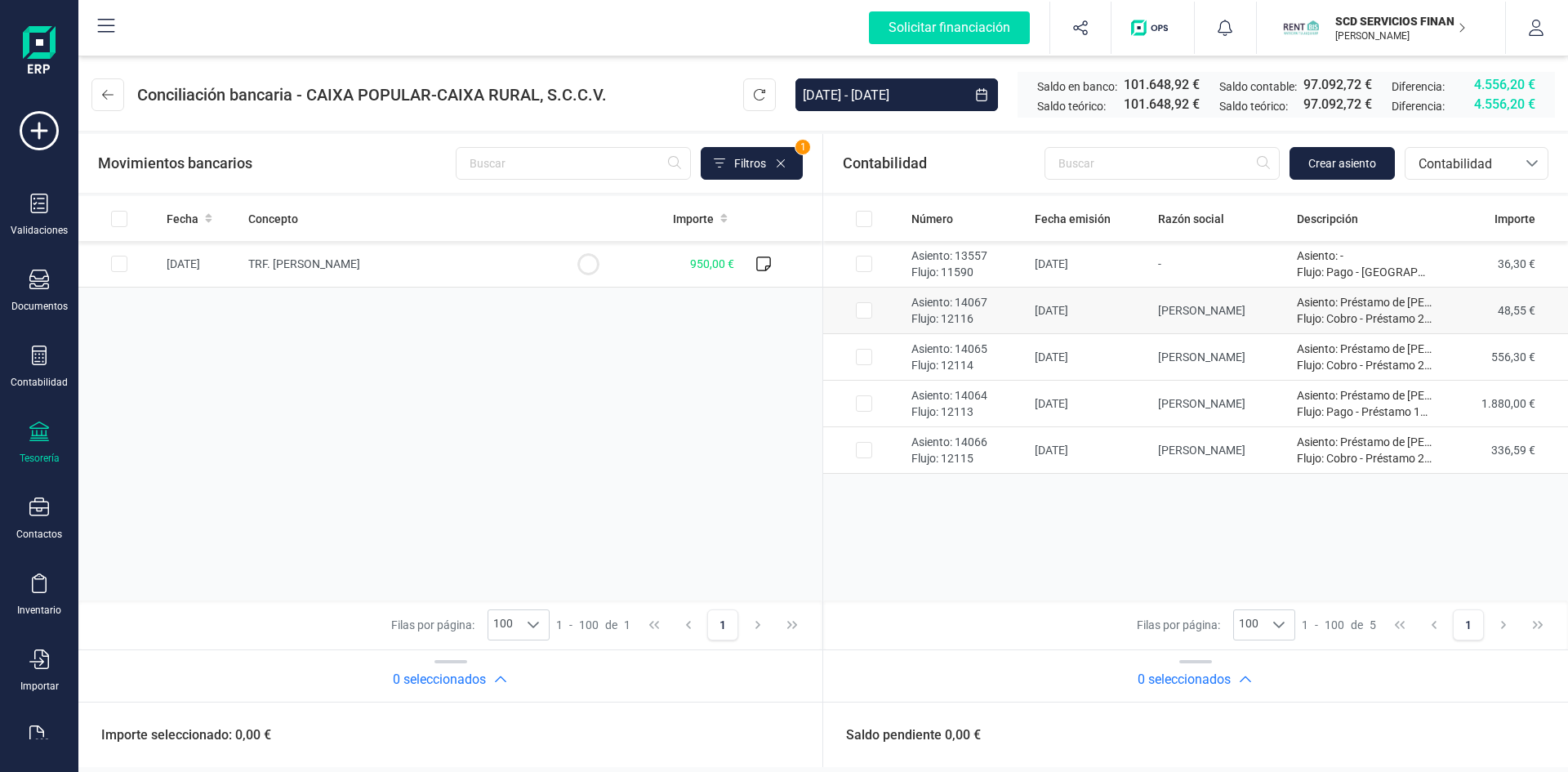
click at [859, 302] on input "Row Selected d3030535-4dc7-4401-a79b-0b6e6be4e66a" at bounding box center [864, 311] width 17 height 17
checkbox input "true"
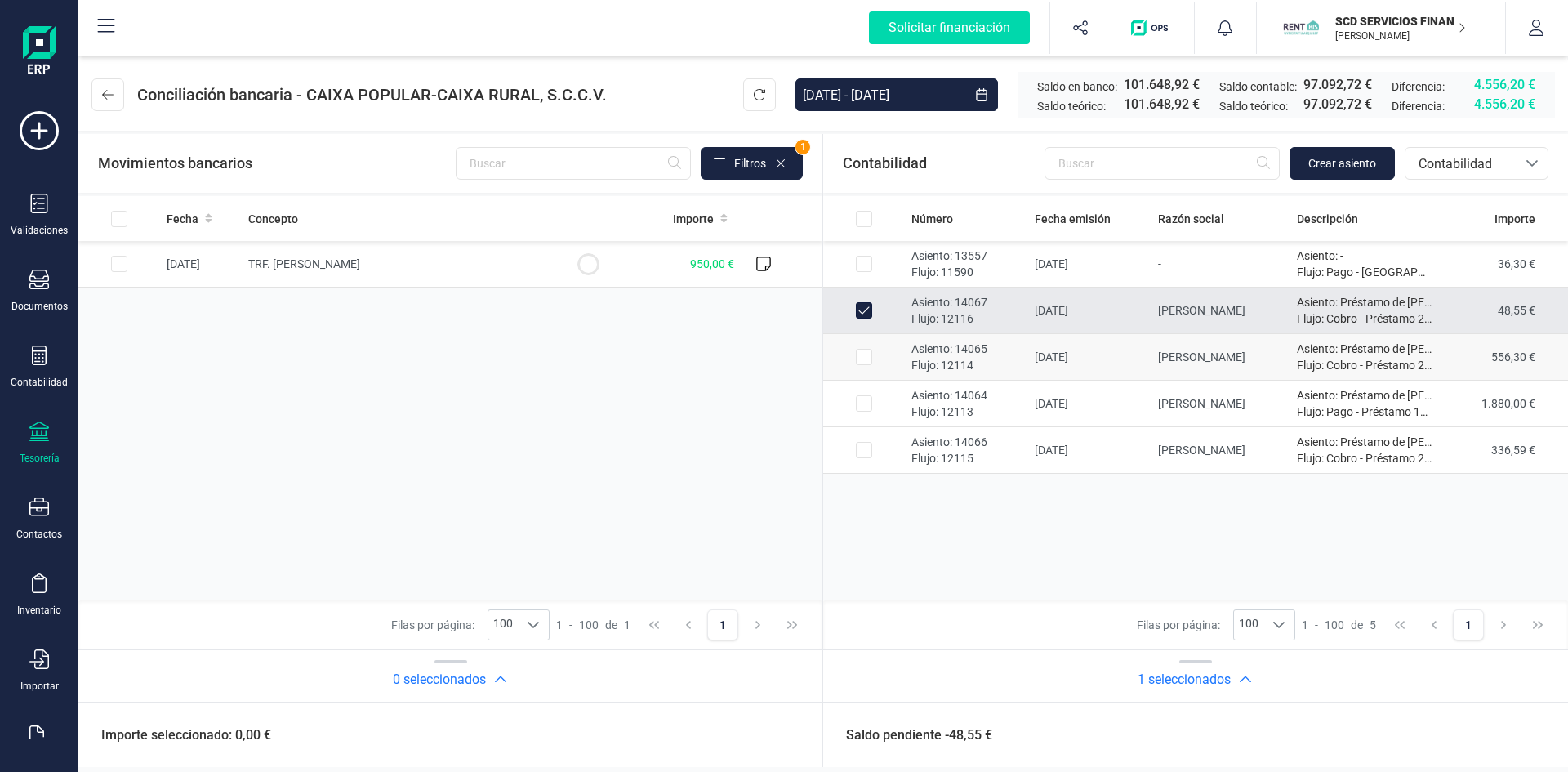
click at [865, 355] on input "Row Selected a8f177cf-9183-4a29-9257-1d8a2e1c5d28" at bounding box center [864, 357] width 17 height 17
checkbox input "true"
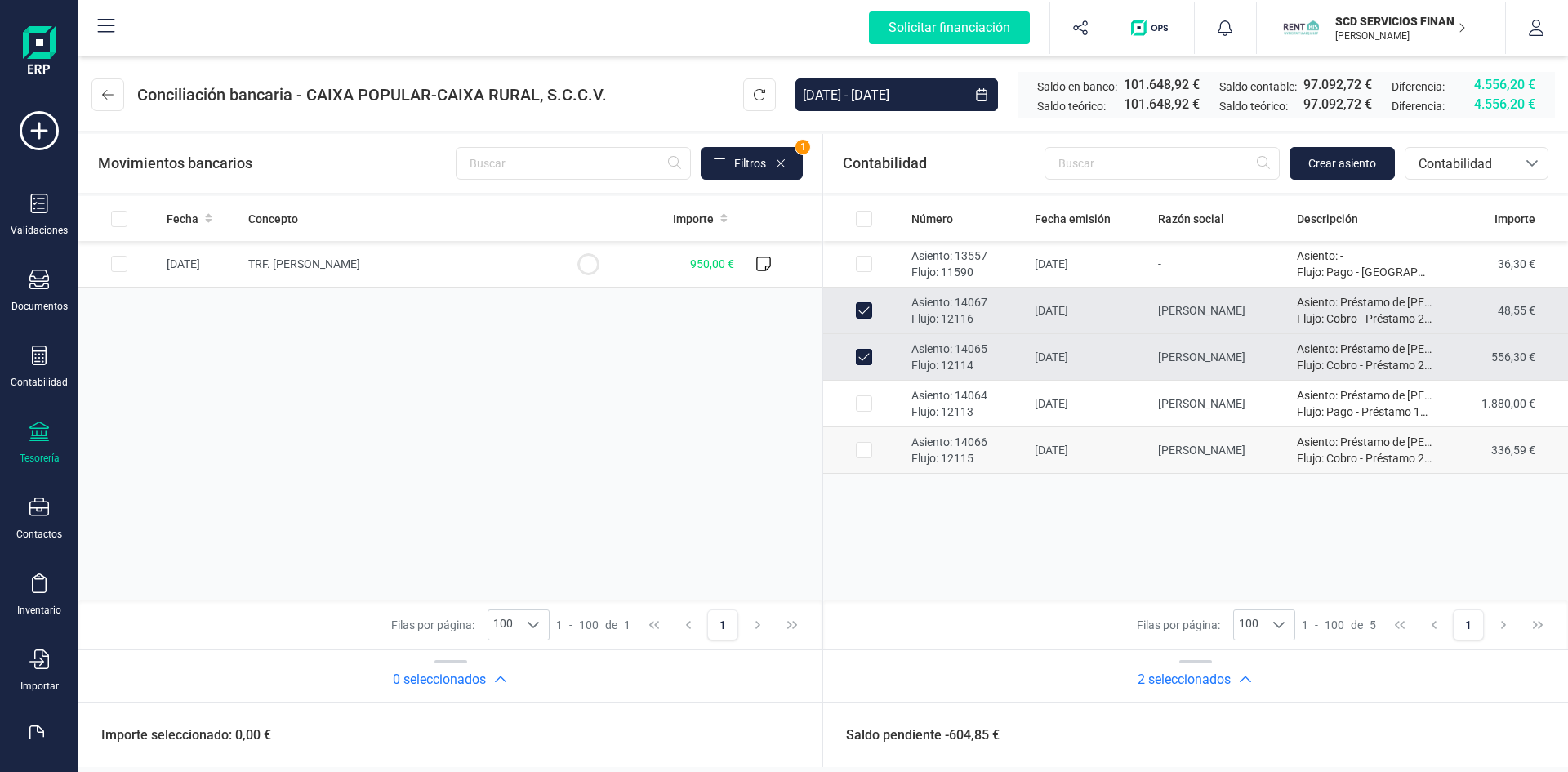
click at [866, 446] on input "Row Selected ba385d4f-ced5-4058-9557-dfdccca21d25" at bounding box center [864, 450] width 17 height 17
checkbox input "true"
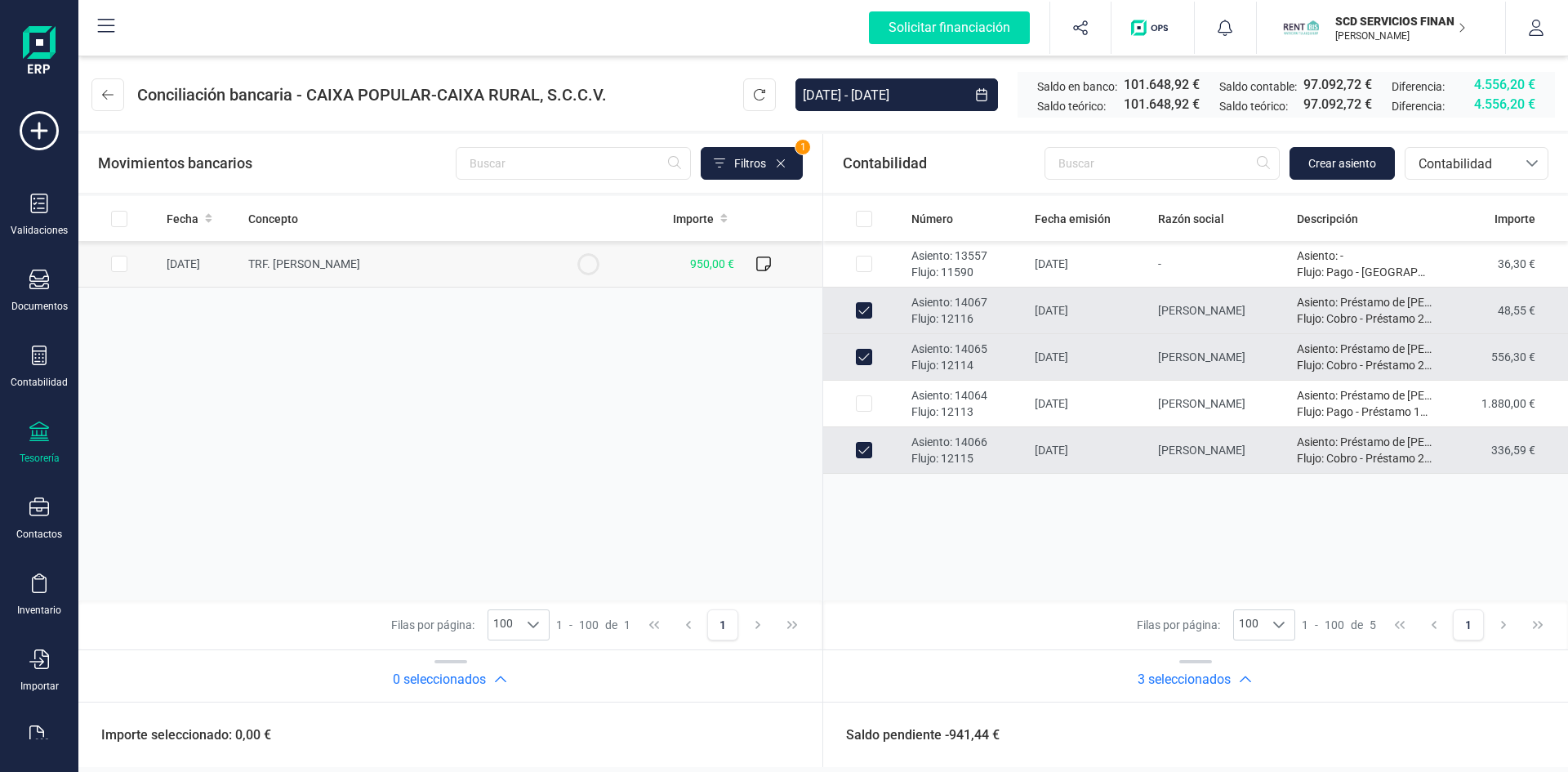
click at [123, 263] on input "Row Selected 30562f03-a1e1-4e00-ad51-e798028a141d" at bounding box center [119, 264] width 17 height 17
checkbox input "true"
